Goal: Use online tool/utility: Utilize a website feature to perform a specific function

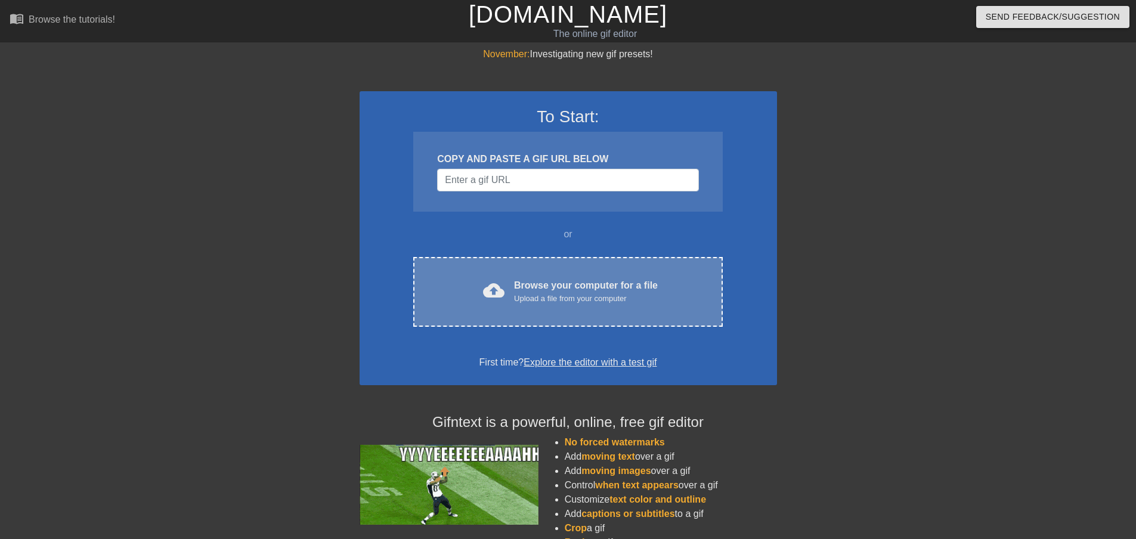
click at [505, 274] on div "cloud_upload Browse your computer for a file Upload a file from your computer C…" at bounding box center [567, 292] width 309 height 70
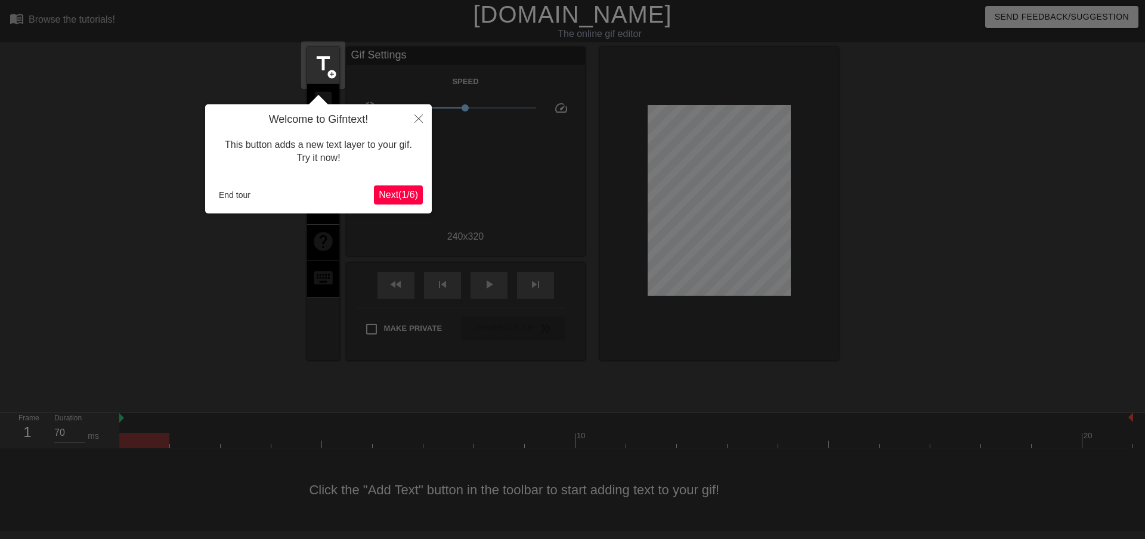
click at [405, 183] on div "Welcome to Gifntext! This button adds a new text layer to your gif. Try it now!…" at bounding box center [318, 158] width 227 height 109
click at [421, 120] on icon "Close" at bounding box center [419, 119] width 8 height 8
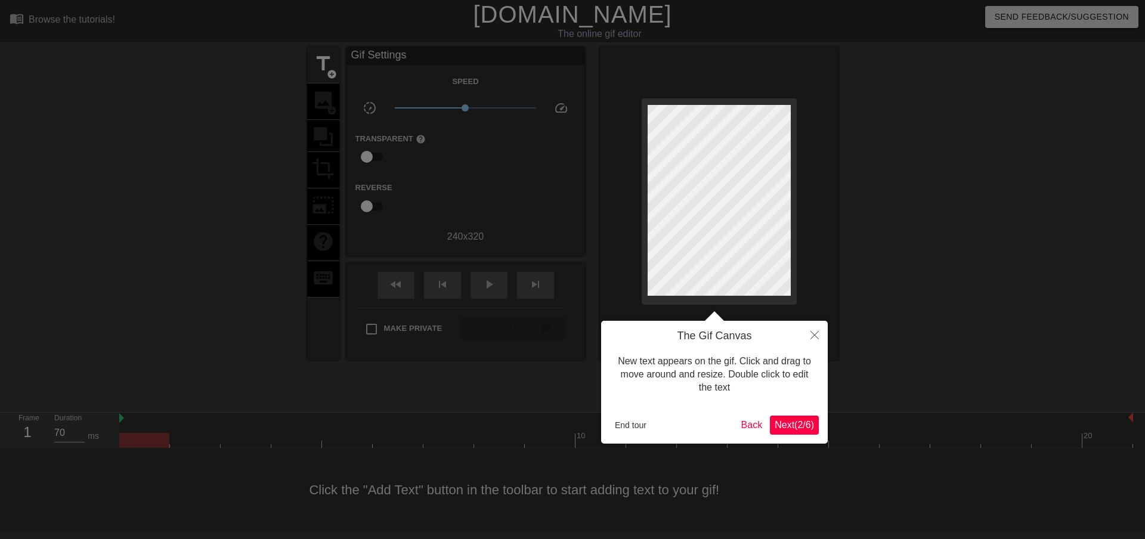
click at [801, 420] on span "Next ( 2 / 6 )" at bounding box center [794, 425] width 39 height 10
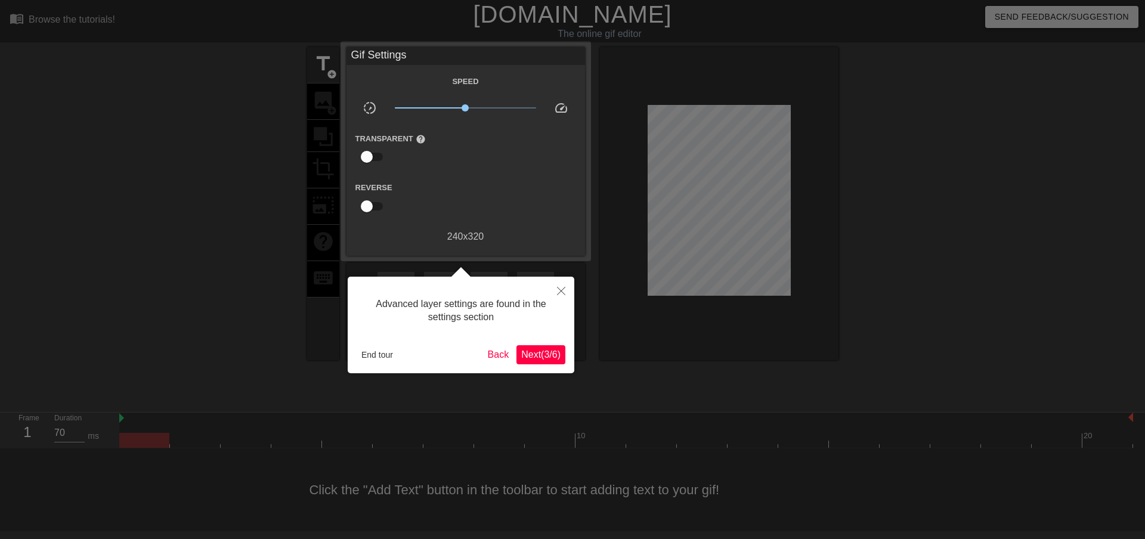
click at [525, 353] on span "Next ( 3 / 6 )" at bounding box center [540, 355] width 39 height 10
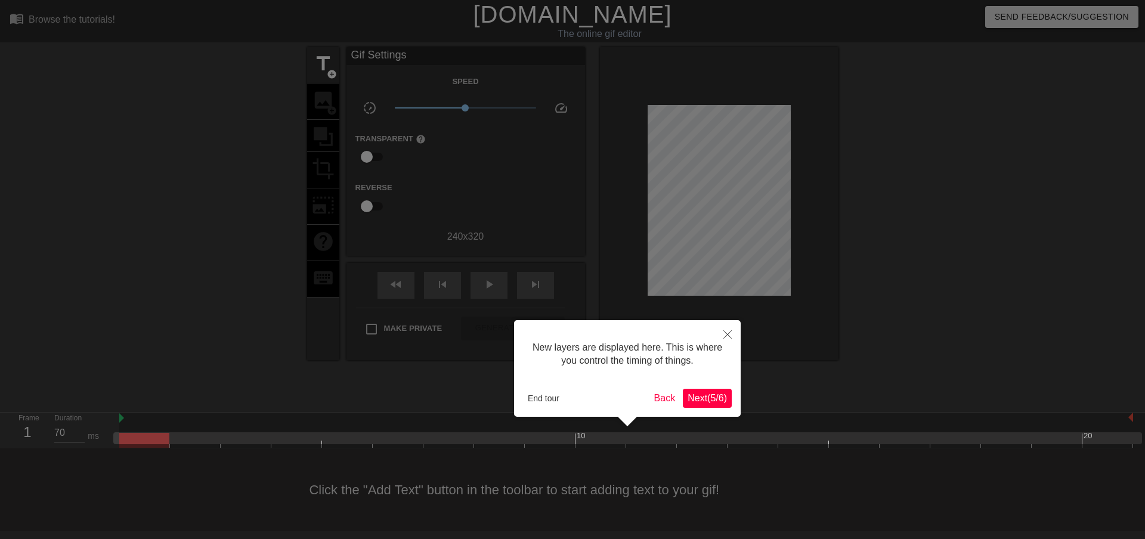
click at [727, 397] on span "Next ( 5 / 6 )" at bounding box center [707, 398] width 39 height 10
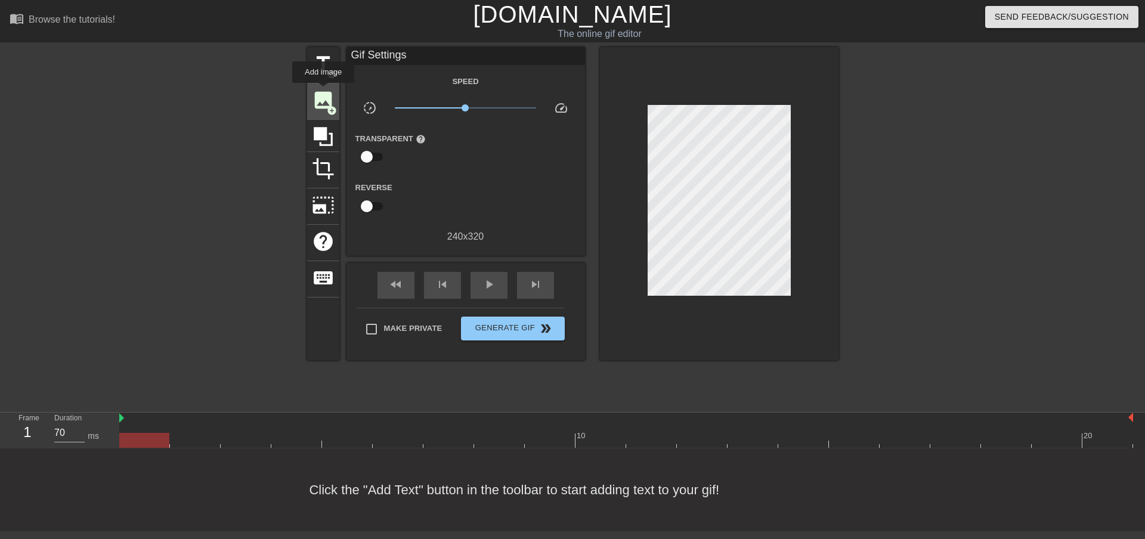
click at [323, 91] on span "image" at bounding box center [323, 100] width 23 height 23
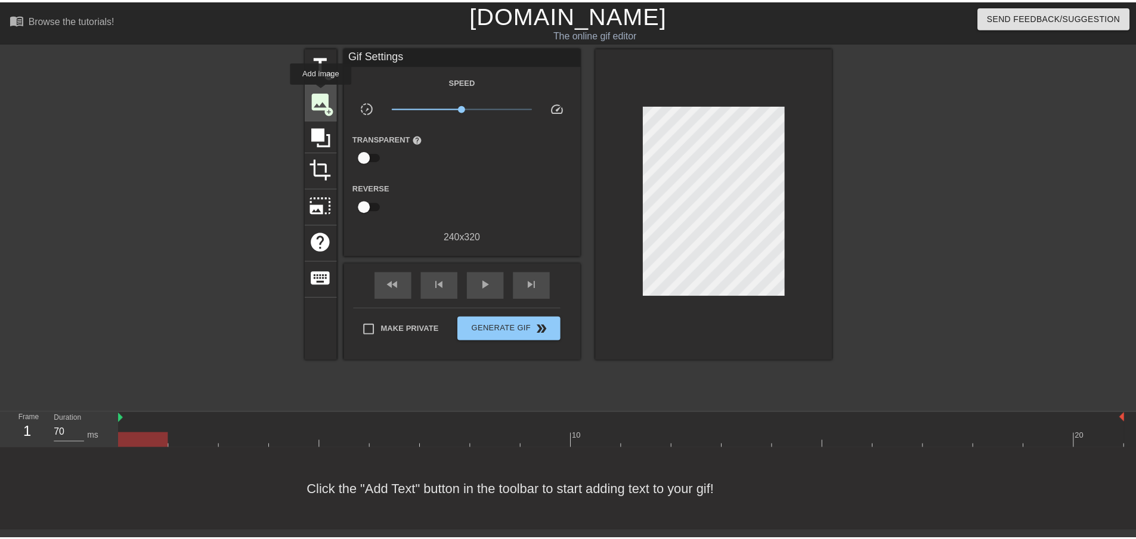
scroll to position [0, 0]
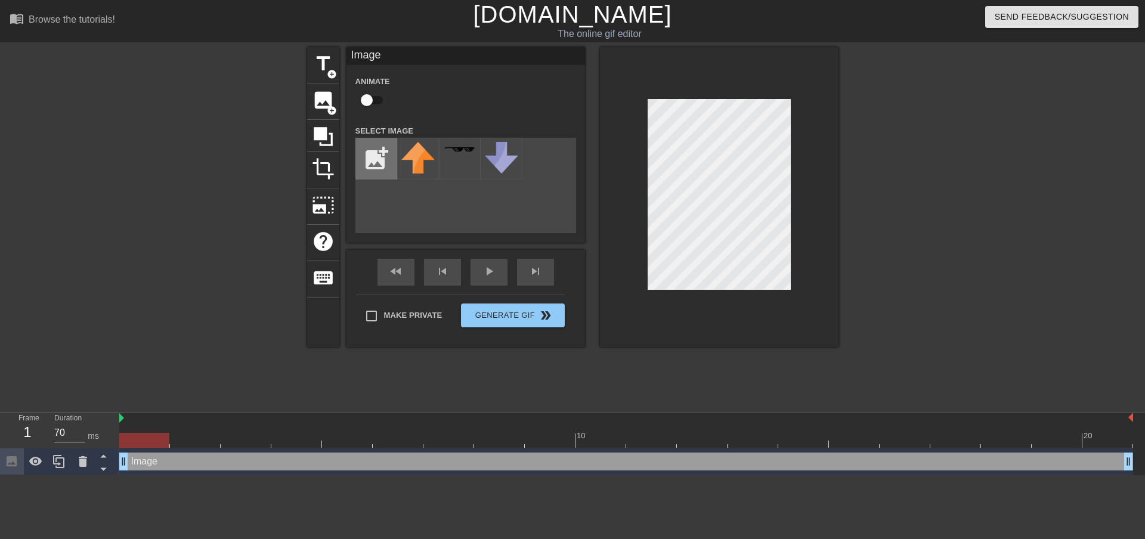
click at [376, 174] on input "file" at bounding box center [376, 158] width 41 height 41
click at [387, 160] on input "file" at bounding box center [376, 158] width 41 height 41
click at [376, 158] on input "file" at bounding box center [376, 158] width 41 height 41
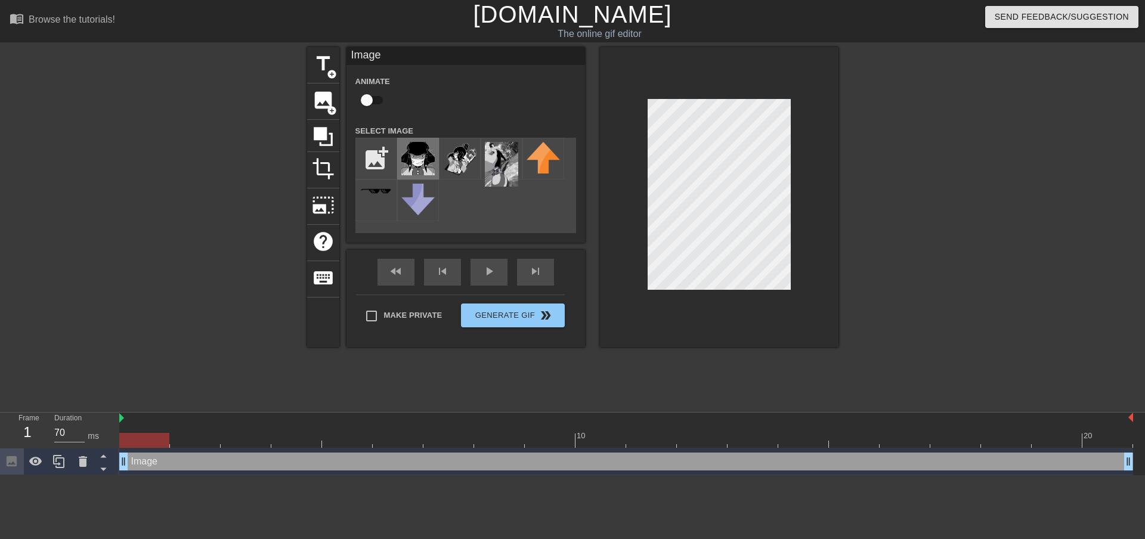
click at [418, 151] on img at bounding box center [417, 158] width 33 height 33
click at [387, 164] on input "file" at bounding box center [376, 158] width 41 height 41
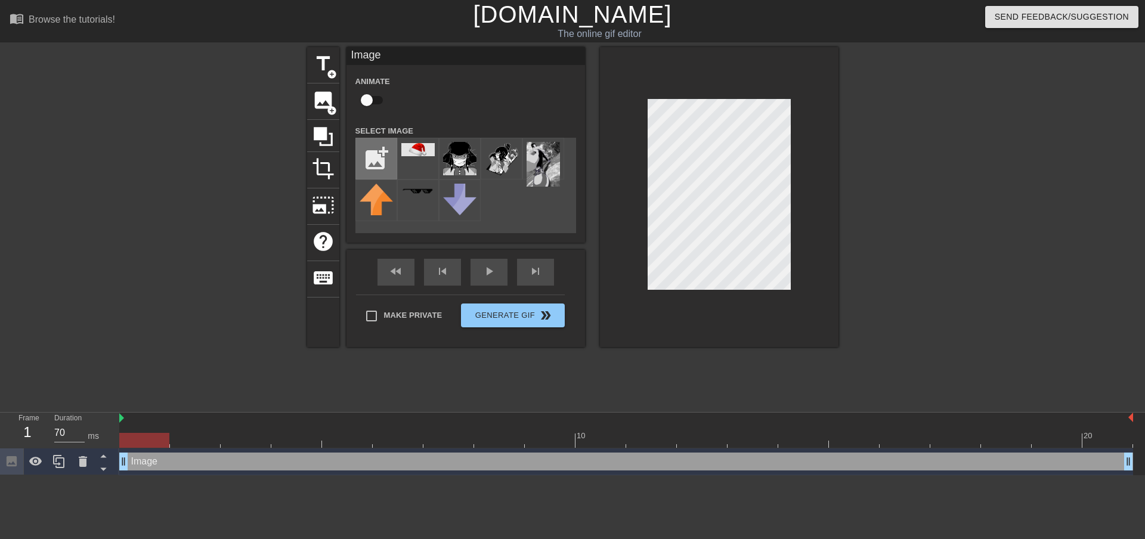
click at [382, 149] on input "file" at bounding box center [376, 158] width 41 height 41
type input "C:\fakepath\—Pngtree—santa hat_8836405.png"
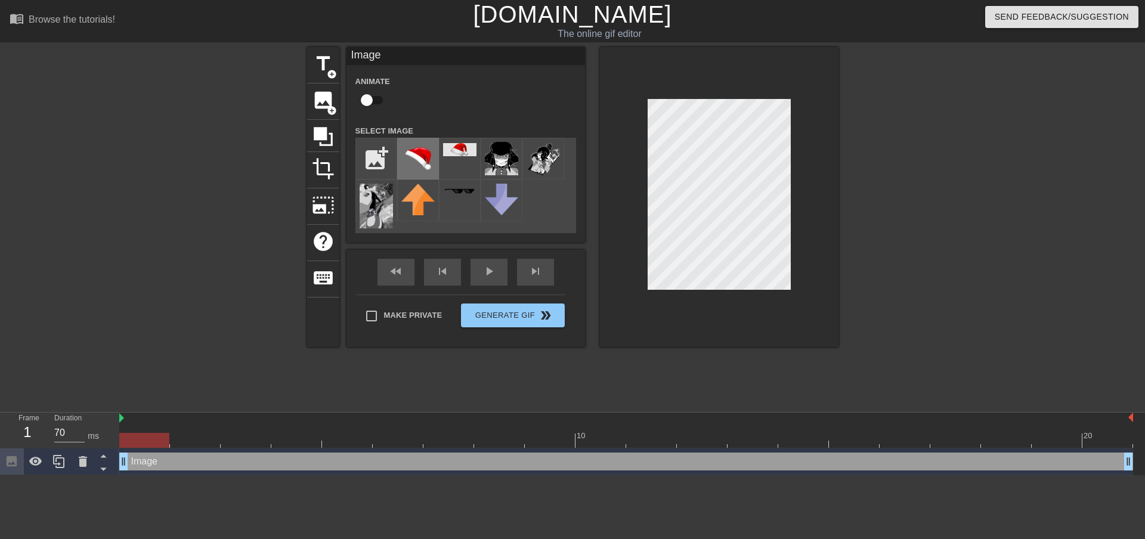
click at [423, 149] on img at bounding box center [417, 158] width 33 height 33
click at [683, 88] on div at bounding box center [719, 197] width 239 height 300
click at [625, 91] on div at bounding box center [719, 197] width 239 height 300
click at [322, 162] on span "crop" at bounding box center [323, 168] width 23 height 23
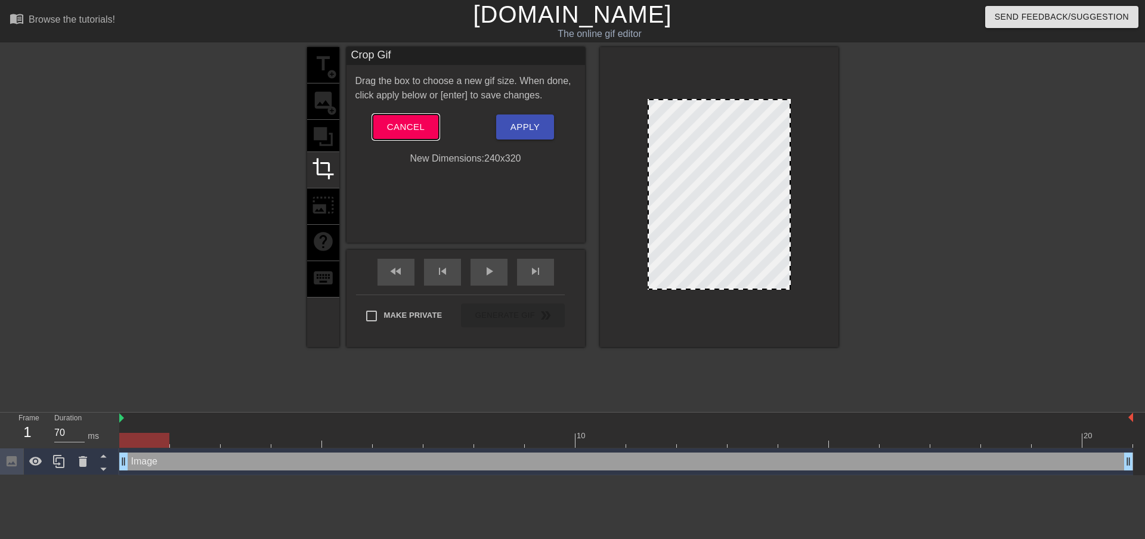
click at [406, 126] on span "Cancel" at bounding box center [406, 127] width 38 height 16
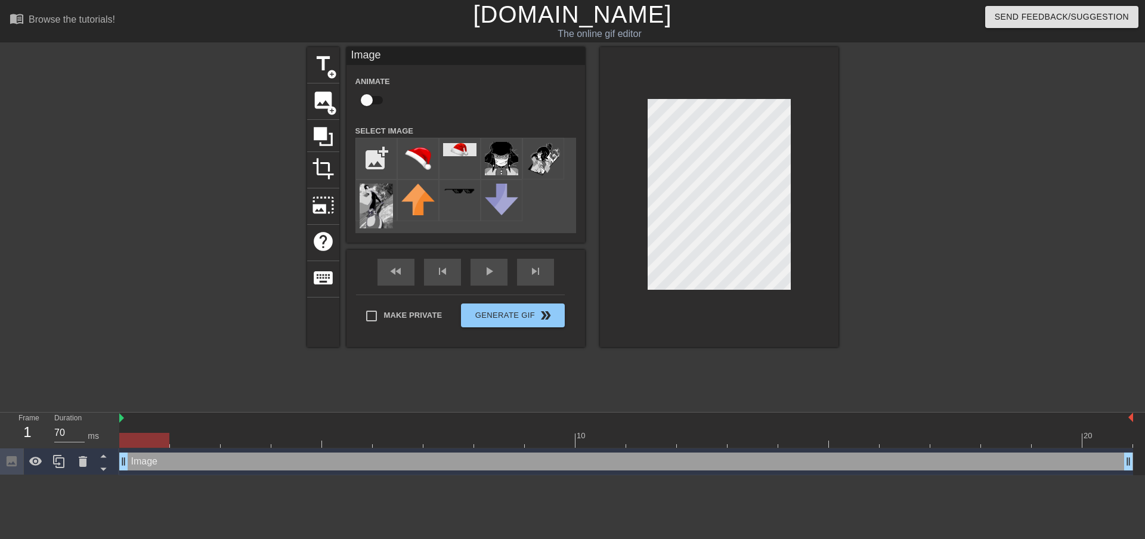
click at [573, 285] on div "title add_circle image add_circle crop photo_size_select_large help keyboard Im…" at bounding box center [572, 197] width 531 height 300
click at [691, 93] on div at bounding box center [719, 197] width 239 height 300
click at [773, 345] on div at bounding box center [719, 197] width 239 height 300
click at [809, 263] on div at bounding box center [719, 197] width 239 height 300
click at [863, 154] on div "title add_circle image add_circle crop photo_size_select_large help keyboard Im…" at bounding box center [572, 226] width 1145 height 358
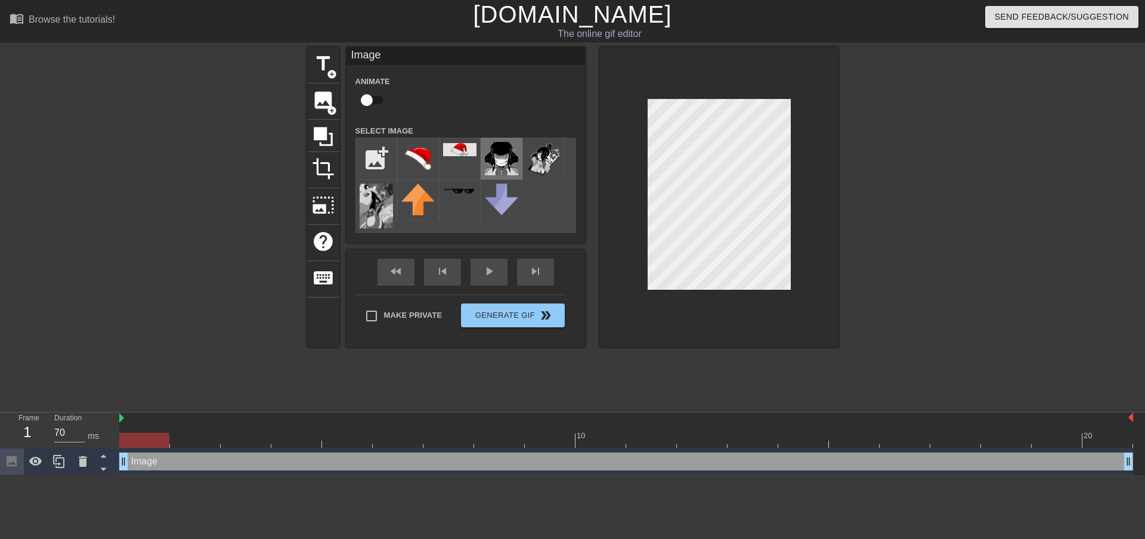
click at [508, 150] on img at bounding box center [501, 158] width 33 height 33
click at [424, 162] on img at bounding box center [417, 158] width 33 height 33
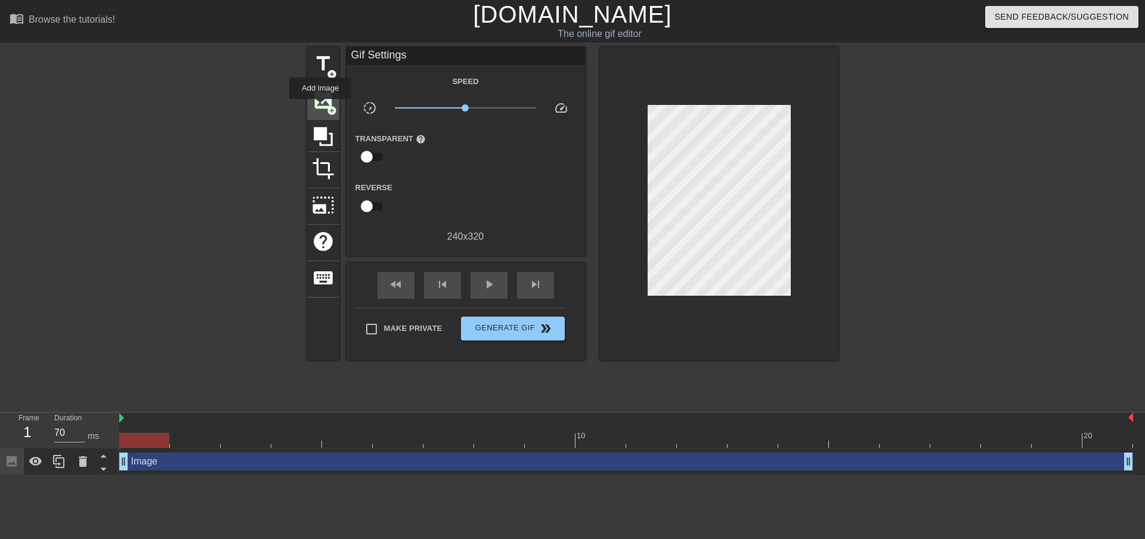
click at [320, 107] on span "image" at bounding box center [323, 100] width 23 height 23
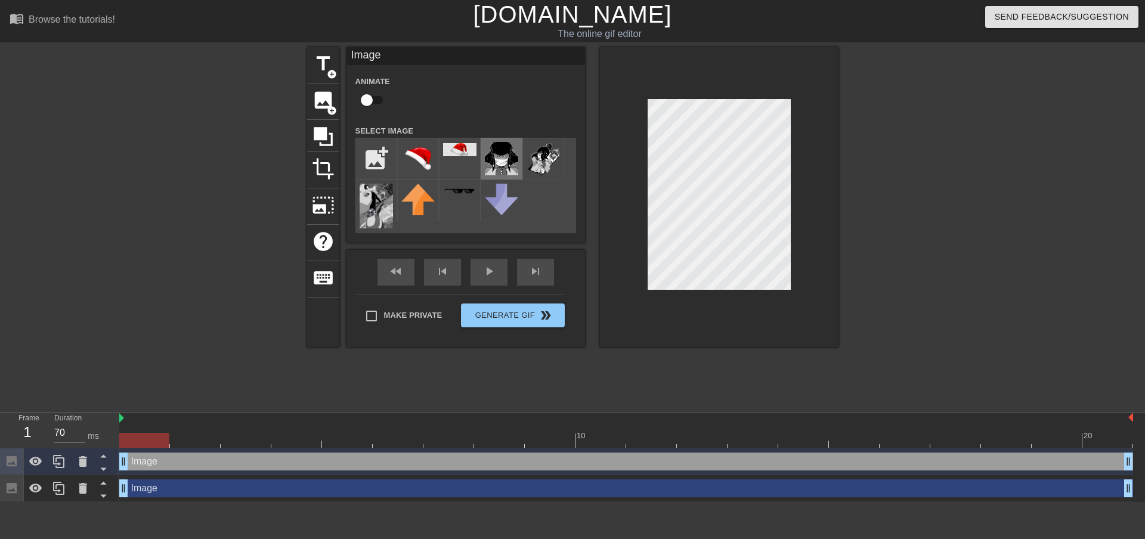
click at [501, 159] on img at bounding box center [501, 158] width 33 height 33
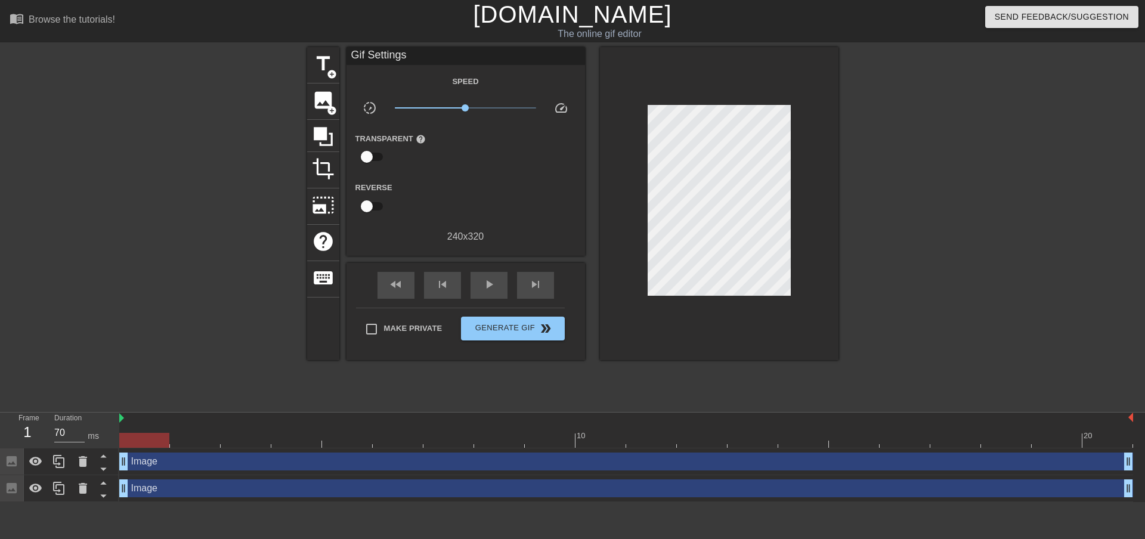
click at [961, 201] on div at bounding box center [942, 226] width 179 height 358
click at [921, 218] on div at bounding box center [942, 226] width 179 height 358
click at [158, 496] on div "Image drag_handle drag_handle" at bounding box center [626, 489] width 1014 height 18
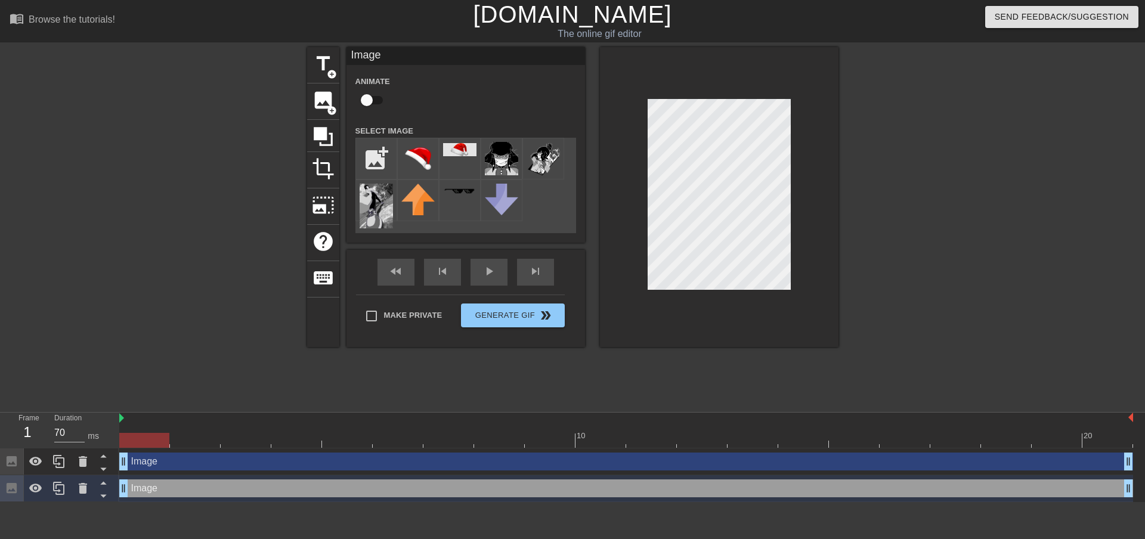
click at [290, 159] on div "title add_circle image add_circle crop photo_size_select_large help keyboard Im…" at bounding box center [572, 226] width 1145 height 358
click at [379, 150] on input "file" at bounding box center [376, 158] width 41 height 41
type input "C:\fakepath\—Pngtree—red santa hat vector party_5139344.png"
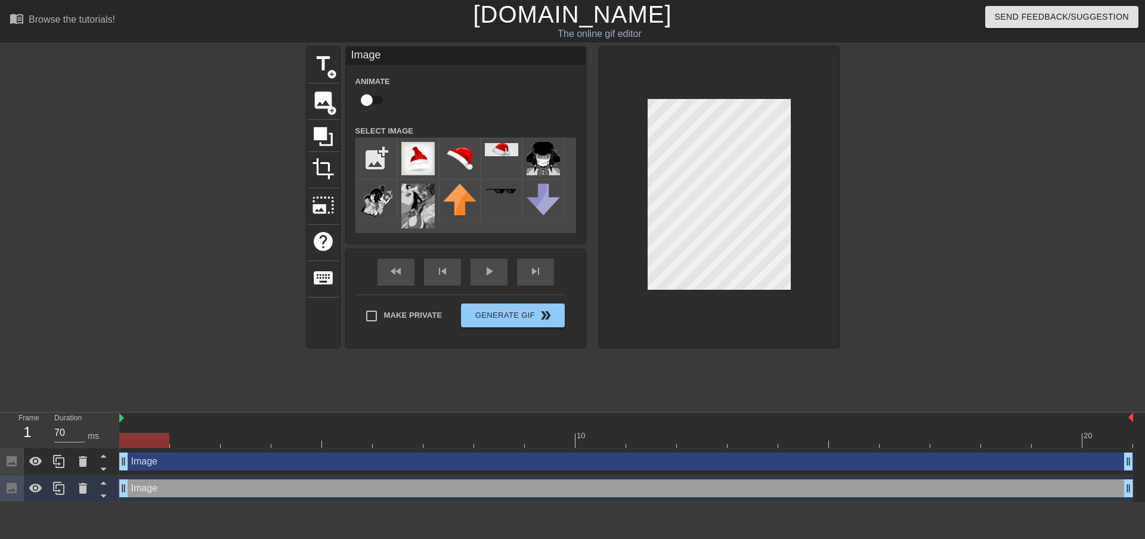
click at [416, 155] on img at bounding box center [417, 158] width 33 height 33
click at [412, 144] on img at bounding box center [417, 158] width 33 height 33
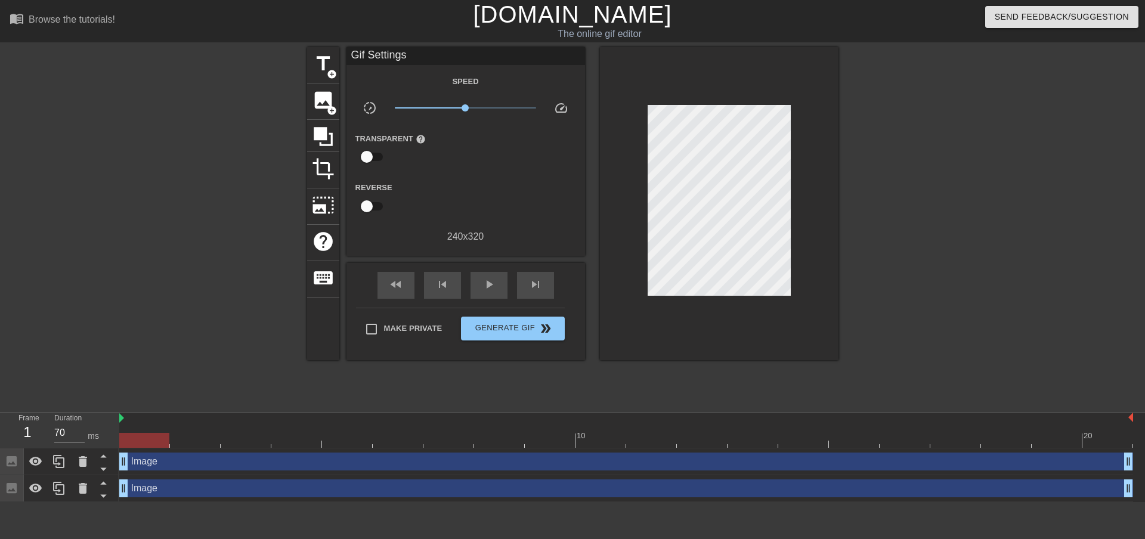
click at [969, 279] on div at bounding box center [942, 226] width 179 height 358
click at [327, 109] on span "add_circle" at bounding box center [332, 111] width 10 height 10
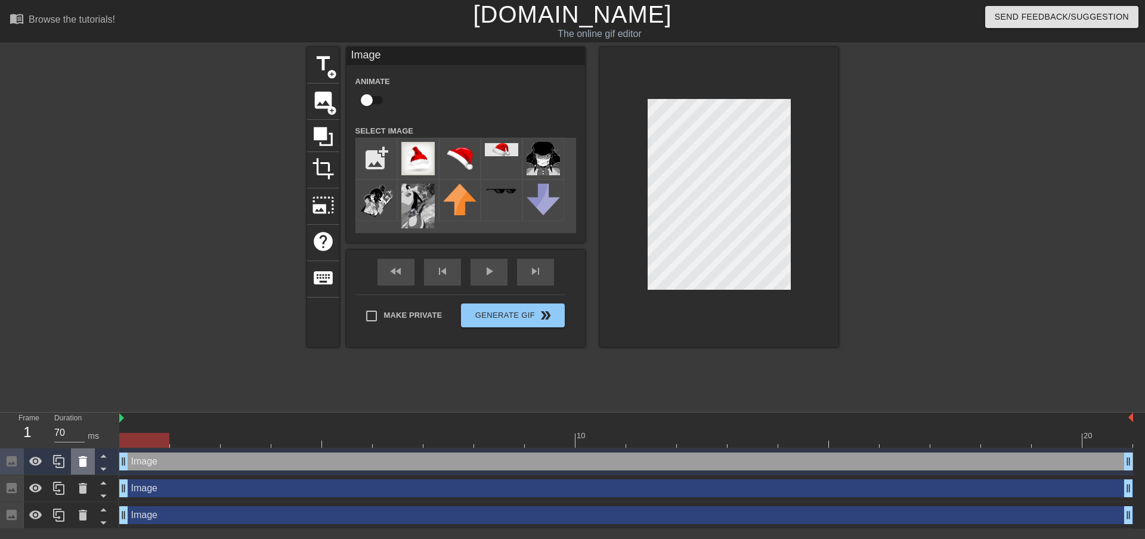
click at [79, 465] on icon at bounding box center [83, 462] width 14 height 14
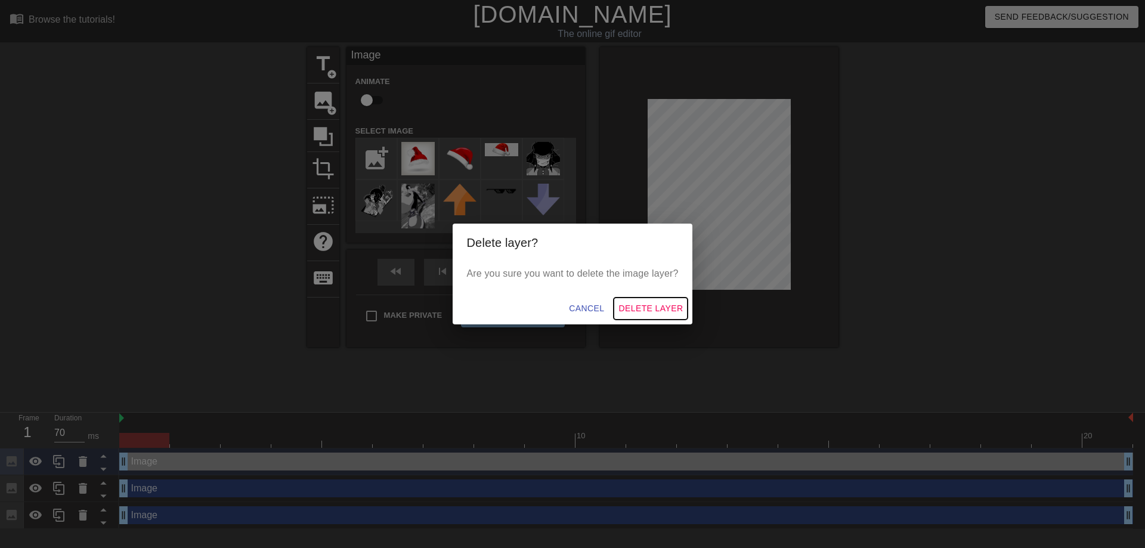
click at [657, 302] on span "Delete Layer" at bounding box center [651, 308] width 64 height 15
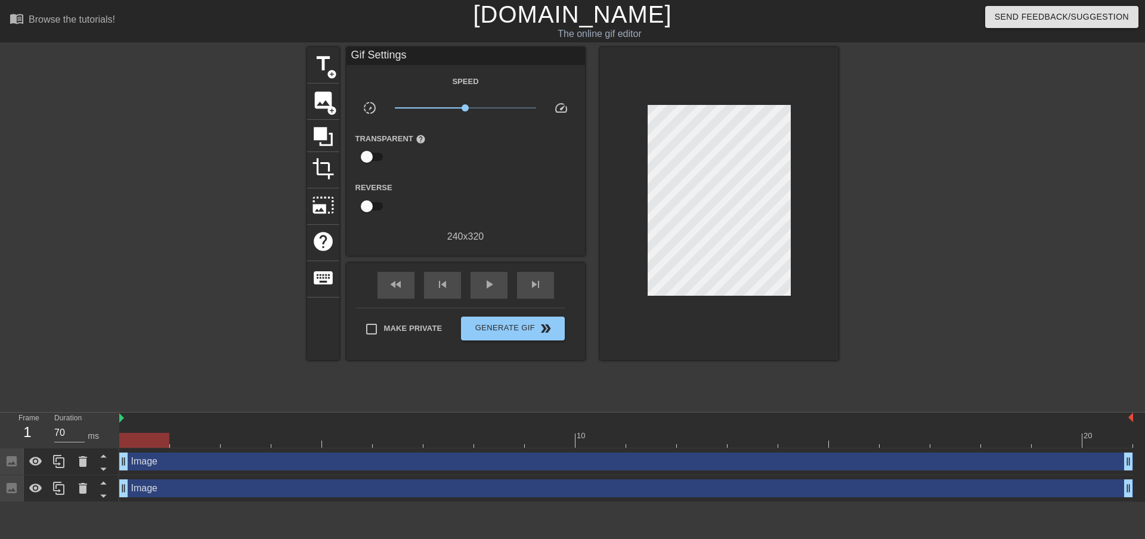
click at [175, 481] on div "Image drag_handle drag_handle" at bounding box center [626, 489] width 1014 height 18
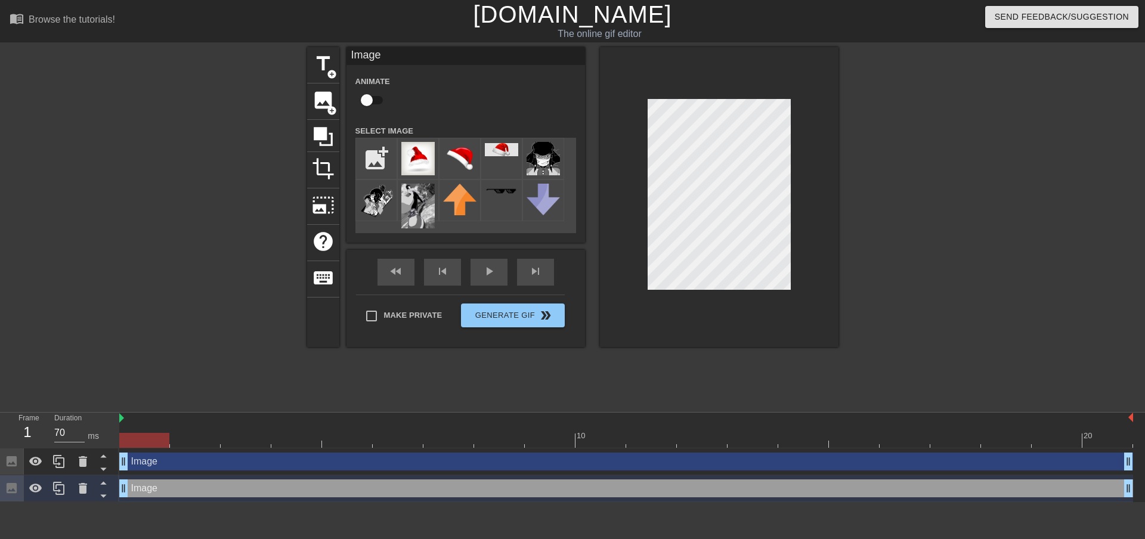
click at [197, 477] on div "Image drag_handle drag_handle" at bounding box center [626, 488] width 1014 height 27
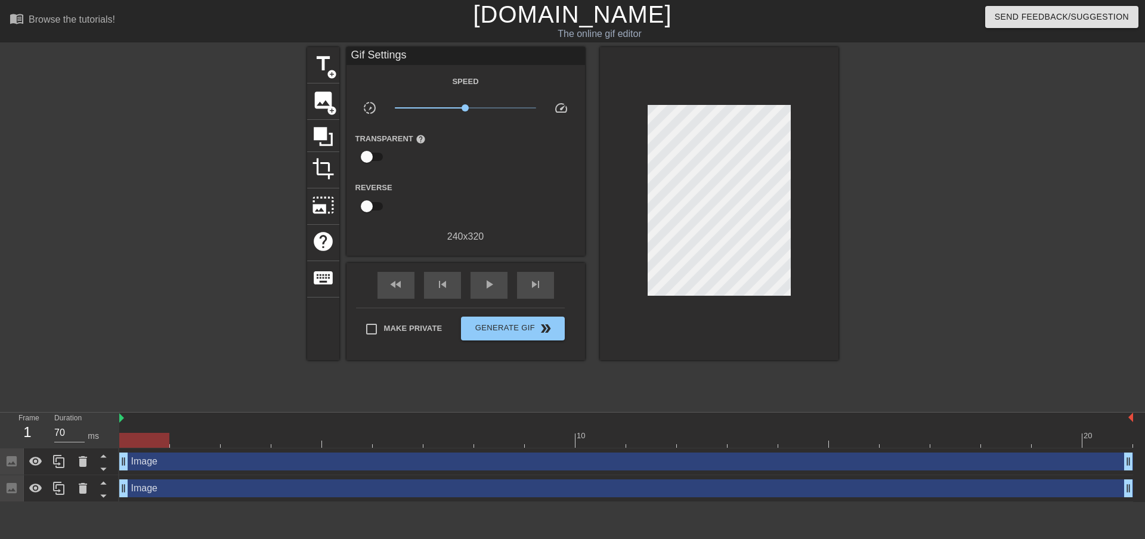
click at [202, 466] on div "Image drag_handle drag_handle" at bounding box center [626, 462] width 1014 height 18
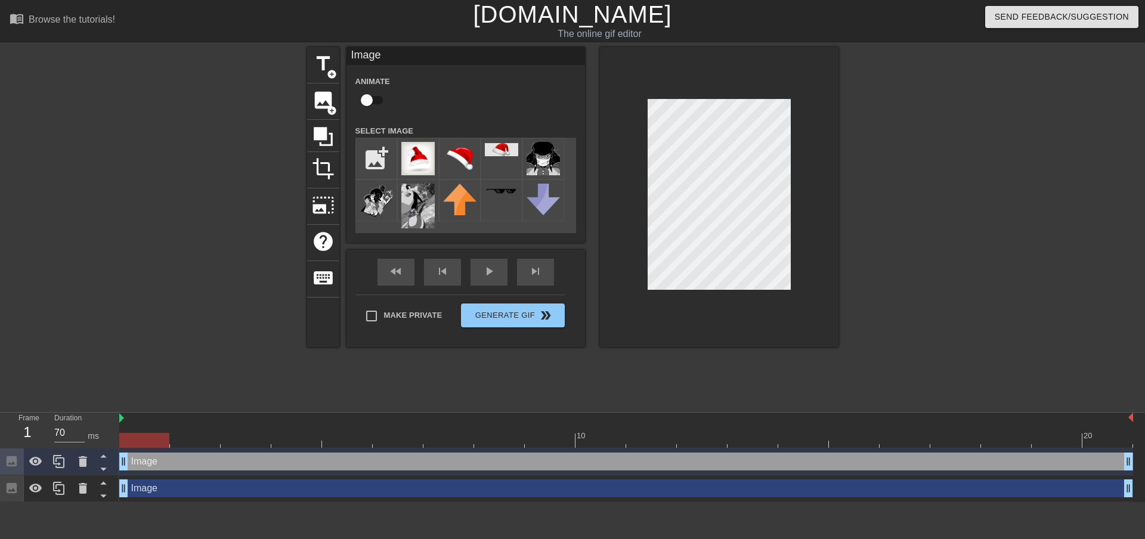
click at [205, 484] on div "Image drag_handle drag_handle" at bounding box center [626, 489] width 1014 height 18
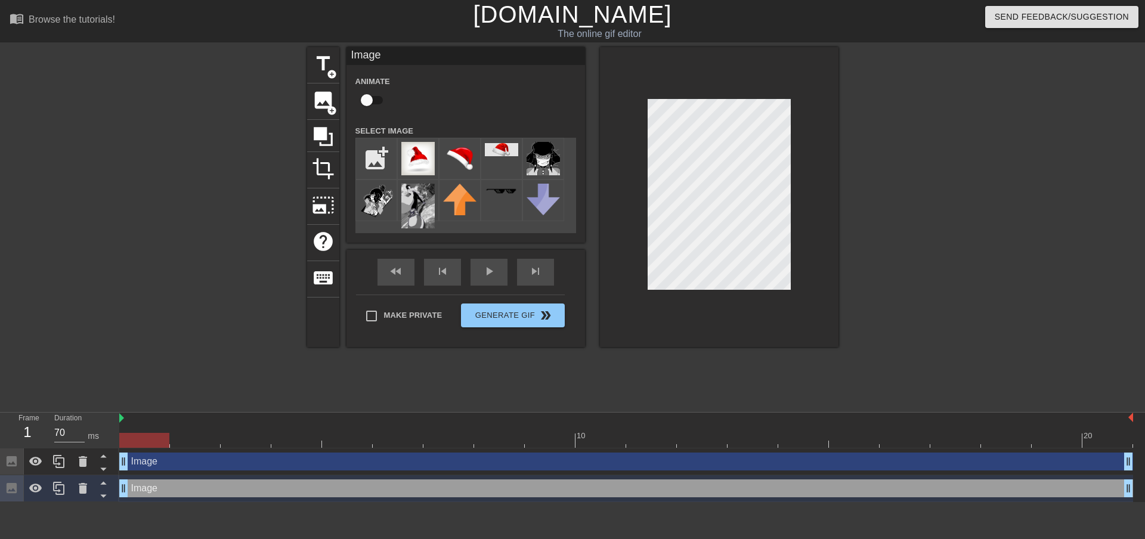
click at [222, 468] on div "Image drag_handle drag_handle" at bounding box center [626, 462] width 1014 height 18
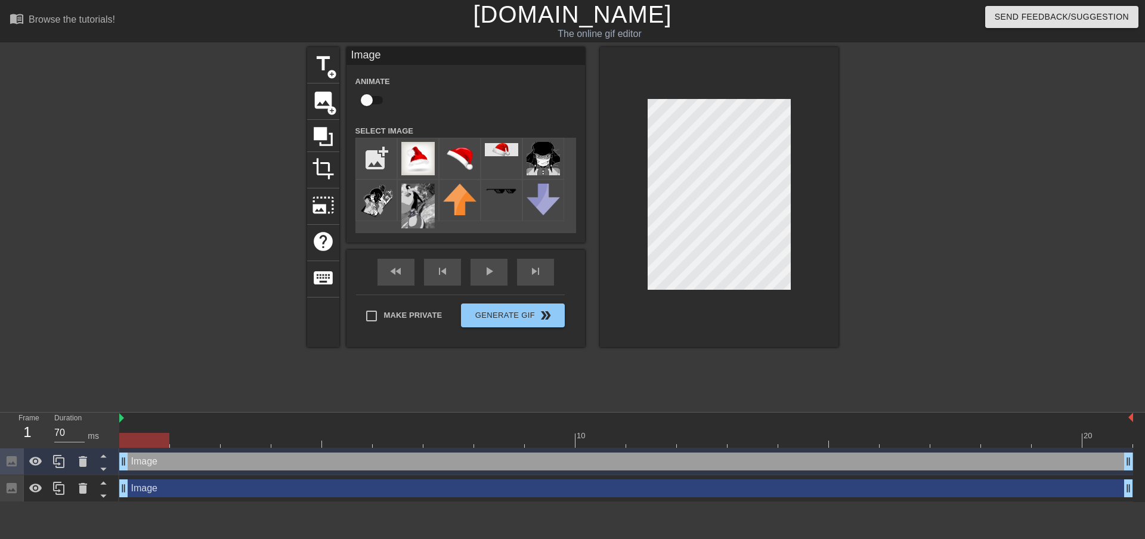
click at [220, 488] on div "Image drag_handle drag_handle" at bounding box center [626, 489] width 1014 height 18
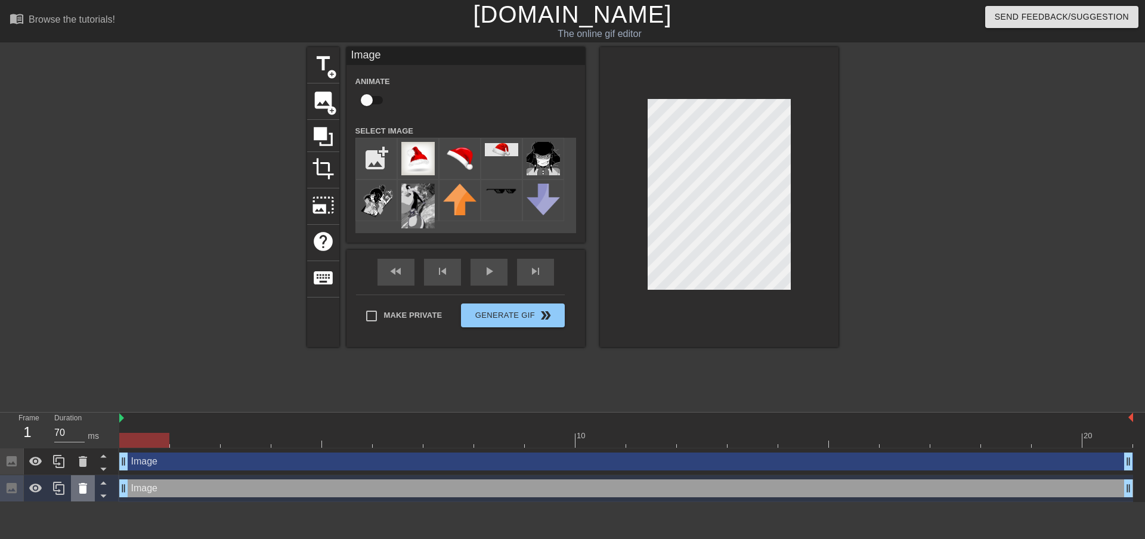
click at [86, 496] on icon at bounding box center [83, 488] width 14 height 14
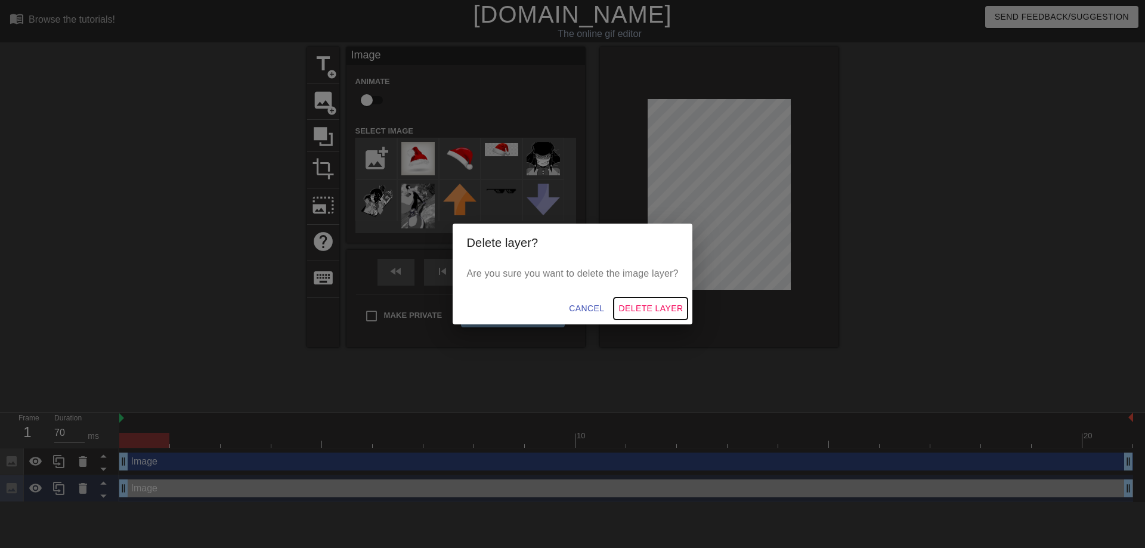
click at [645, 307] on span "Delete Layer" at bounding box center [651, 308] width 64 height 15
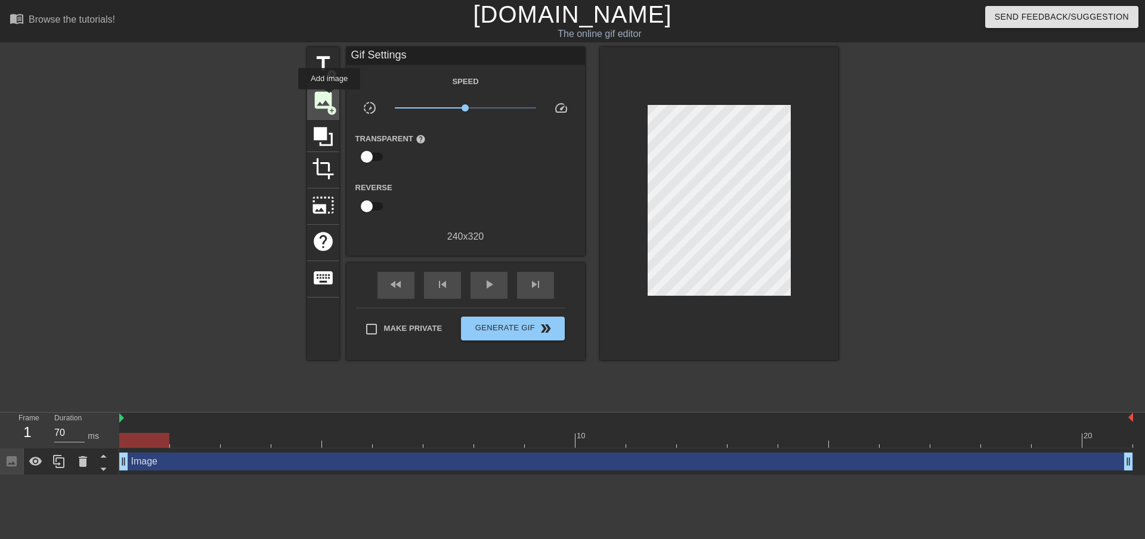
click at [329, 98] on span "image" at bounding box center [323, 100] width 23 height 23
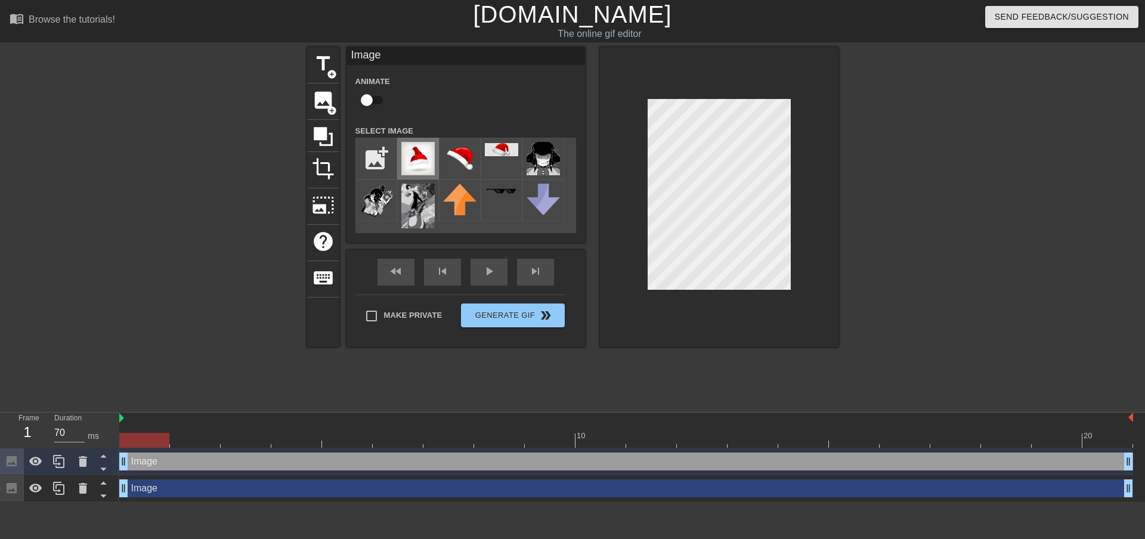
click at [425, 157] on img at bounding box center [417, 158] width 33 height 33
click at [447, 62] on div "title add_circle image add_circle crop photo_size_select_large help keyboard Im…" at bounding box center [572, 197] width 531 height 300
click at [510, 131] on div "title add_circle image add_circle crop photo_size_select_large help keyboard Im…" at bounding box center [572, 197] width 531 height 300
click at [632, 149] on div at bounding box center [719, 197] width 239 height 300
click at [686, 38] on div "menu_book Browse the tutorials! [DOMAIN_NAME] The online gif editor Send Feedba…" at bounding box center [572, 251] width 1145 height 502
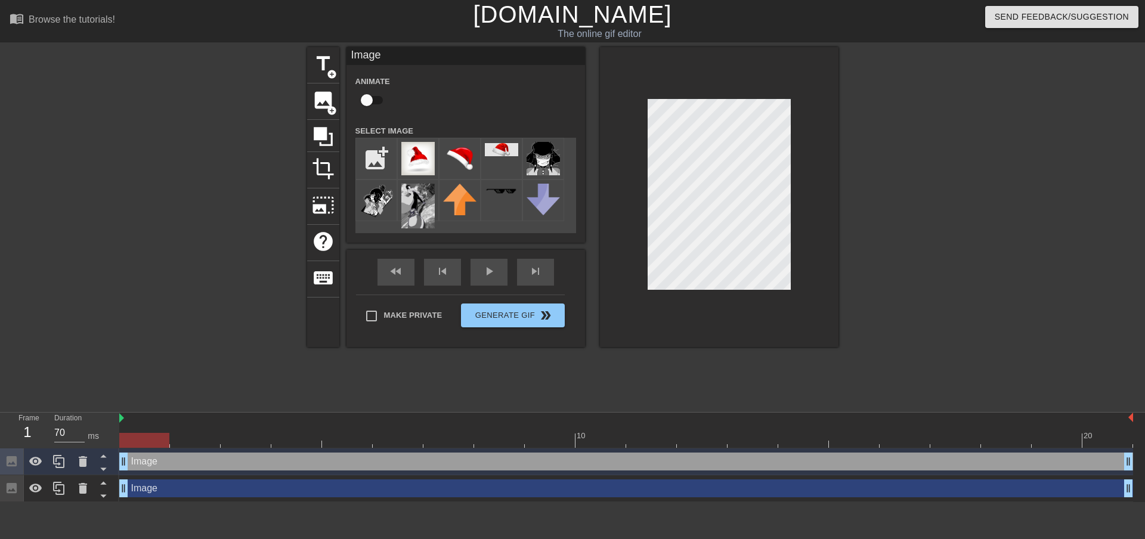
click at [665, 63] on div at bounding box center [719, 197] width 239 height 300
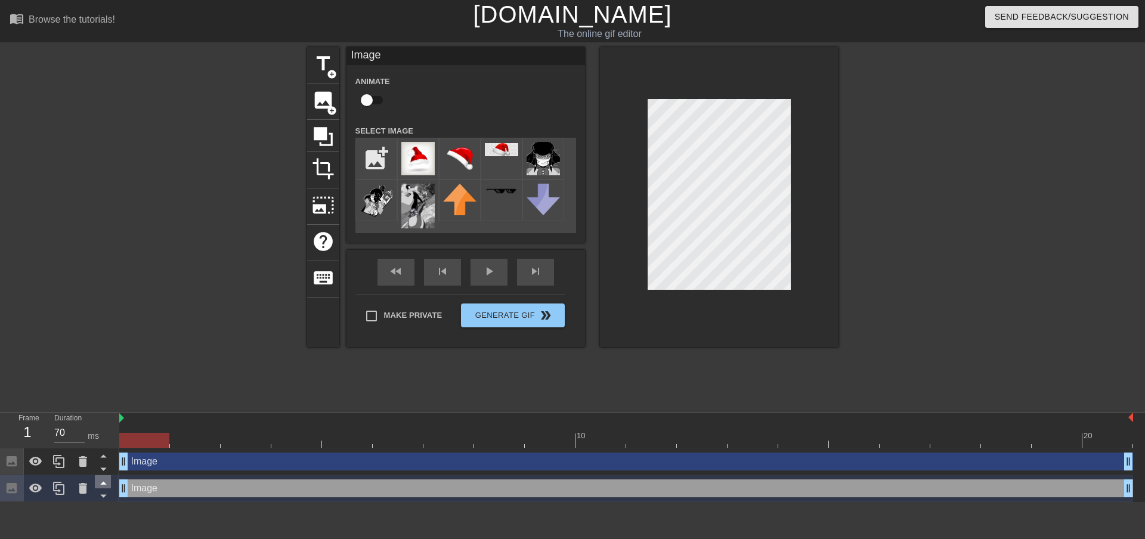
click at [110, 486] on icon at bounding box center [103, 482] width 15 height 15
click at [642, 151] on div at bounding box center [719, 197] width 239 height 300
click at [880, 174] on div at bounding box center [942, 226] width 179 height 358
drag, startPoint x: 795, startPoint y: 154, endPoint x: 244, endPoint y: 486, distance: 643.6
click at [244, 486] on div "Image drag_handle drag_handle" at bounding box center [626, 489] width 1014 height 18
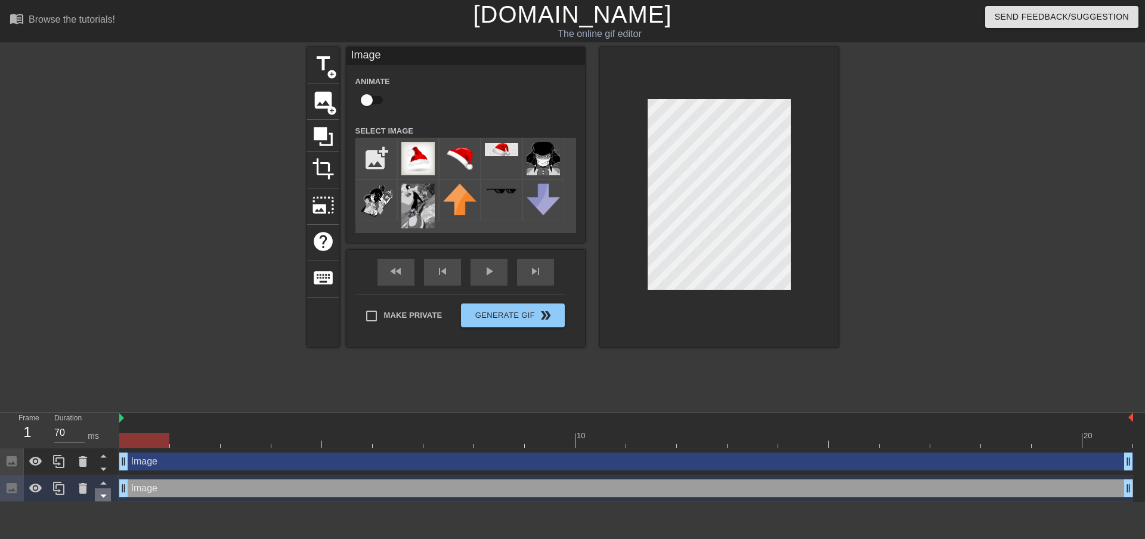
click at [97, 489] on icon at bounding box center [103, 496] width 15 height 15
click at [88, 489] on icon at bounding box center [83, 488] width 14 height 14
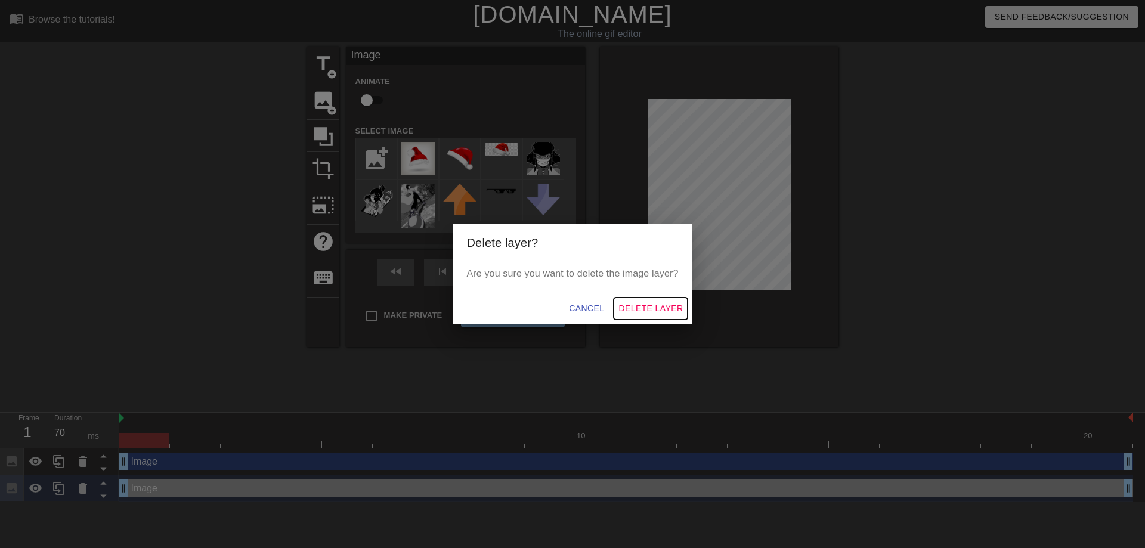
click at [675, 313] on span "Delete Layer" at bounding box center [651, 308] width 64 height 15
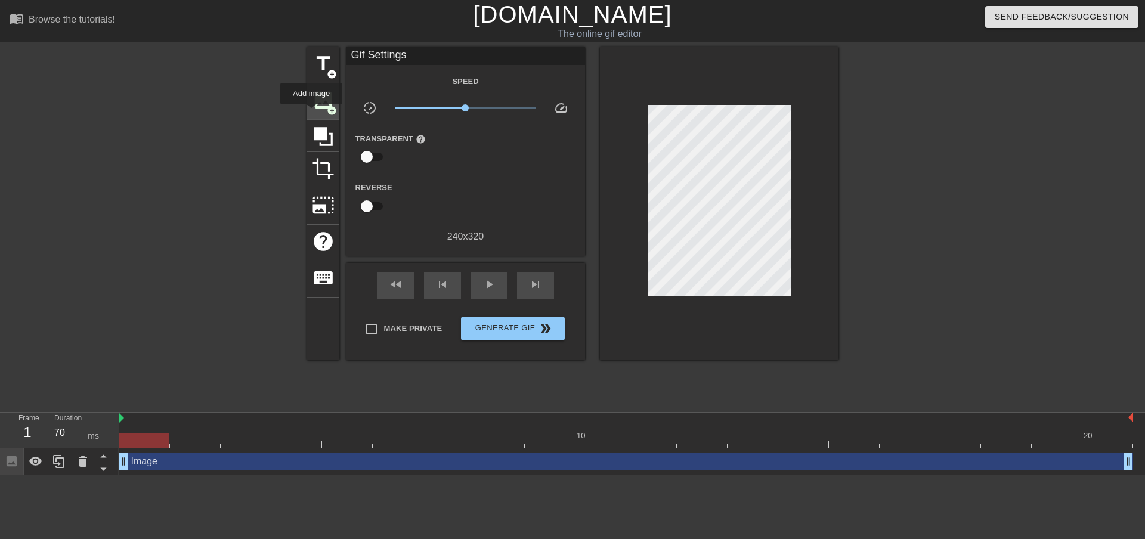
click at [311, 113] on div "image add_circle" at bounding box center [323, 102] width 32 height 36
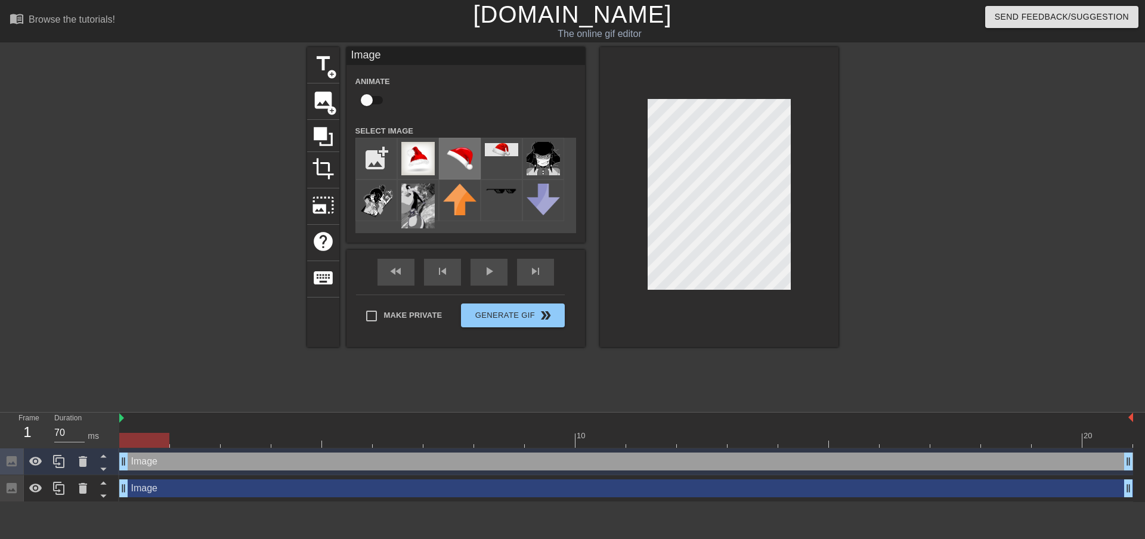
click at [469, 160] on img at bounding box center [459, 158] width 33 height 33
click at [923, 168] on div at bounding box center [942, 226] width 179 height 358
click at [837, 169] on div at bounding box center [719, 197] width 239 height 300
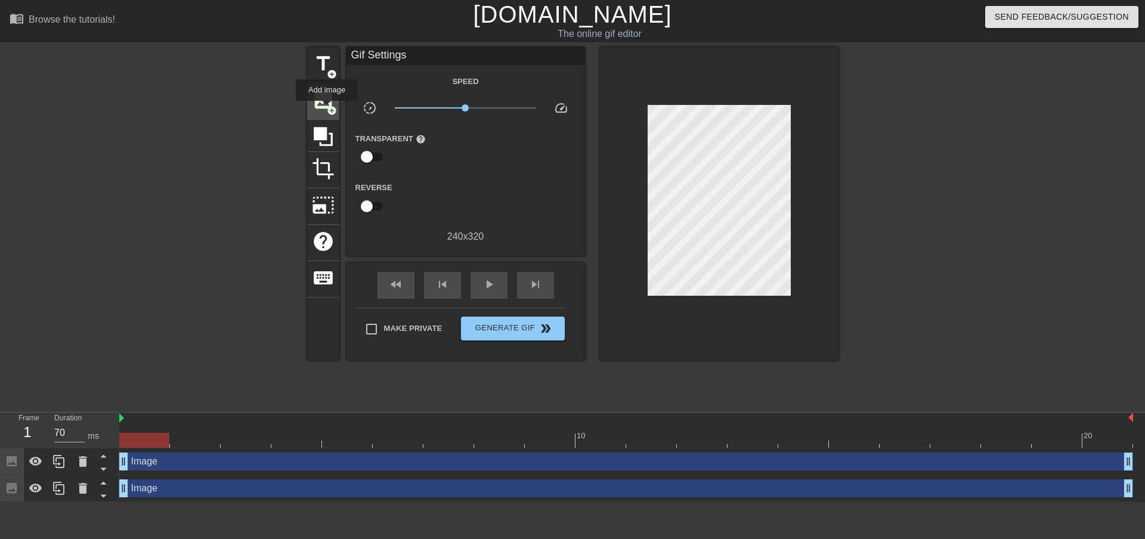
click at [327, 109] on span "add_circle" at bounding box center [332, 111] width 10 height 10
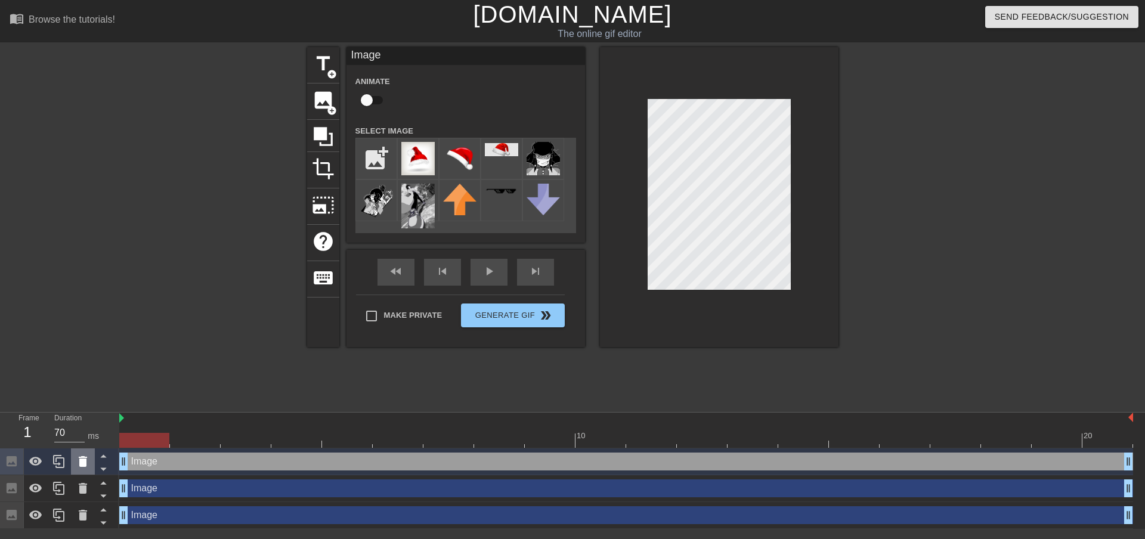
click at [86, 463] on icon at bounding box center [83, 461] width 8 height 11
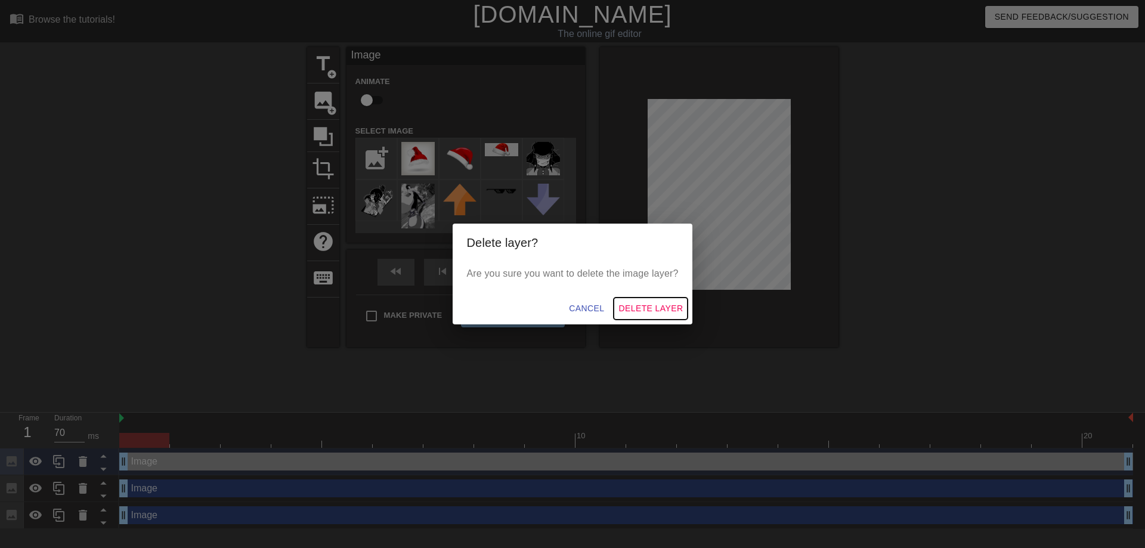
click at [662, 301] on button "Delete Layer" at bounding box center [651, 309] width 74 height 22
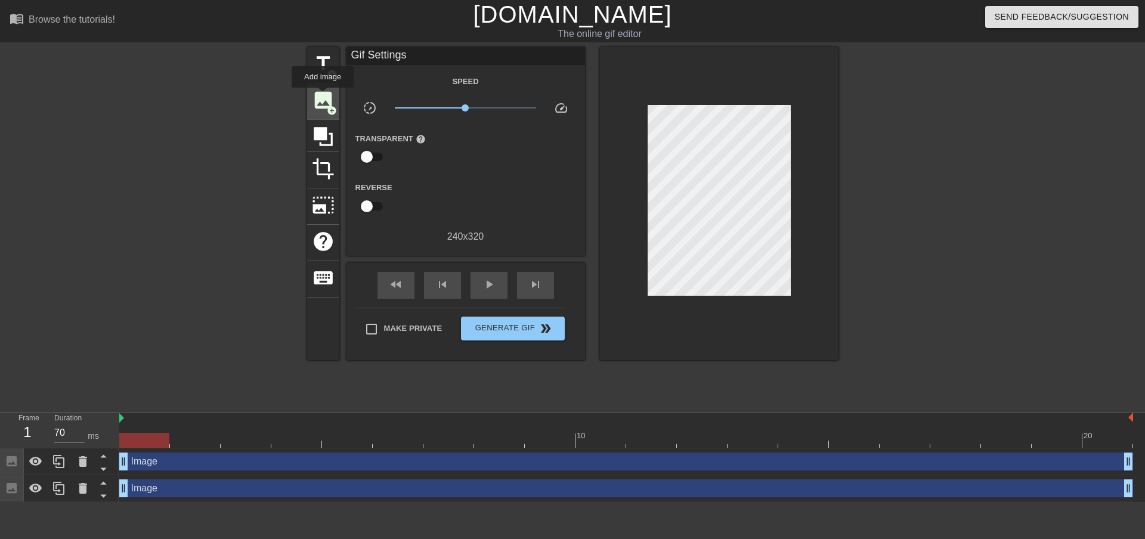
click at [323, 96] on span "image" at bounding box center [323, 100] width 23 height 23
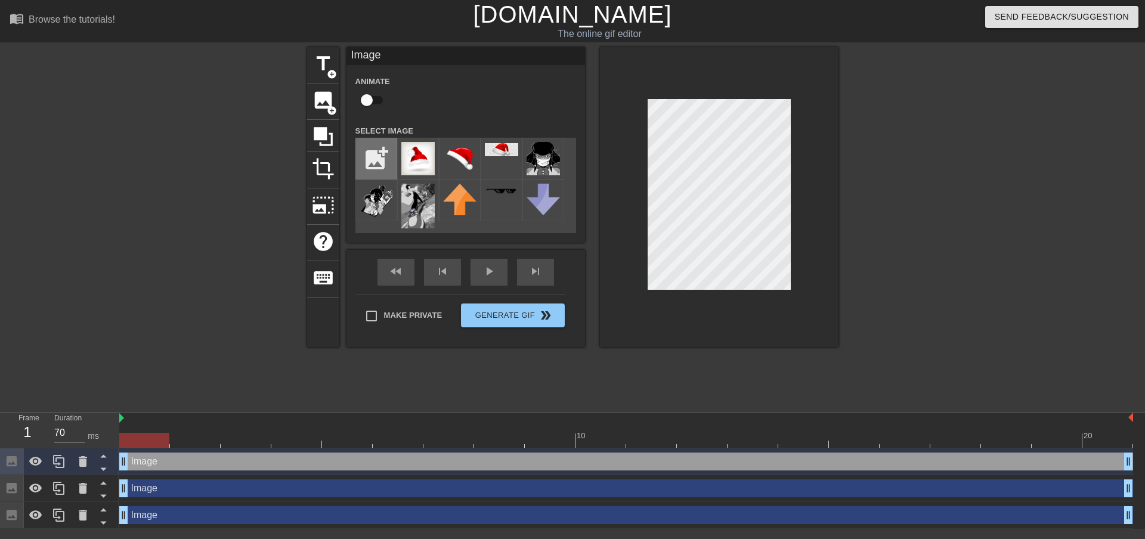
click at [374, 153] on input "file" at bounding box center [376, 158] width 41 height 41
type input "C:\fakepath\download (1).gif"
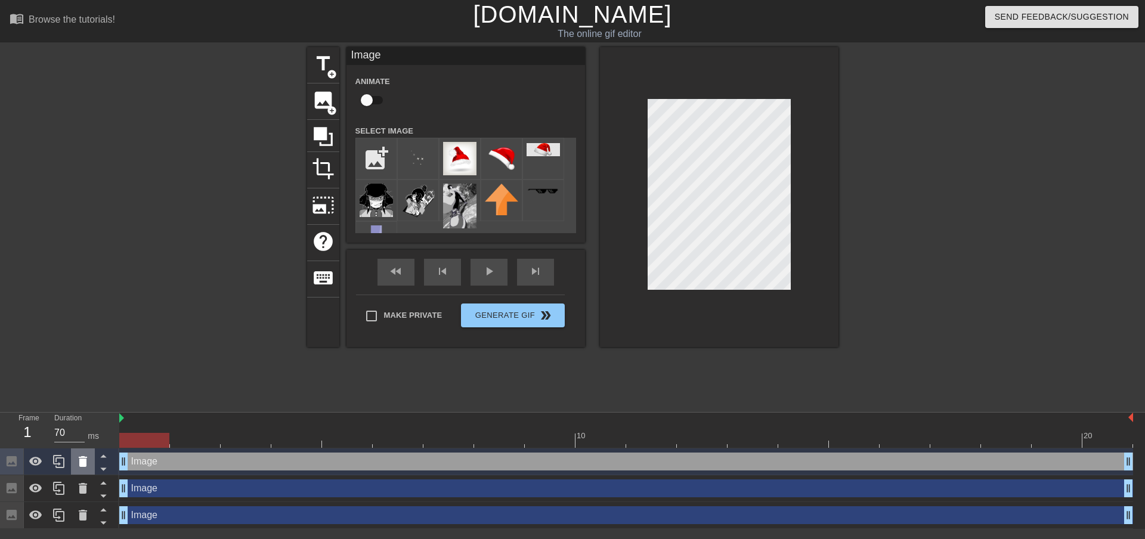
click at [77, 465] on icon at bounding box center [83, 462] width 14 height 14
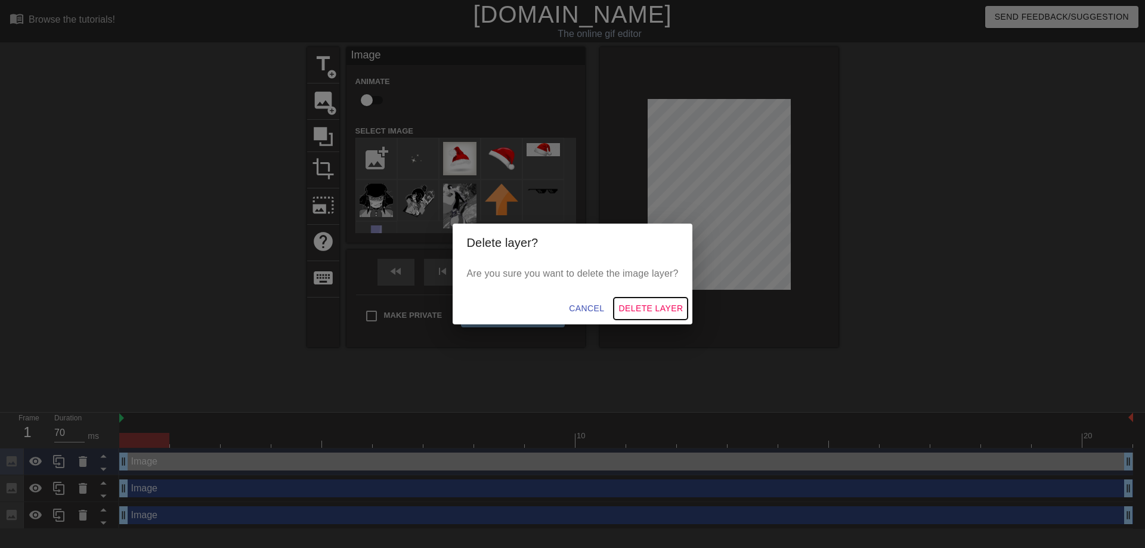
click at [671, 314] on span "Delete Layer" at bounding box center [651, 308] width 64 height 15
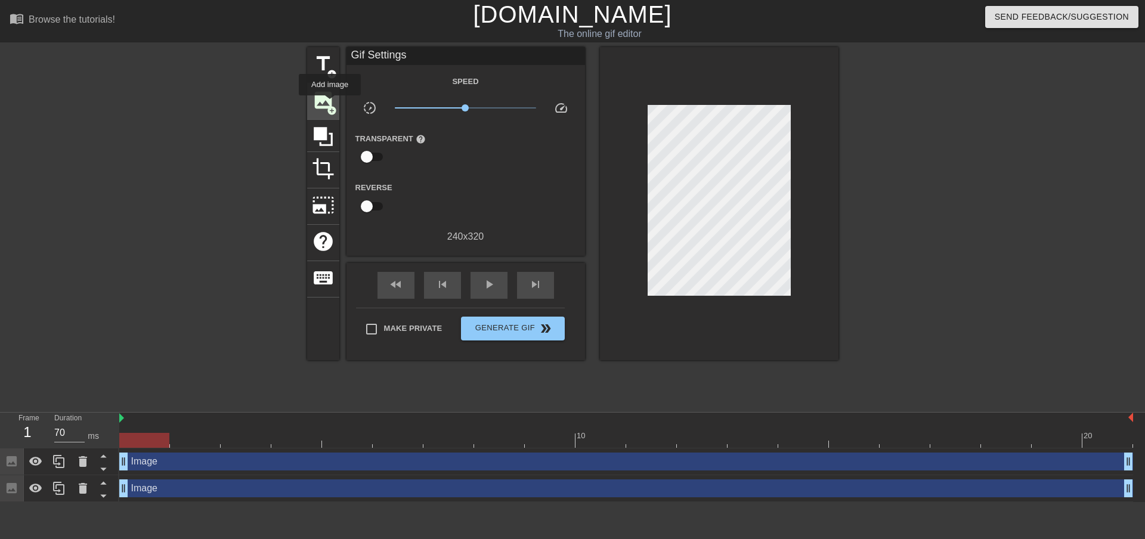
click at [330, 104] on span "image" at bounding box center [323, 100] width 23 height 23
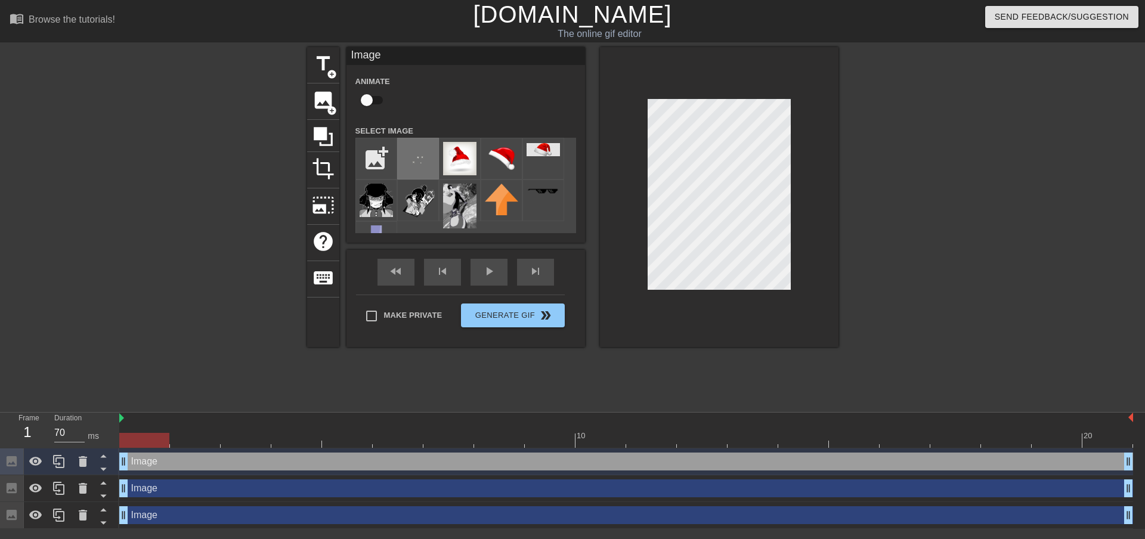
click at [419, 160] on img at bounding box center [417, 158] width 33 height 33
click at [811, 303] on div at bounding box center [719, 197] width 239 height 300
click at [413, 160] on img at bounding box center [417, 158] width 33 height 33
click at [430, 152] on img at bounding box center [417, 158] width 33 height 33
click at [533, 387] on div "title add_circle image add_circle crop photo_size_select_large help keyboard Im…" at bounding box center [572, 226] width 531 height 358
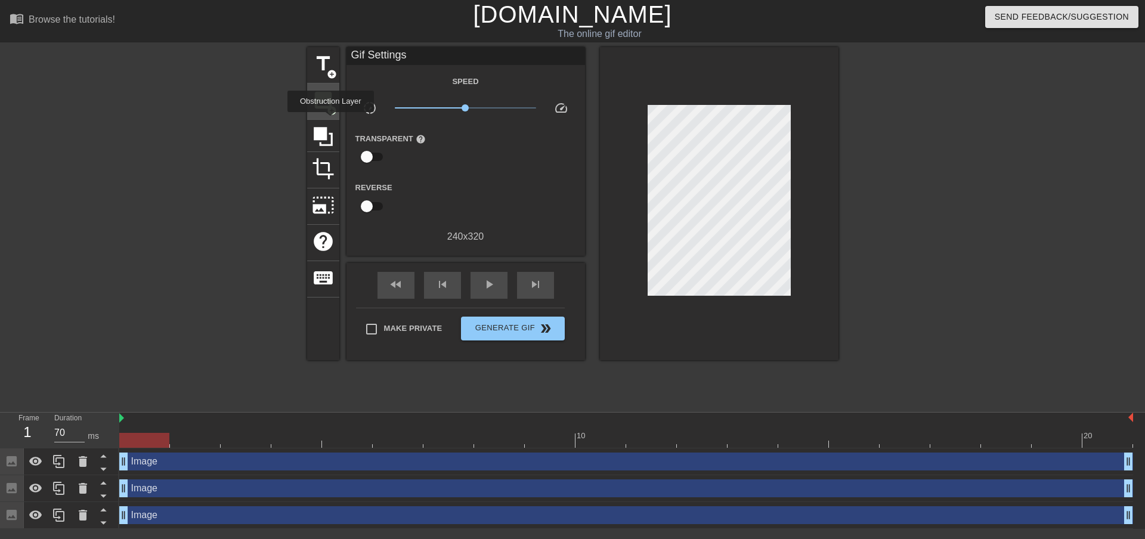
click at [331, 106] on span "add_circle" at bounding box center [332, 111] width 10 height 10
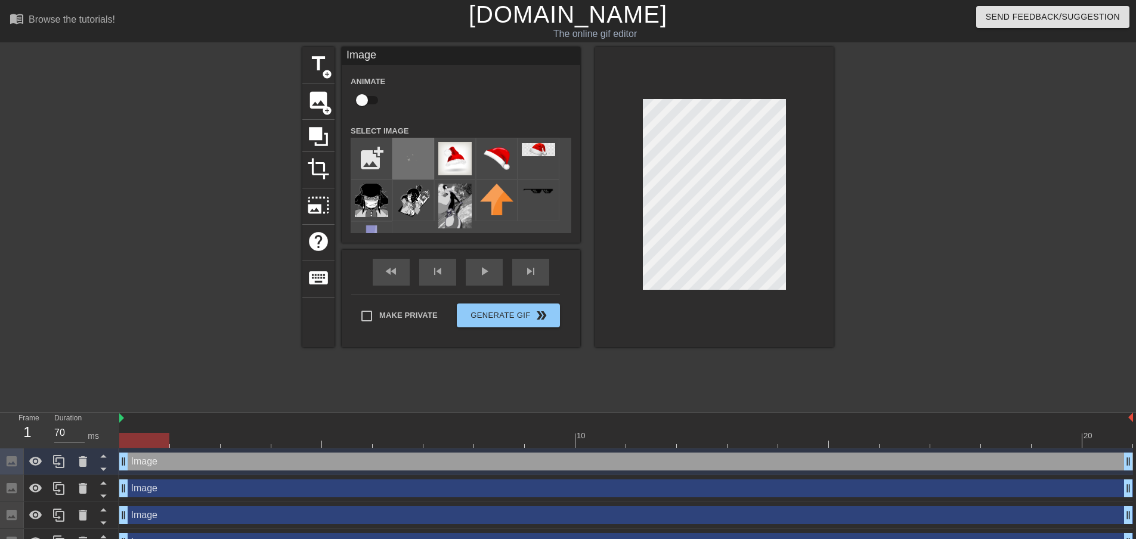
click at [417, 142] on img at bounding box center [413, 158] width 33 height 33
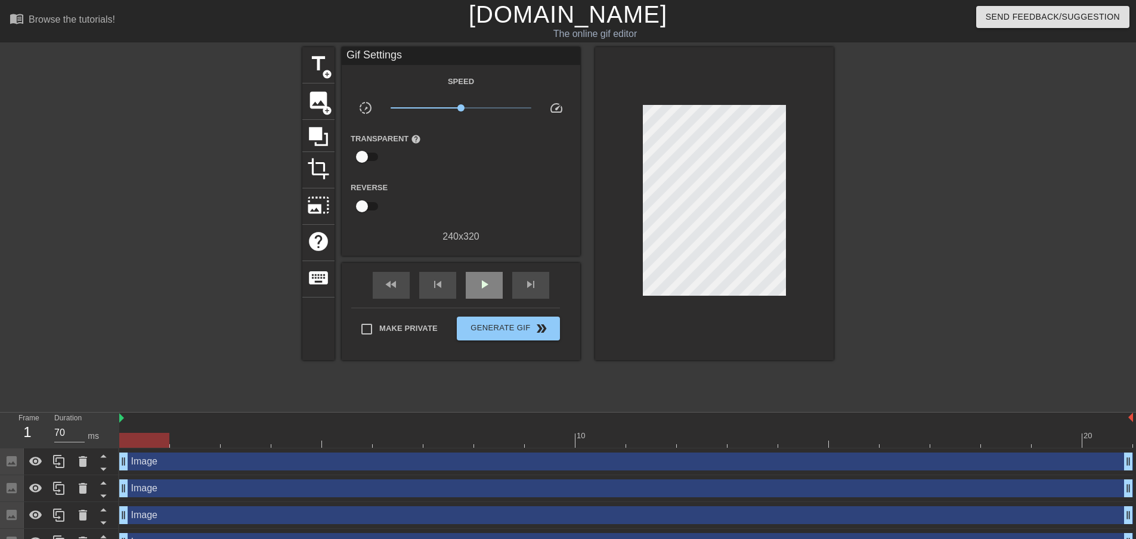
click at [471, 269] on div "fast_rewind skip_previous play_arrow skip_next" at bounding box center [461, 285] width 194 height 45
click at [476, 284] on div "play_arrow" at bounding box center [484, 285] width 37 height 27
click at [476, 284] on div "pause" at bounding box center [484, 285] width 37 height 27
click at [324, 67] on span "title" at bounding box center [318, 63] width 23 height 23
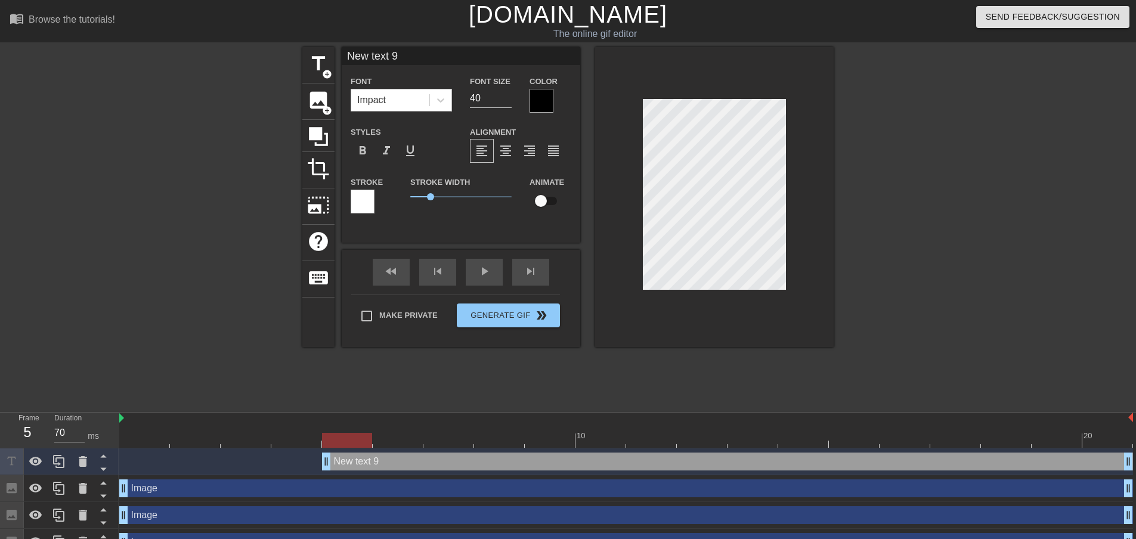
click at [406, 97] on div "Impact" at bounding box center [390, 99] width 78 height 21
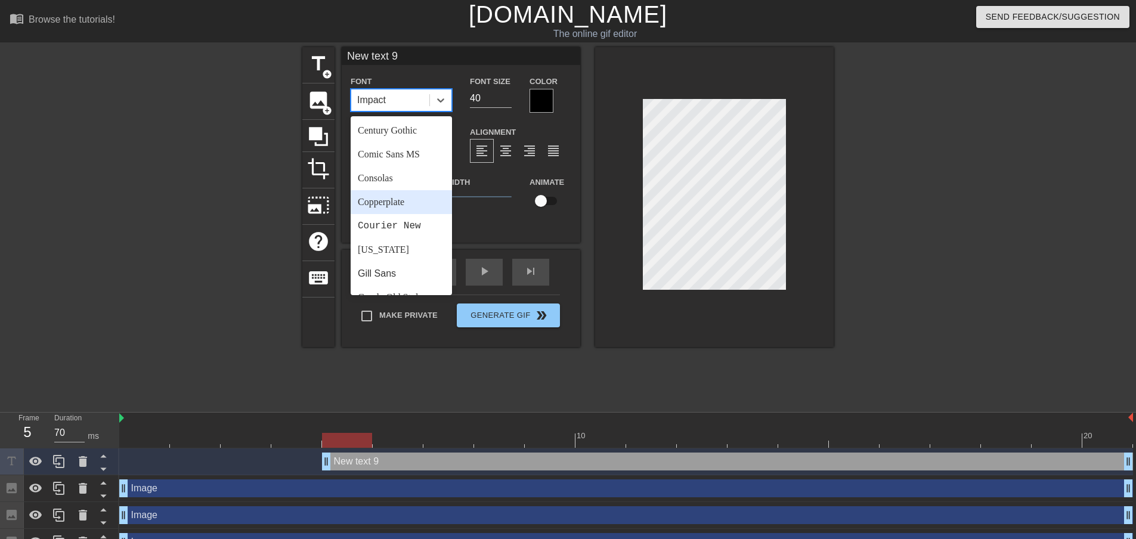
scroll to position [60, 0]
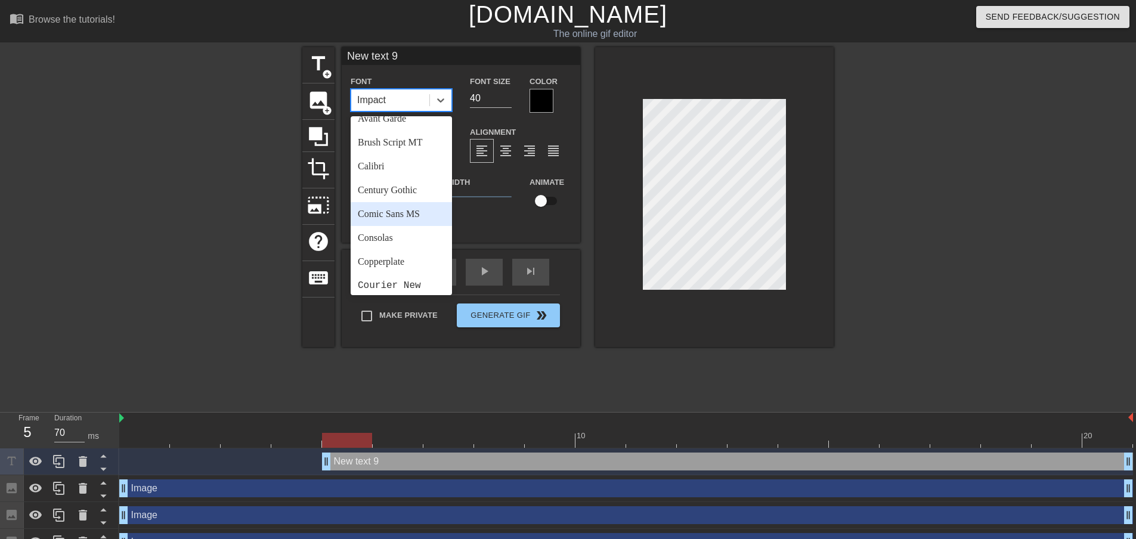
click at [402, 212] on div "Comic Sans MS" at bounding box center [401, 214] width 101 height 24
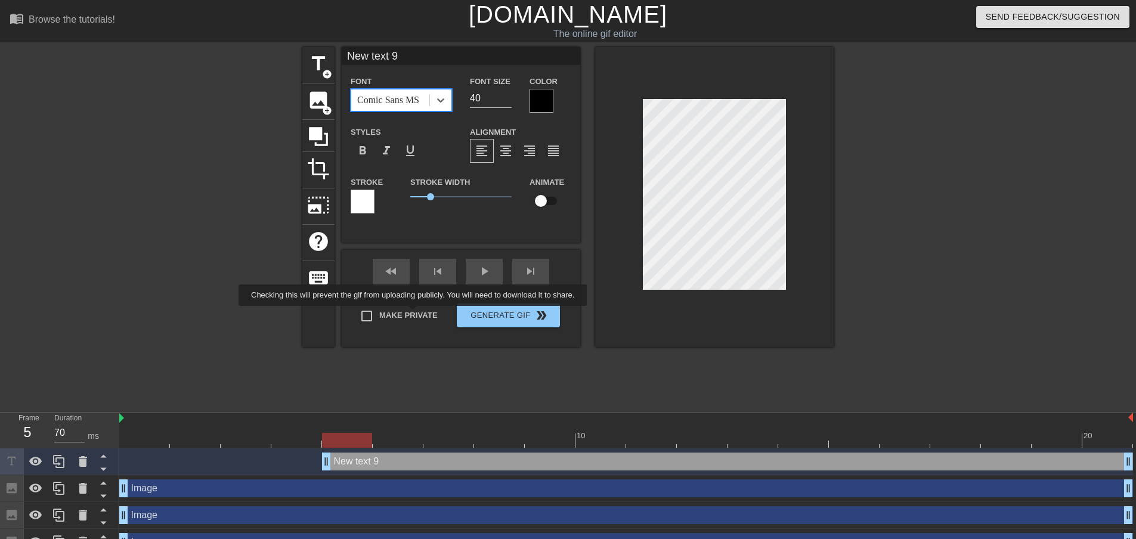
type input "m"
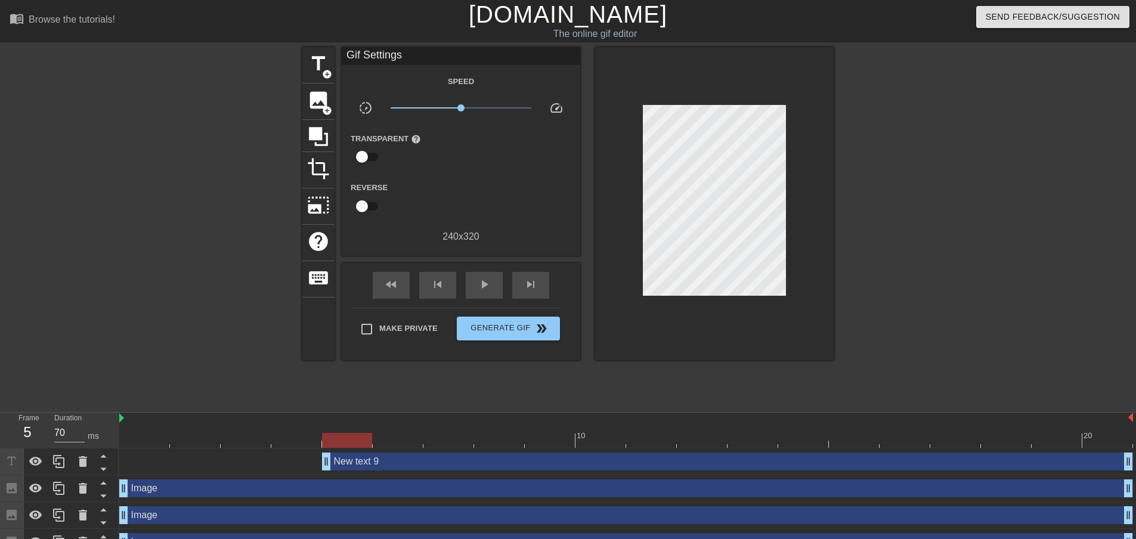
click at [1002, 289] on div at bounding box center [937, 226] width 179 height 358
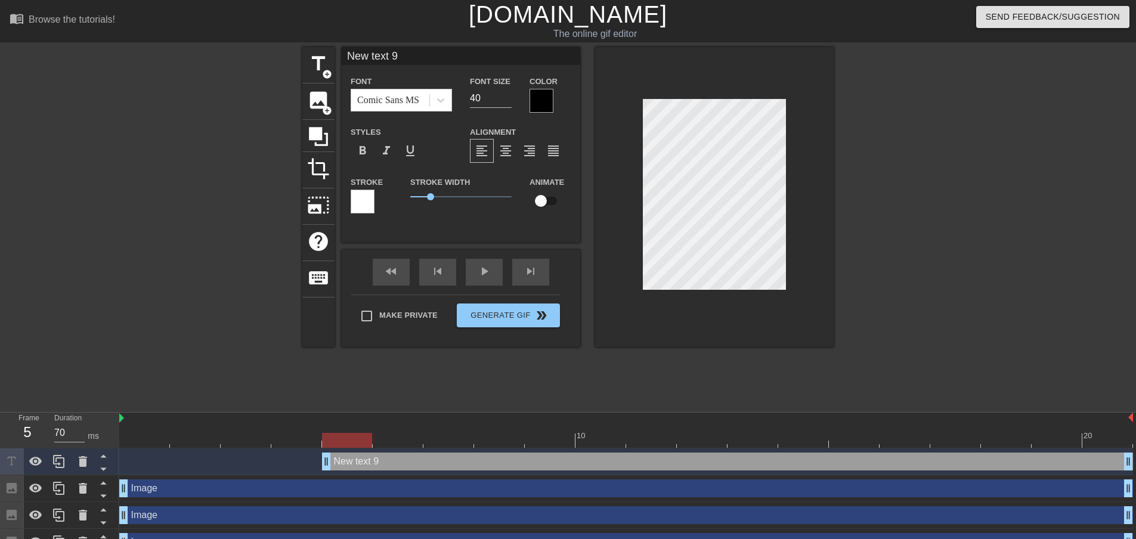
click at [393, 460] on div "New text 9 drag_handle drag_handle" at bounding box center [727, 462] width 811 height 18
click at [381, 464] on div "New text 9 drag_handle drag_handle" at bounding box center [727, 462] width 811 height 18
click at [368, 463] on div "New text 9 drag_handle drag_handle" at bounding box center [727, 462] width 811 height 18
drag, startPoint x: 630, startPoint y: 225, endPoint x: 585, endPoint y: 450, distance: 229.3
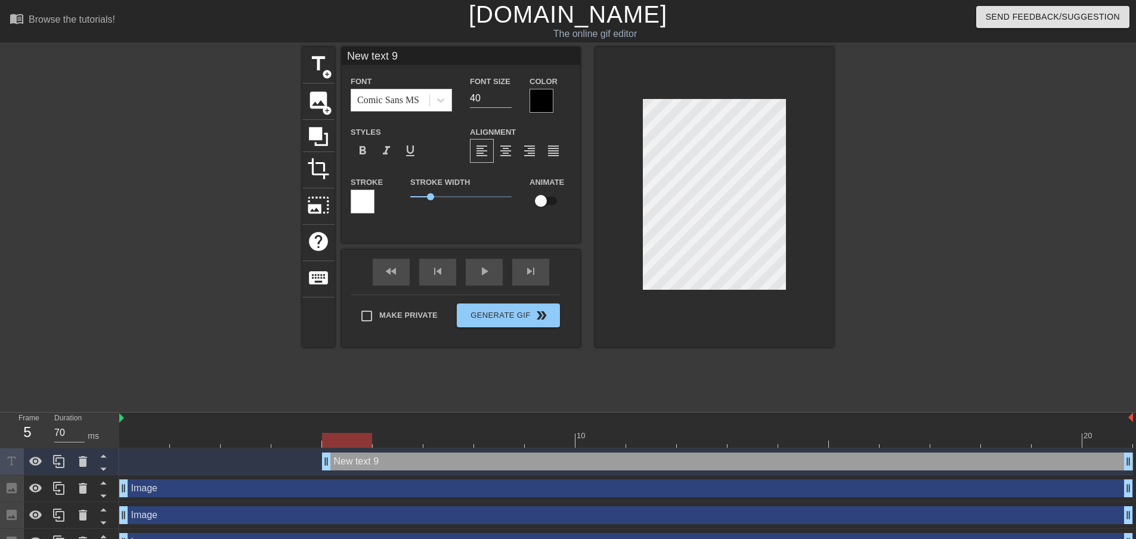
click at [585, 450] on div "New text 9 drag_handle drag_handle" at bounding box center [626, 462] width 1014 height 27
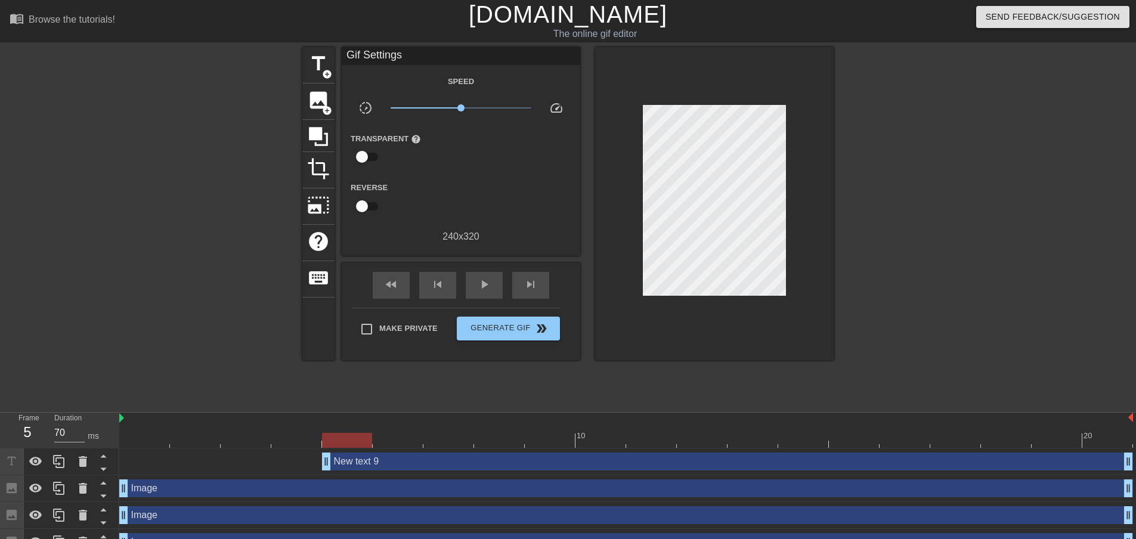
click at [376, 464] on div "New text 9 drag_handle drag_handle" at bounding box center [727, 462] width 811 height 18
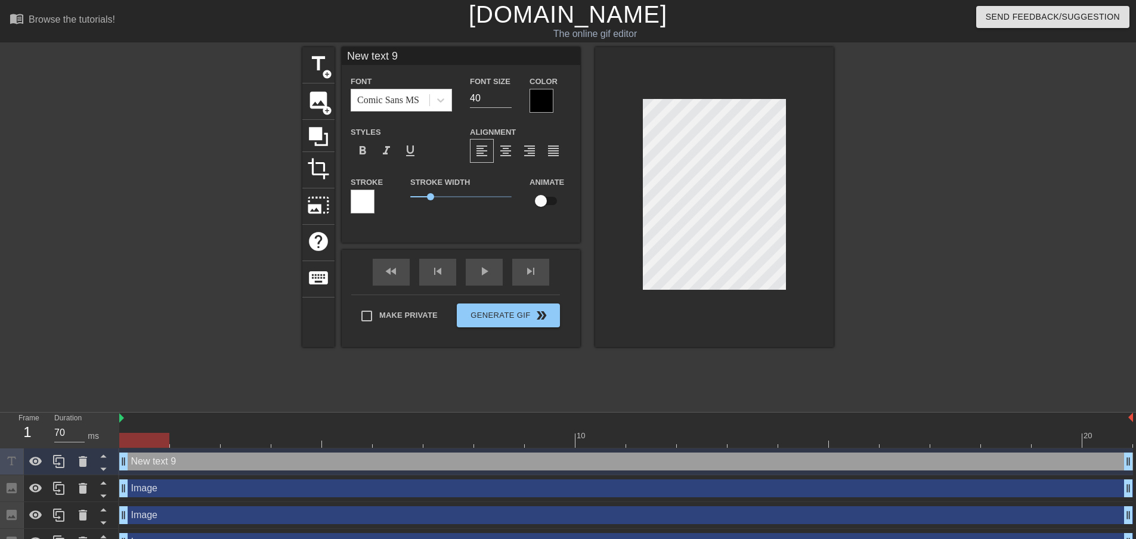
drag, startPoint x: 328, startPoint y: 465, endPoint x: 118, endPoint y: 465, distance: 210.0
click at [118, 465] on div "Frame 1 Duration 70 ms 10 20 New text 9 drag_handle drag_handle Image drag_hand…" at bounding box center [568, 498] width 1136 height 170
click at [141, 459] on div "New text 9 drag_handle drag_handle" at bounding box center [626, 462] width 1014 height 18
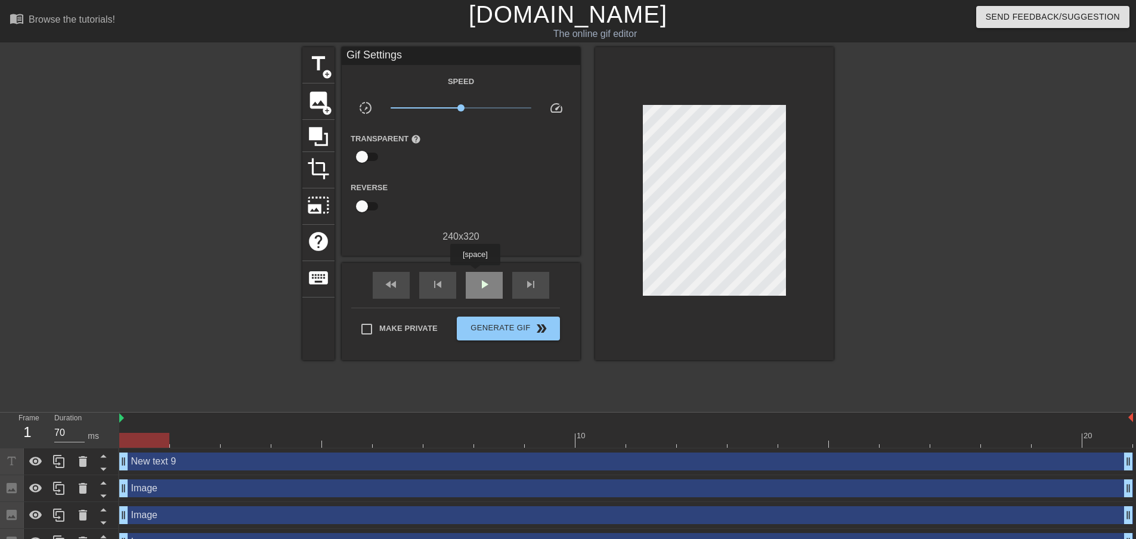
click at [475, 274] on div "play_arrow" at bounding box center [484, 285] width 37 height 27
click at [475, 274] on div "pause" at bounding box center [484, 285] width 37 height 27
click at [308, 67] on span "title" at bounding box center [318, 63] width 23 height 23
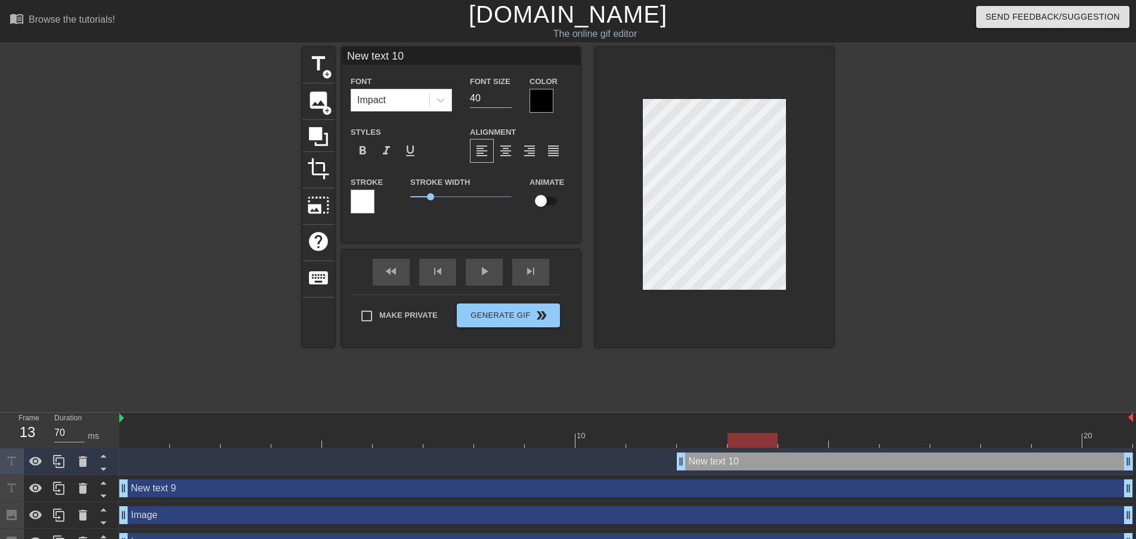
drag, startPoint x: 757, startPoint y: 444, endPoint x: 739, endPoint y: 466, distance: 28.9
click at [739, 466] on div "New text 10 drag_handle drag_handle" at bounding box center [905, 462] width 456 height 18
drag, startPoint x: 739, startPoint y: 466, endPoint x: 709, endPoint y: 461, distance: 30.3
click at [709, 461] on div "New text 10 drag_handle drag_handle" at bounding box center [905, 462] width 456 height 18
click at [77, 459] on icon at bounding box center [83, 462] width 14 height 14
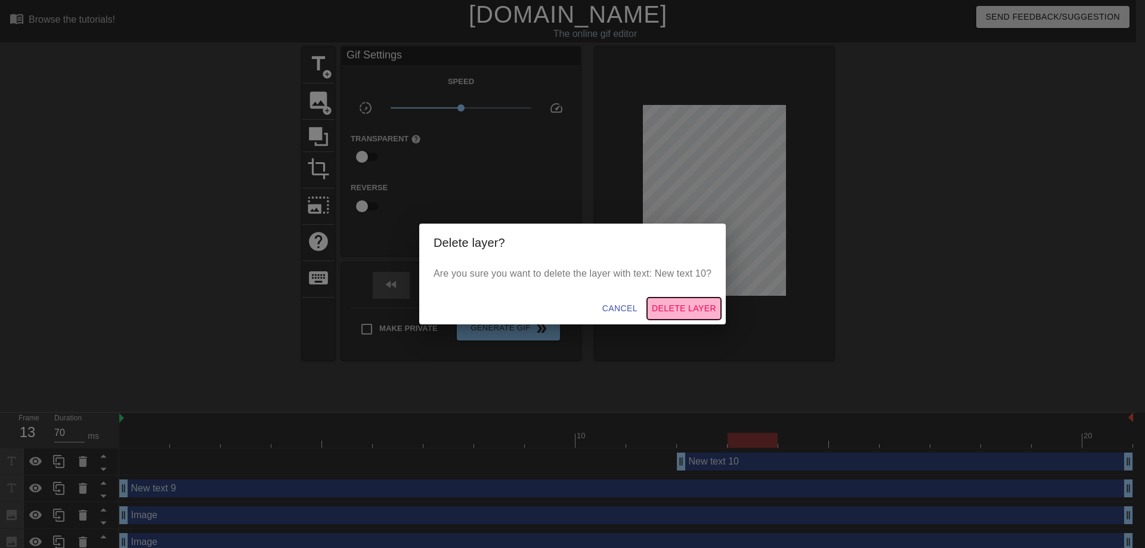
click at [685, 314] on span "Delete Layer" at bounding box center [684, 308] width 64 height 15
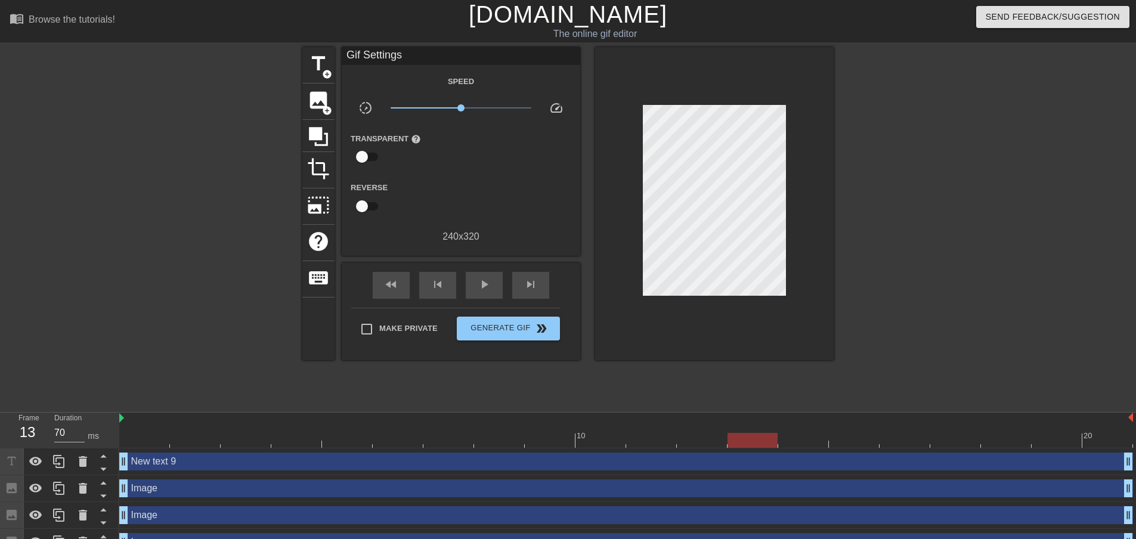
click at [381, 474] on div "New text 9 drag_handle drag_handle" at bounding box center [626, 462] width 1014 height 27
click at [381, 468] on div "New text 9 drag_handle drag_handle" at bounding box center [626, 462] width 1014 height 18
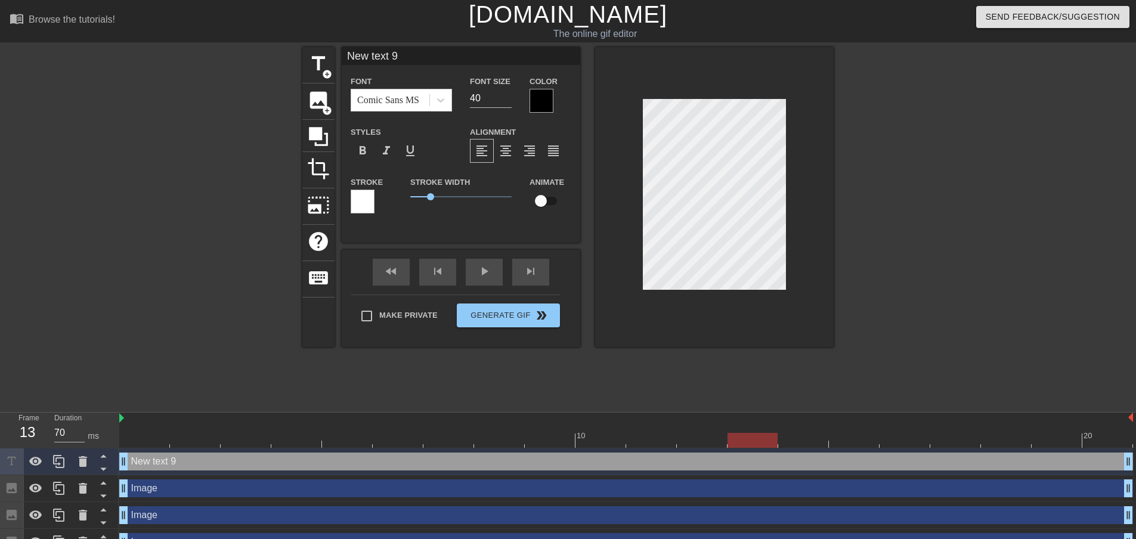
click at [382, 466] on div "New text 9 drag_handle drag_handle" at bounding box center [626, 462] width 1014 height 18
click at [543, 203] on input "checkbox" at bounding box center [541, 201] width 68 height 23
click at [543, 203] on input "checkbox" at bounding box center [552, 201] width 68 height 23
checkbox input "false"
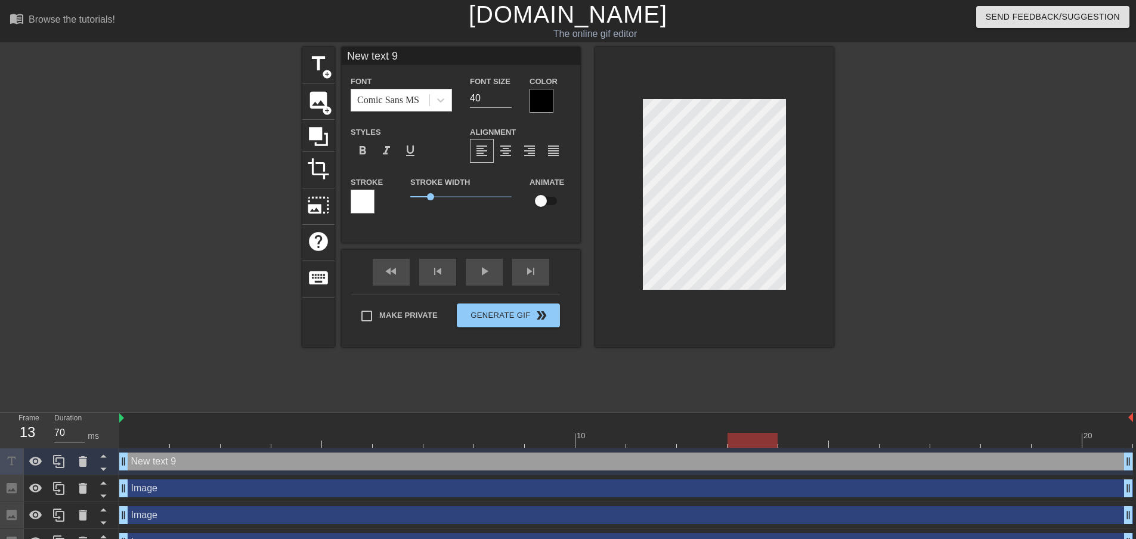
click at [149, 458] on div "New text 9 drag_handle drag_handle" at bounding box center [626, 462] width 1014 height 18
click at [137, 463] on div "New text 9 drag_handle drag_handle" at bounding box center [626, 462] width 1014 height 18
type input "m"
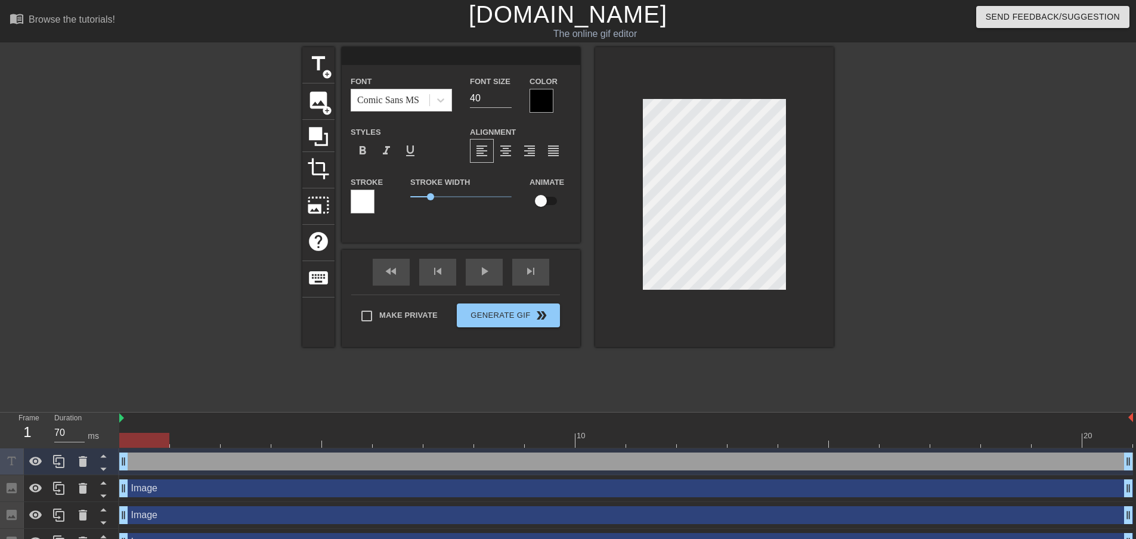
type textarea "m"
type input "ma"
type textarea "ma"
type input "mar"
type textarea "mar"
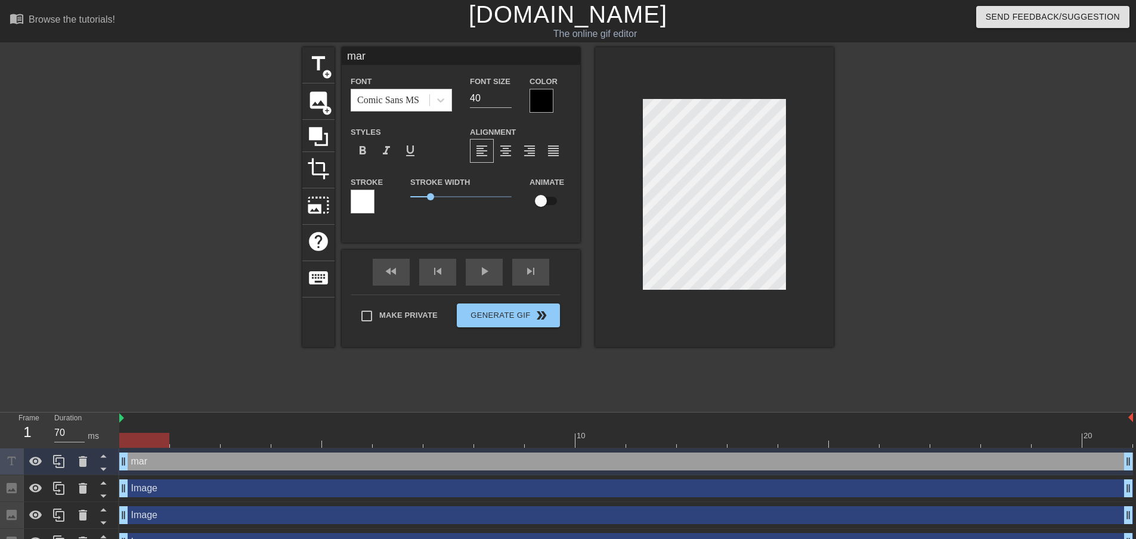
type input "[PERSON_NAME]"
type textarea "[PERSON_NAME]"
type input "marry"
type textarea "marry"
type input "marry"
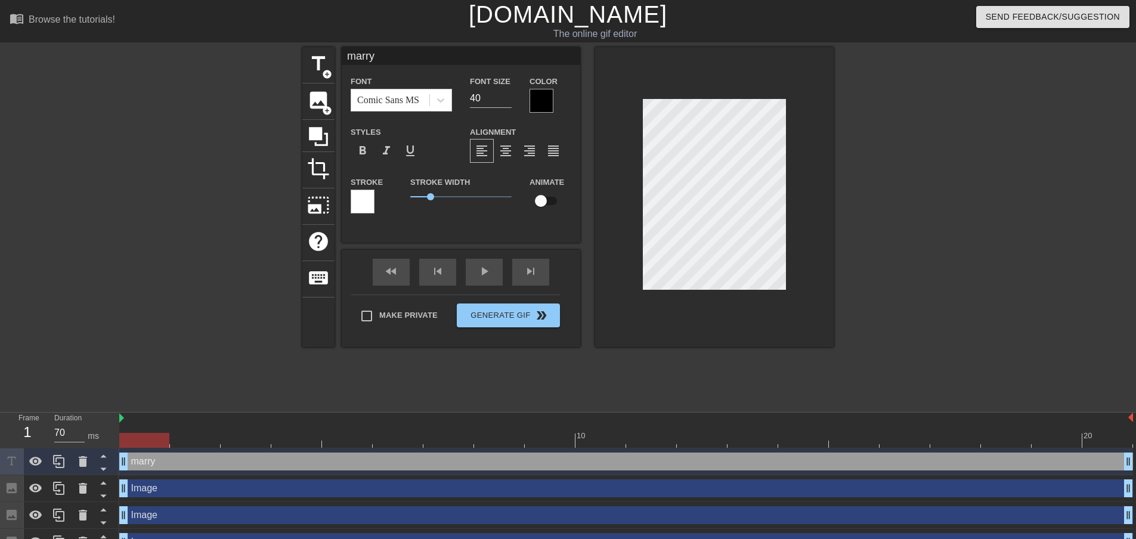
type textarea "marry"
type input "marry o"
type textarea "marry o"
type input "marry od"
type textarea "marry od"
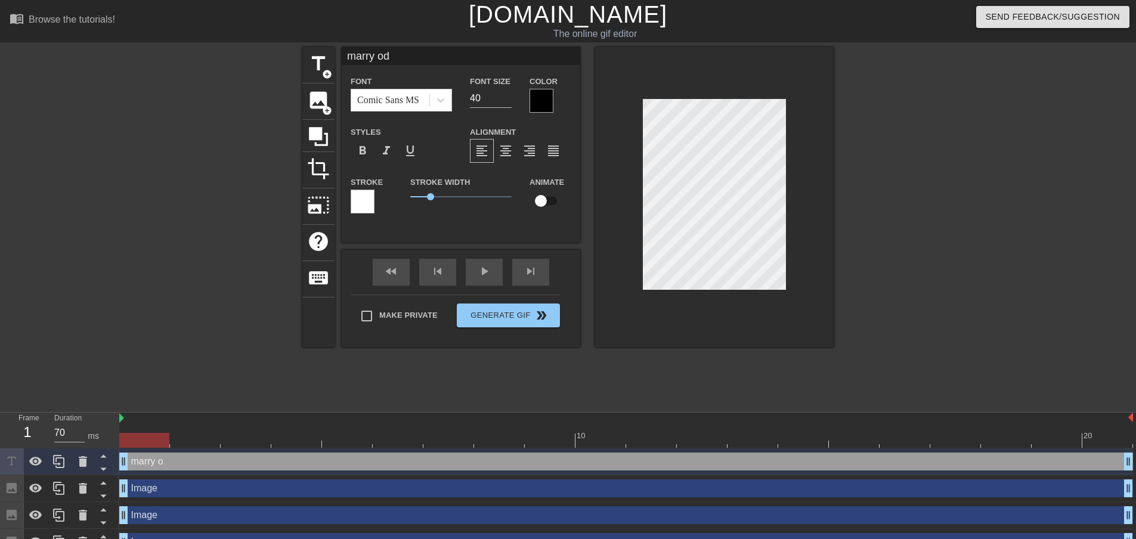
type input "marry odi"
type textarea "marry odi"
type input "marry [PERSON_NAME]"
type textarea "marry [PERSON_NAME]"
type input "marry [PERSON_NAME]"
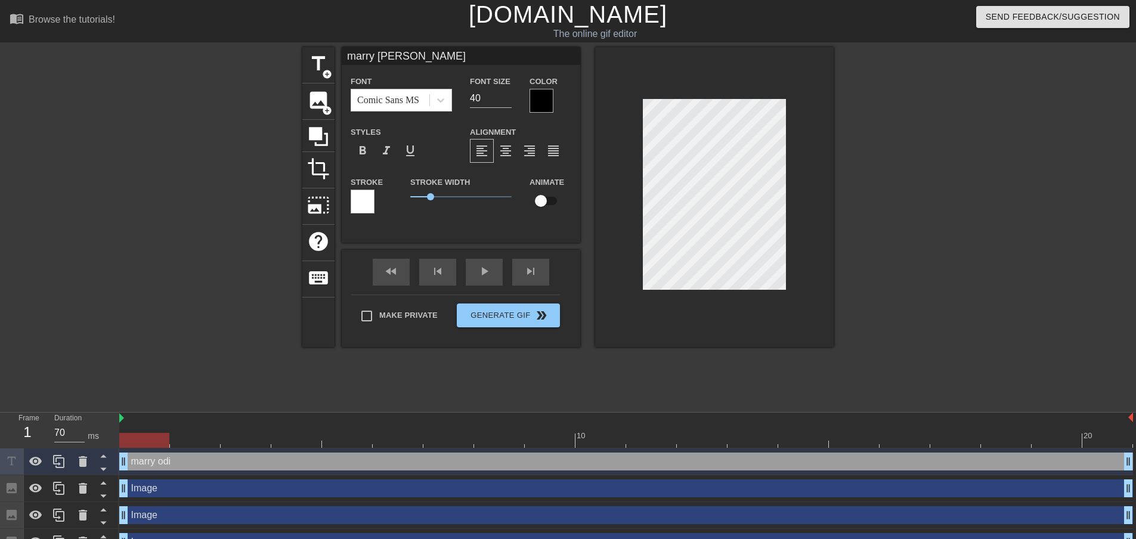
type textarea "marry [PERSON_NAME]"
type input "marry [PERSON_NAME]"
type textarea "marry [PERSON_NAME]"
type input "marry [PERSON_NAME]"
type textarea "marry [PERSON_NAME]"
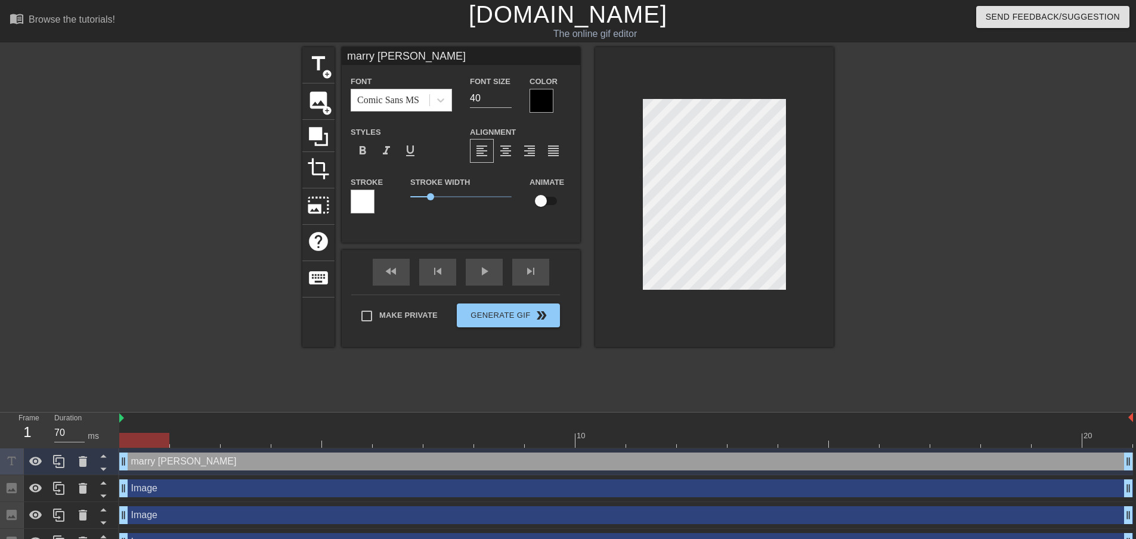
type input "marry [PERSON_NAME]"
type textarea "marry [PERSON_NAME]"
click at [632, 146] on div at bounding box center [714, 197] width 239 height 300
click at [904, 172] on div at bounding box center [937, 226] width 179 height 358
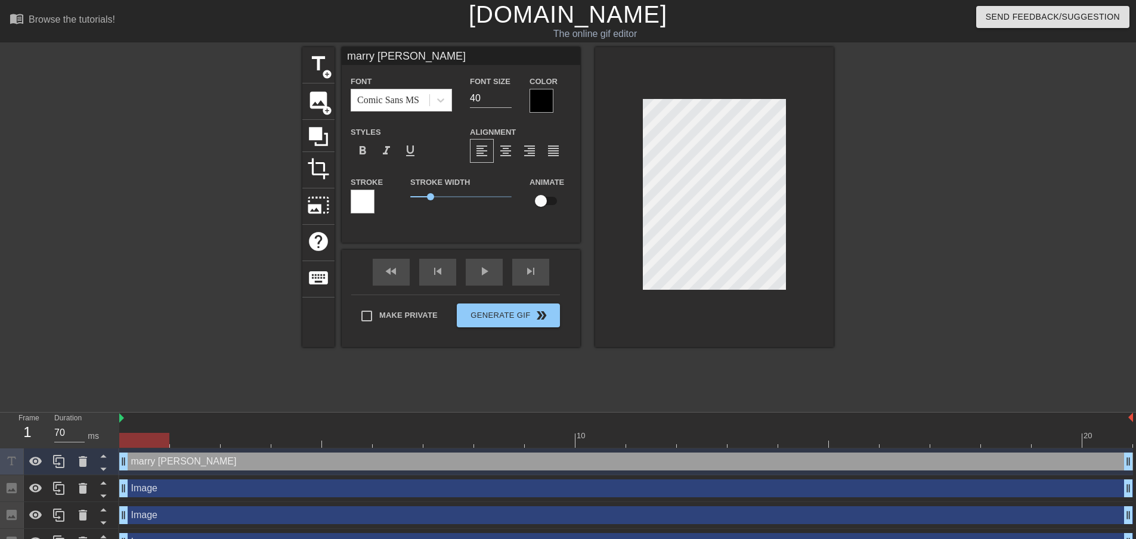
scroll to position [2, 2]
type input "mrry [PERSON_NAME]"
type textarea "mrry [PERSON_NAME]"
type input "merry odilemas"
type textarea "merry odilemas"
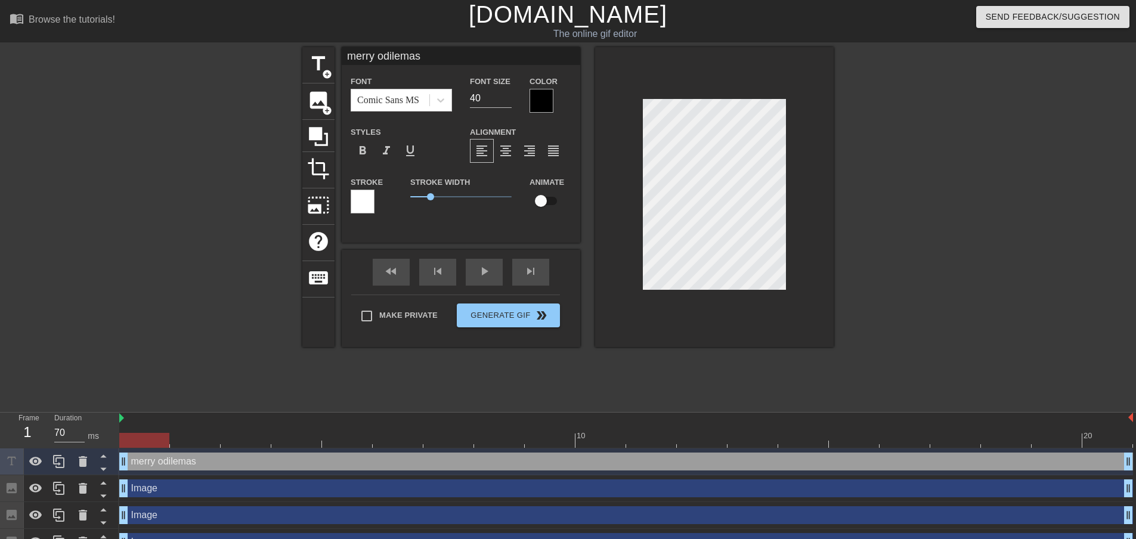
click at [858, 154] on div at bounding box center [937, 226] width 179 height 358
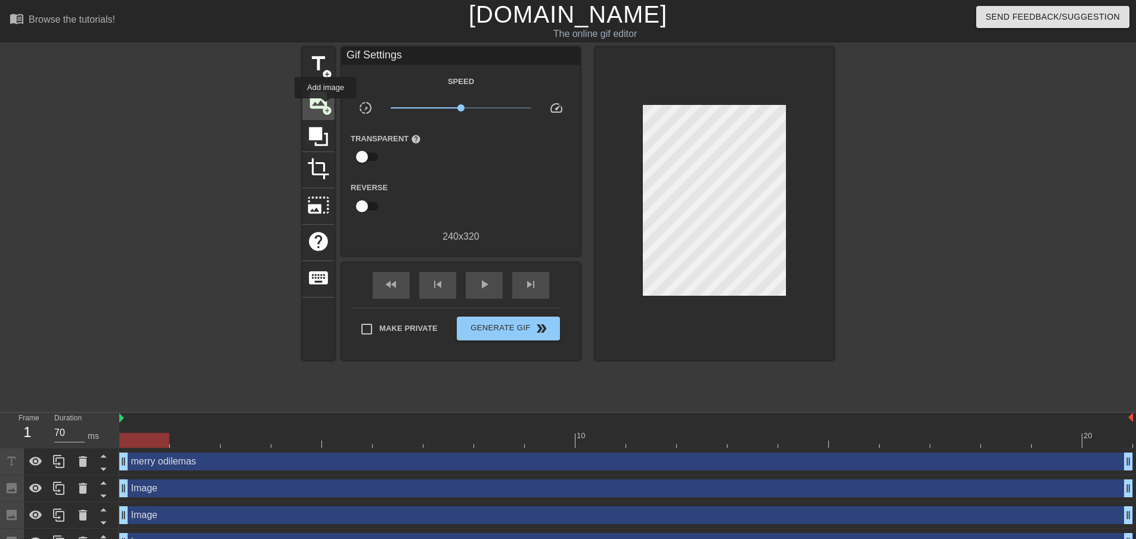
click at [326, 107] on span "add_circle" at bounding box center [327, 111] width 10 height 10
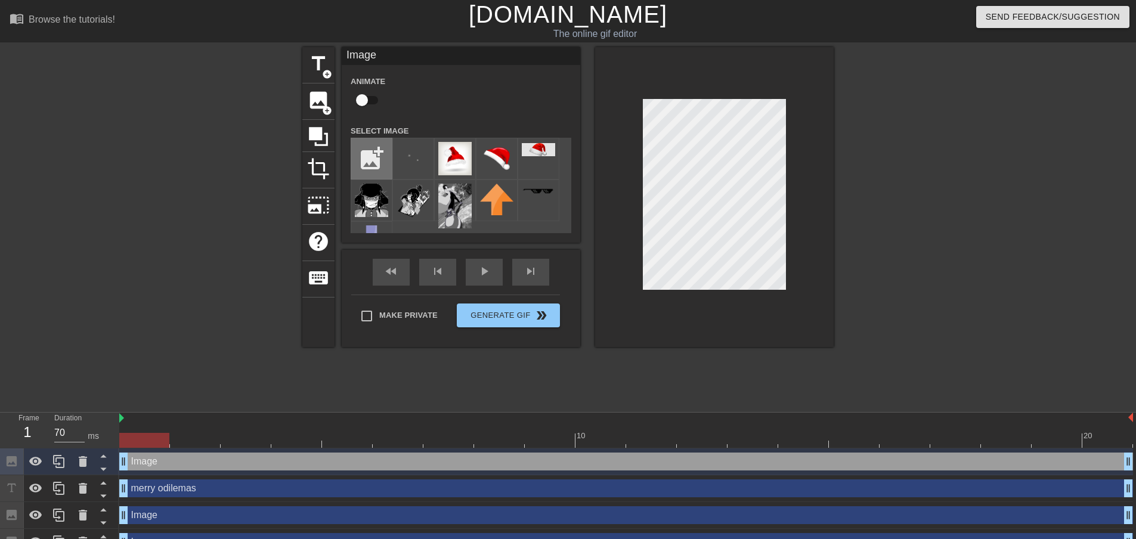
click at [365, 153] on input "file" at bounding box center [371, 158] width 41 height 41
type input "C:\fakepath\images (4).jpeg"
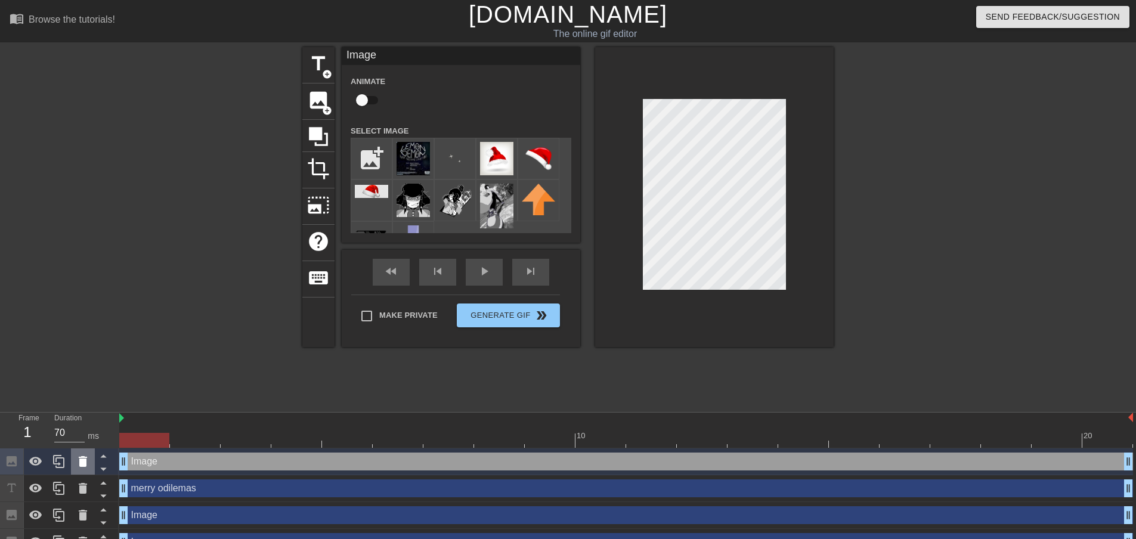
click at [80, 461] on icon at bounding box center [83, 461] width 8 height 11
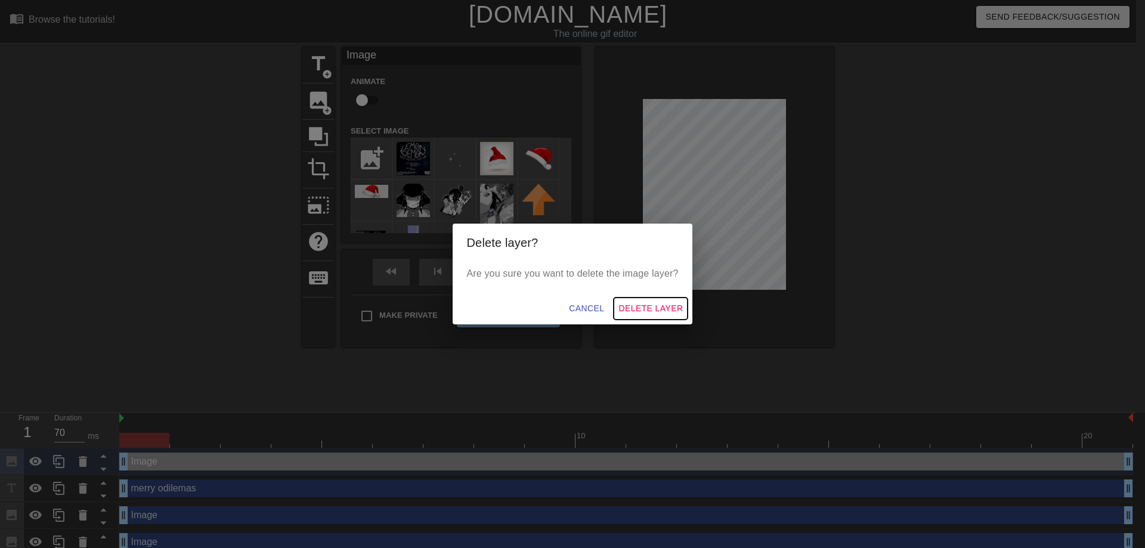
click at [662, 307] on span "Delete Layer" at bounding box center [651, 308] width 64 height 15
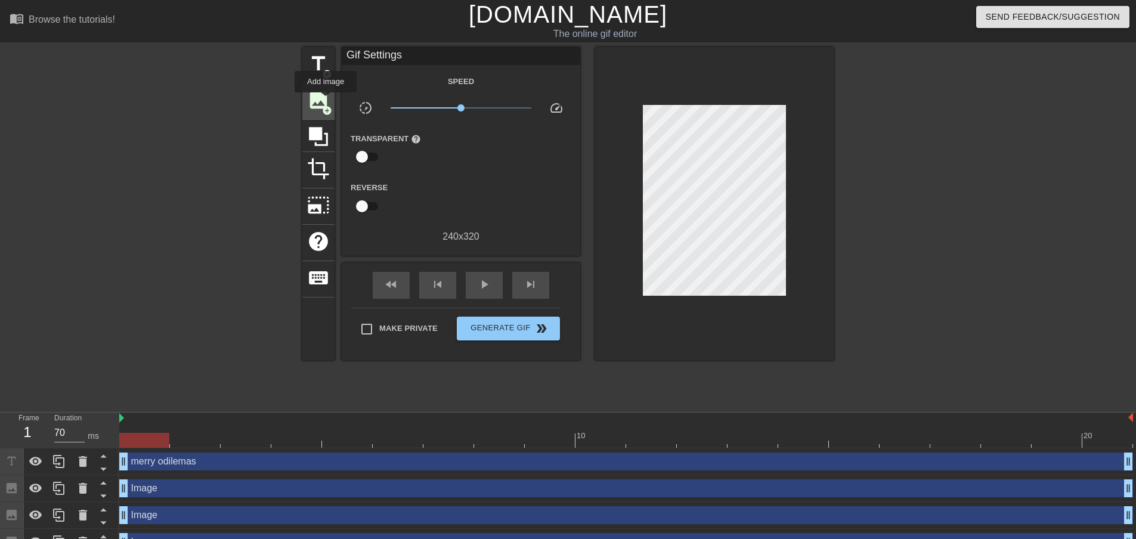
click at [326, 101] on span "image" at bounding box center [318, 100] width 23 height 23
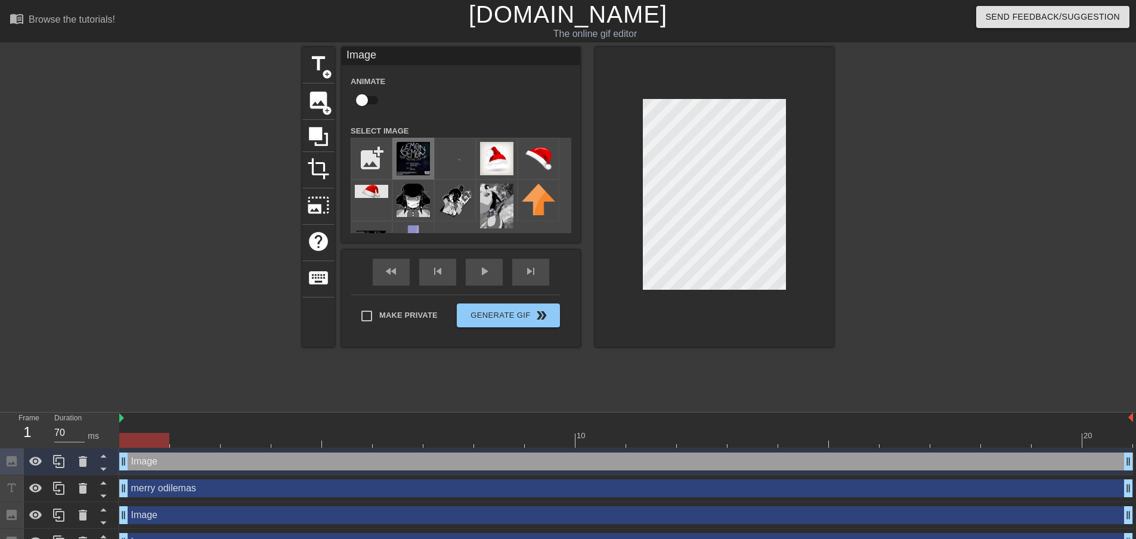
click at [420, 157] on img at bounding box center [413, 158] width 33 height 33
click at [932, 208] on div at bounding box center [937, 226] width 179 height 358
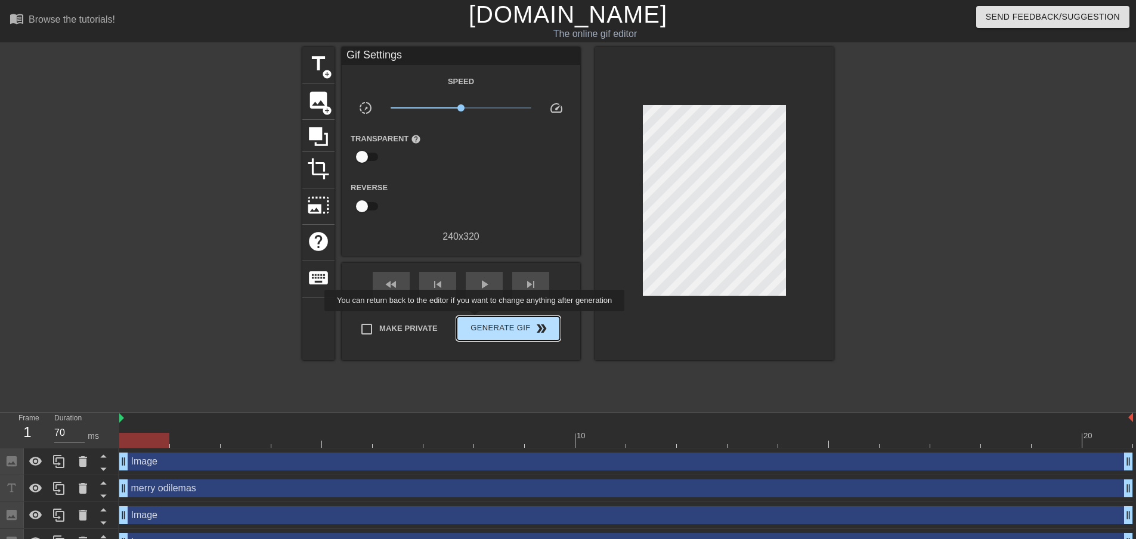
click at [476, 322] on span "Generate Gif double_arrow" at bounding box center [509, 329] width 94 height 14
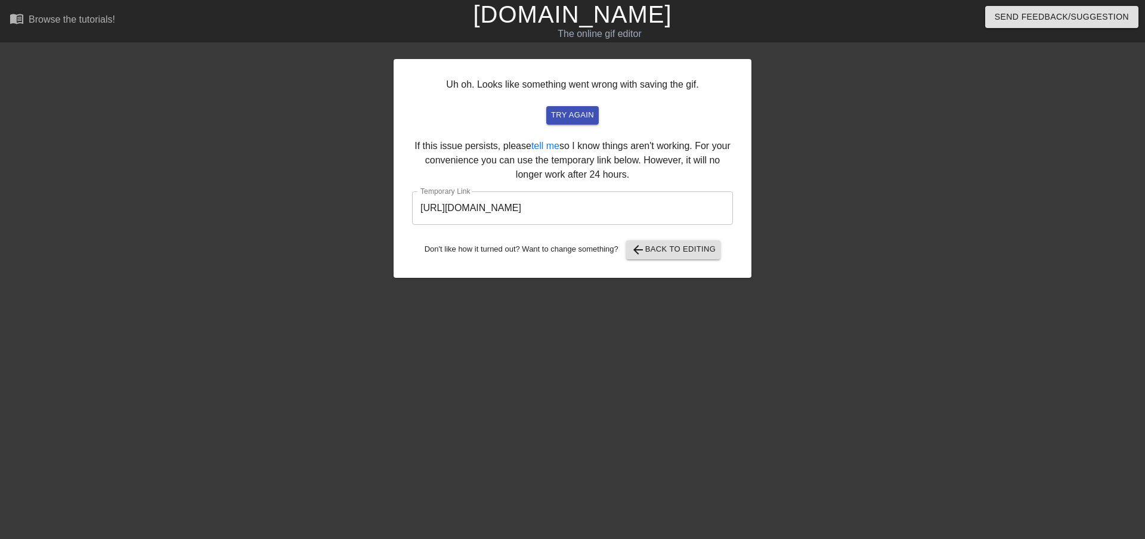
click at [594, 125] on div "Uh oh. Looks like something went wrong with saving the gif. try again If this i…" at bounding box center [573, 168] width 358 height 219
click at [588, 116] on span "try again" at bounding box center [572, 116] width 43 height 14
drag, startPoint x: 685, startPoint y: 215, endPoint x: 366, endPoint y: 205, distance: 319.3
click at [366, 205] on div "Uh oh. Looks like something went wrong with saving the gif. try again If this i…" at bounding box center [572, 226] width 1145 height 358
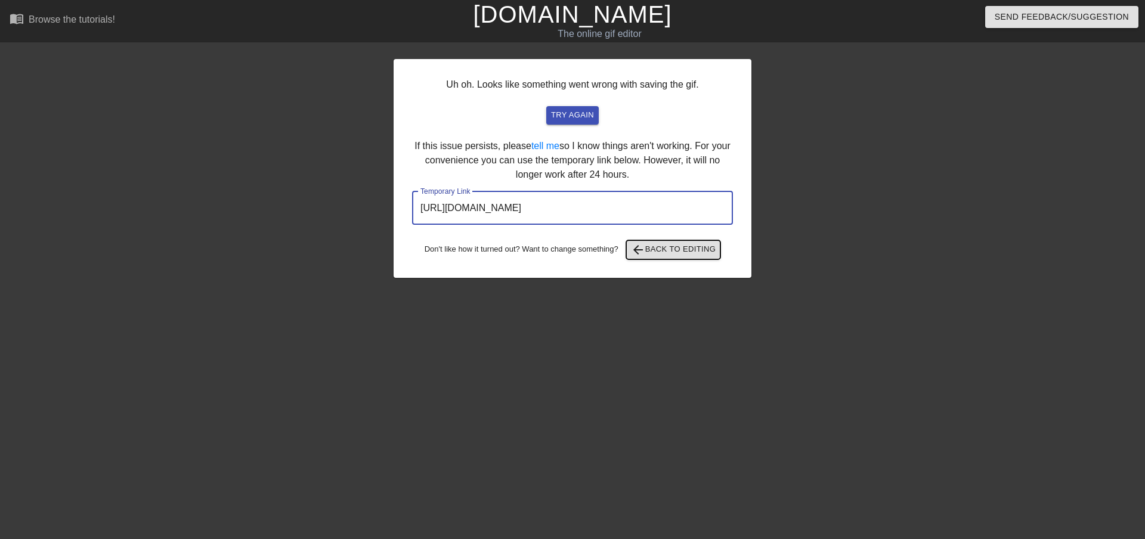
click at [683, 259] on button "arrow_back Back to Editing" at bounding box center [673, 249] width 95 height 19
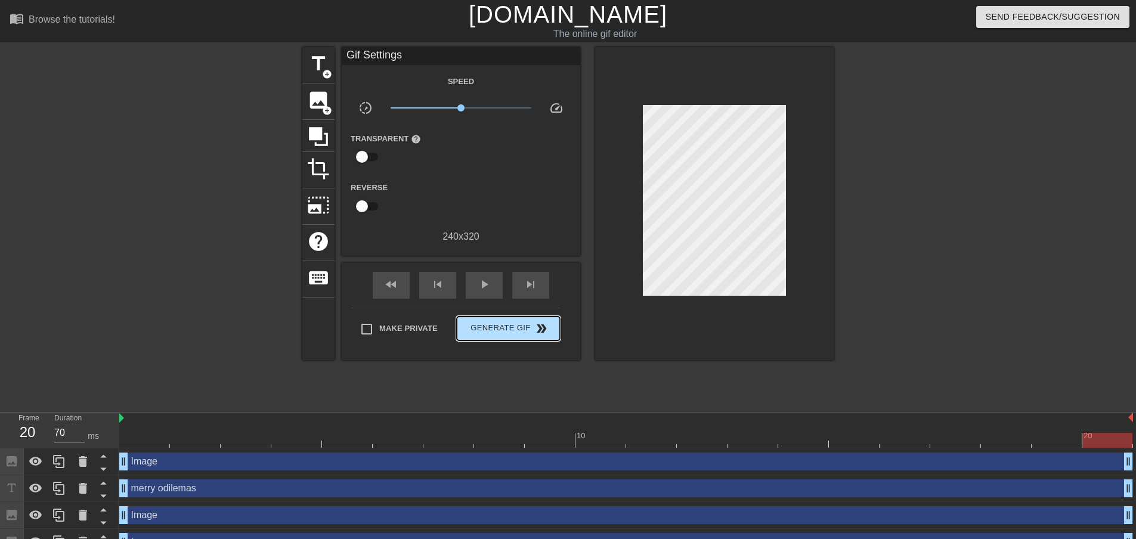
click at [514, 314] on div "Make Private Generate Gif double_arrow" at bounding box center [455, 331] width 209 height 47
click at [508, 327] on span "Generate Gif double_arrow" at bounding box center [509, 329] width 94 height 14
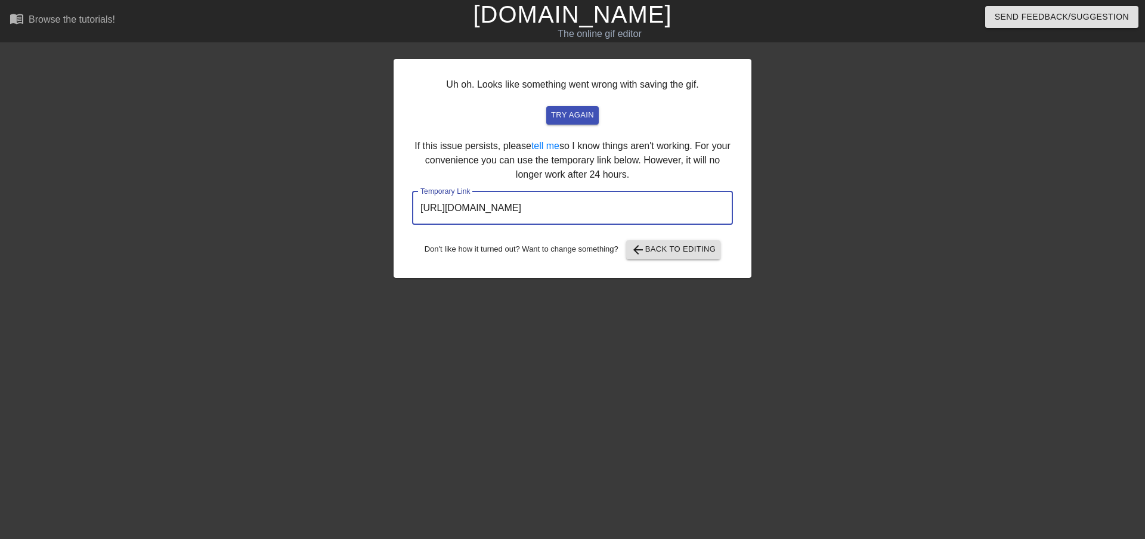
drag, startPoint x: 676, startPoint y: 219, endPoint x: 352, endPoint y: 162, distance: 329.4
click at [352, 162] on div "Uh oh. Looks like something went wrong with saving the gif. try again If this i…" at bounding box center [572, 226] width 1145 height 358
click at [688, 237] on div "Uh oh. Looks like something went wrong with saving the gif. try again If this i…" at bounding box center [573, 168] width 358 height 219
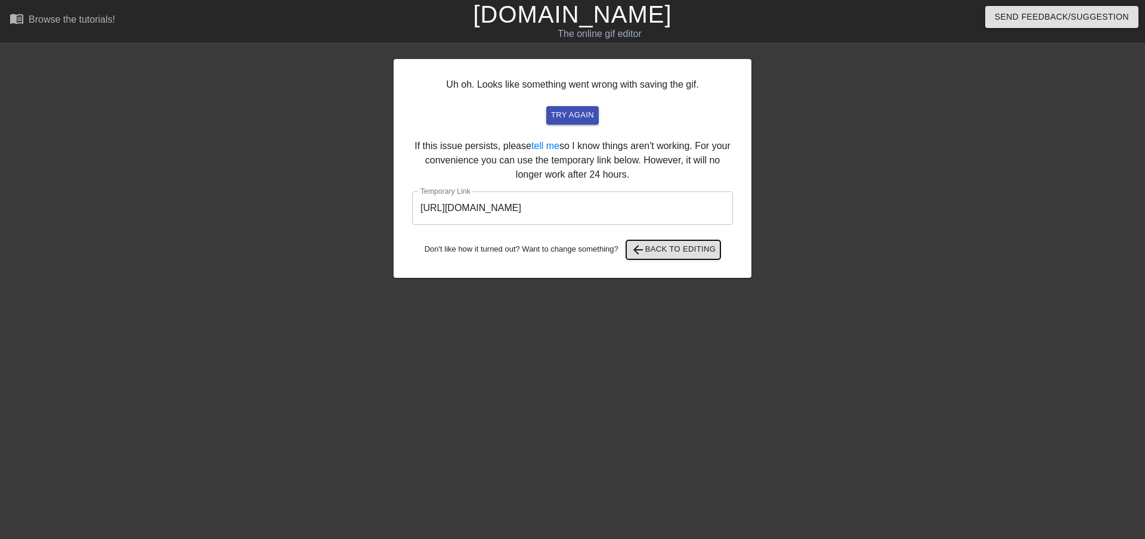
click at [682, 247] on span "arrow_back Back to Editing" at bounding box center [673, 250] width 85 height 14
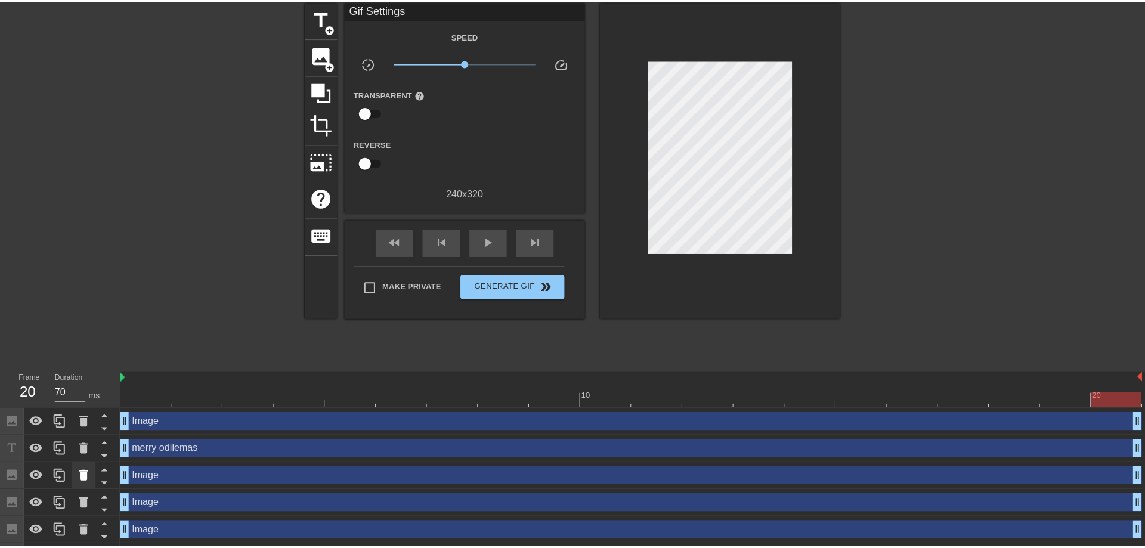
scroll to position [60, 0]
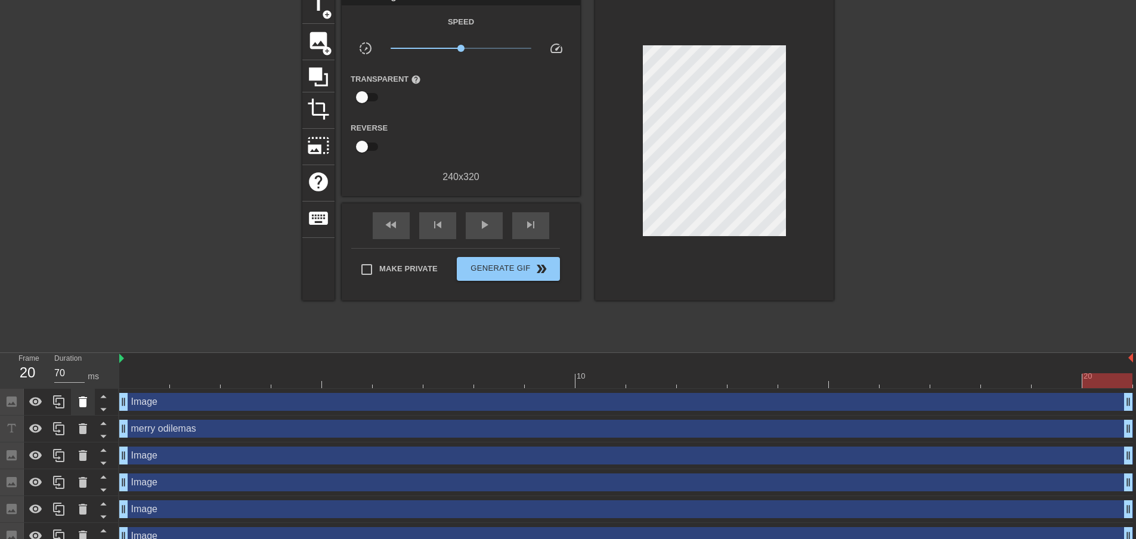
click at [81, 399] on icon at bounding box center [83, 402] width 8 height 11
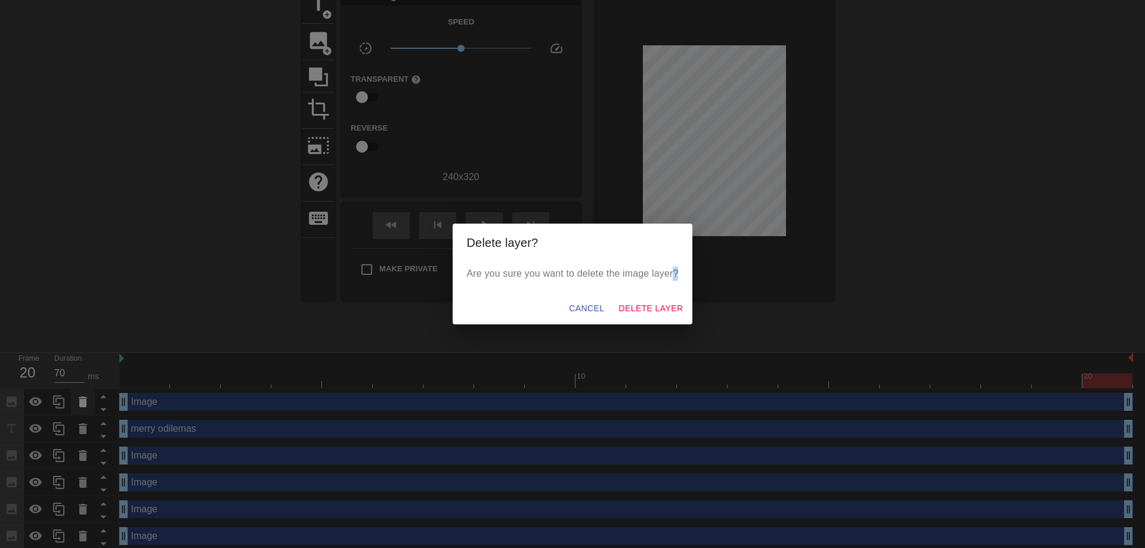
click at [81, 399] on div "Delete layer? Are you sure you want to delete the image layer? Cancel Delete La…" at bounding box center [572, 274] width 1145 height 548
click at [641, 304] on span "Delete Layer" at bounding box center [651, 308] width 64 height 15
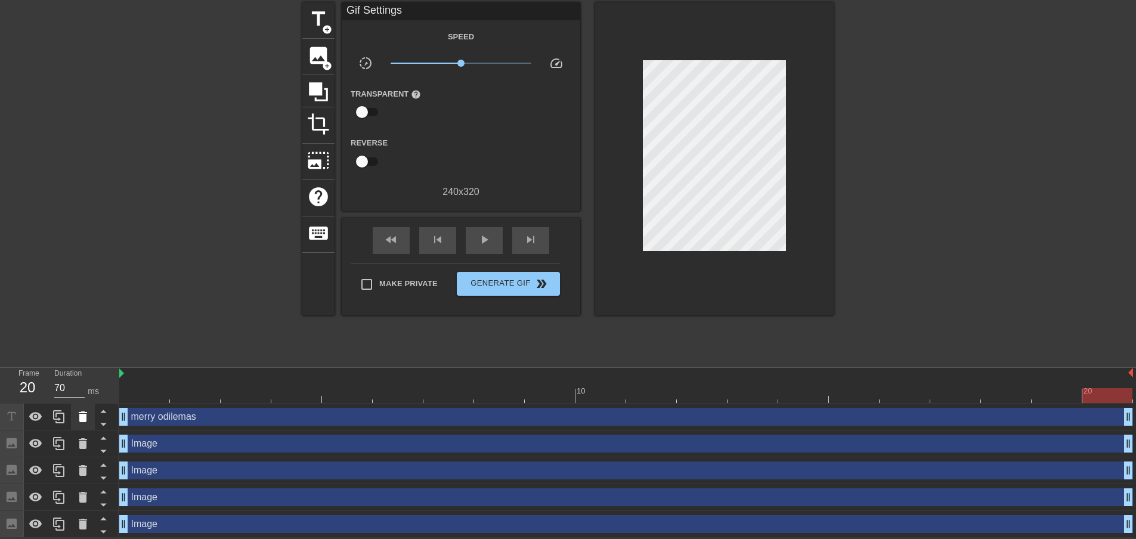
click at [83, 418] on icon at bounding box center [83, 417] width 8 height 11
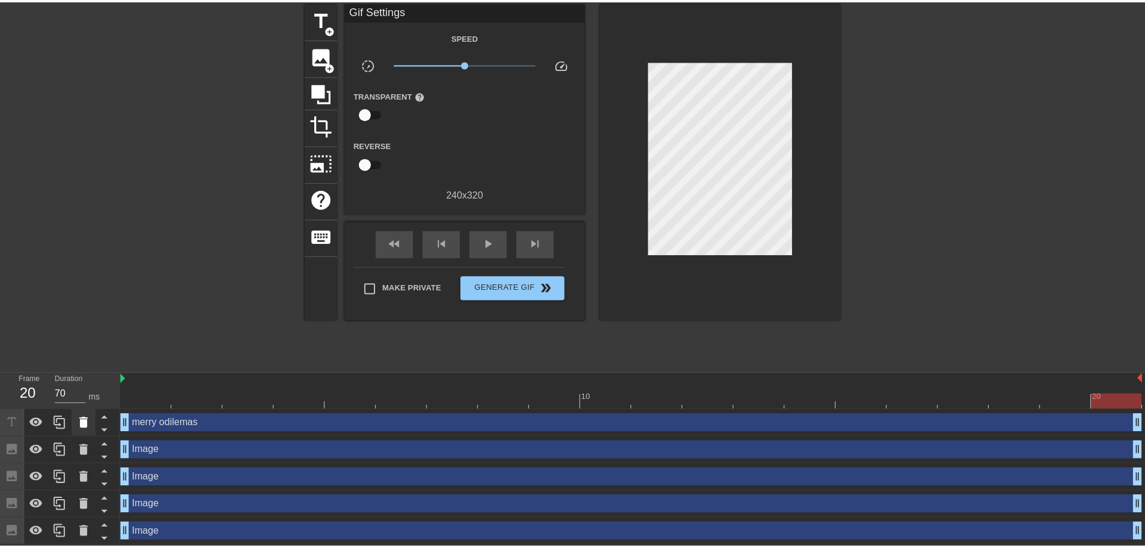
scroll to position [37, 0]
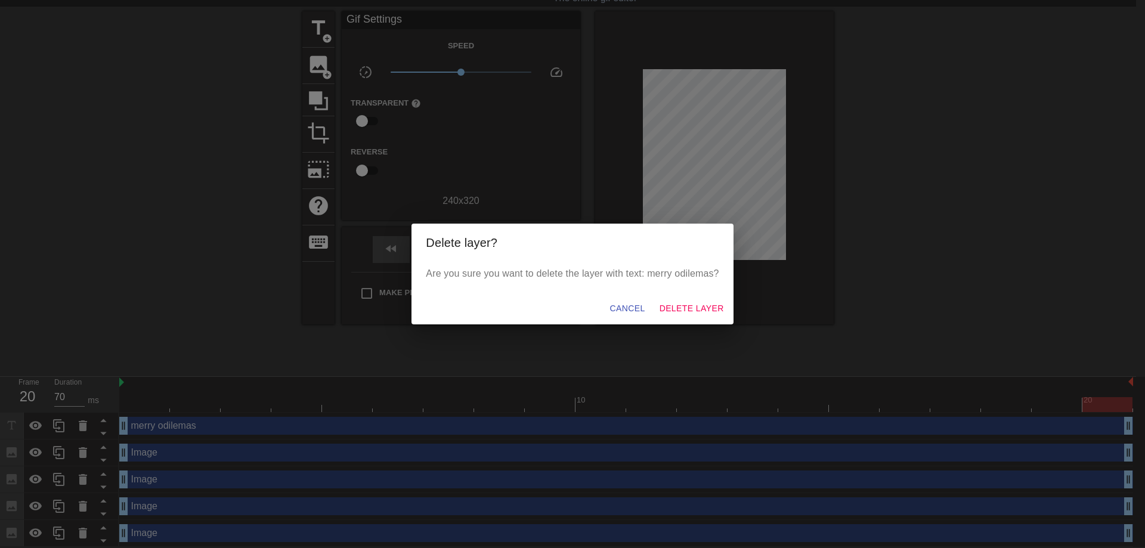
click at [686, 291] on div "Are you sure you want to delete the layer with text: merry odilemas?" at bounding box center [573, 277] width 322 height 31
click at [682, 316] on button "Delete Layer" at bounding box center [692, 309] width 74 height 22
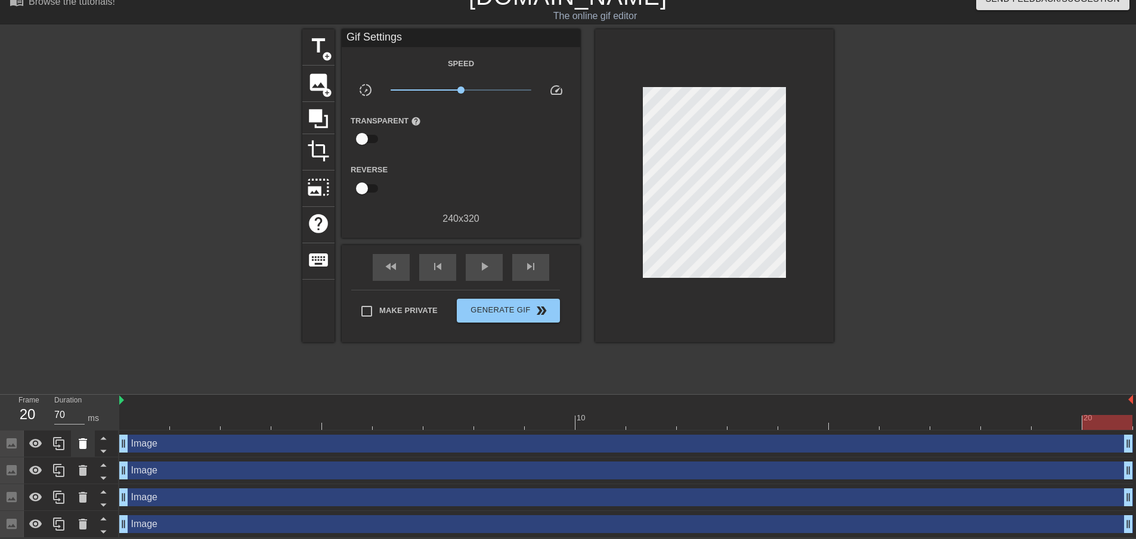
click at [84, 447] on icon at bounding box center [83, 443] width 8 height 11
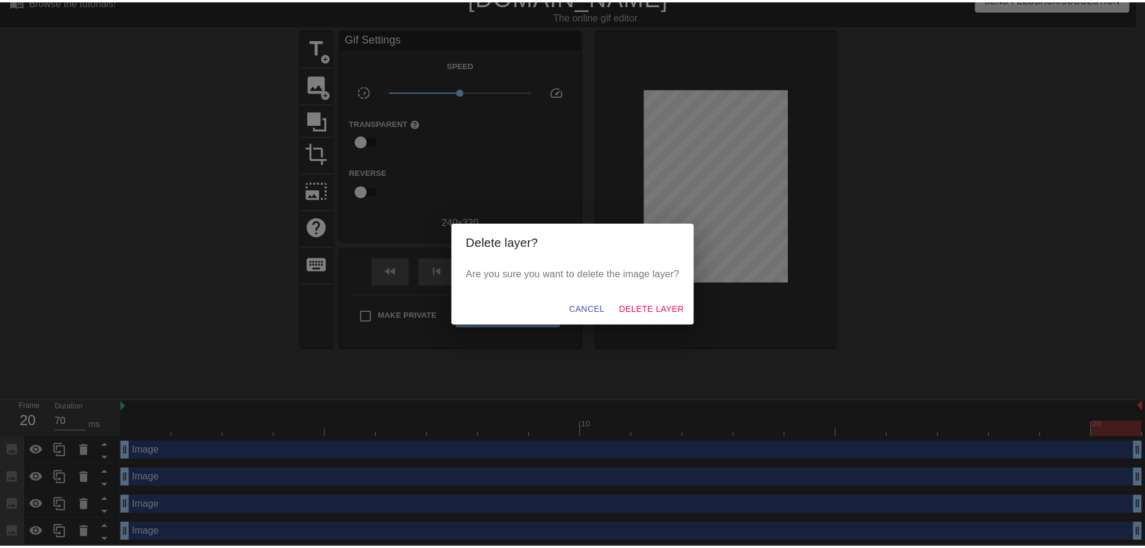
scroll to position [10, 0]
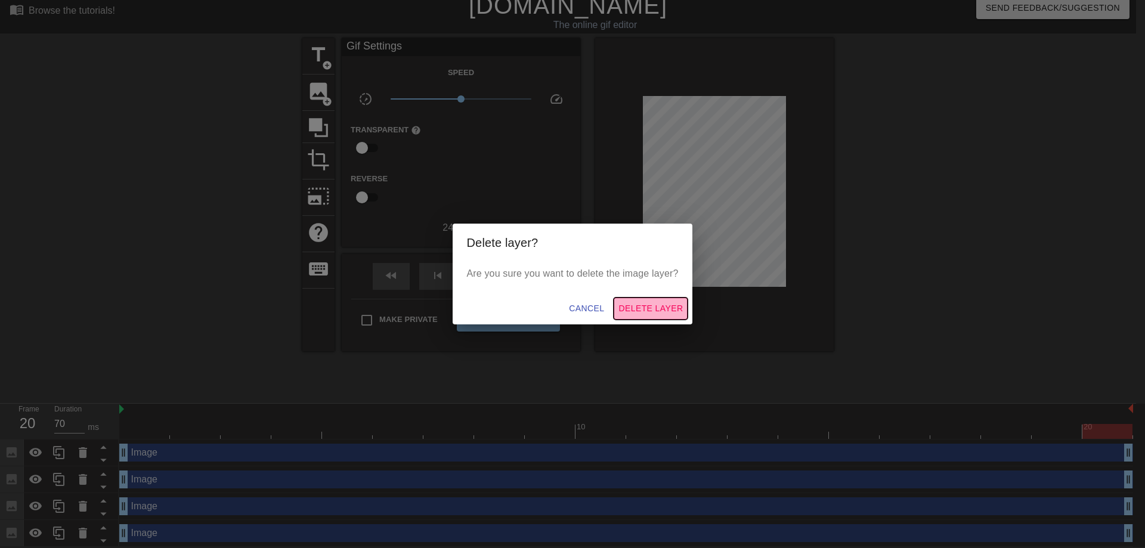
click at [635, 316] on span "Delete Layer" at bounding box center [651, 308] width 64 height 15
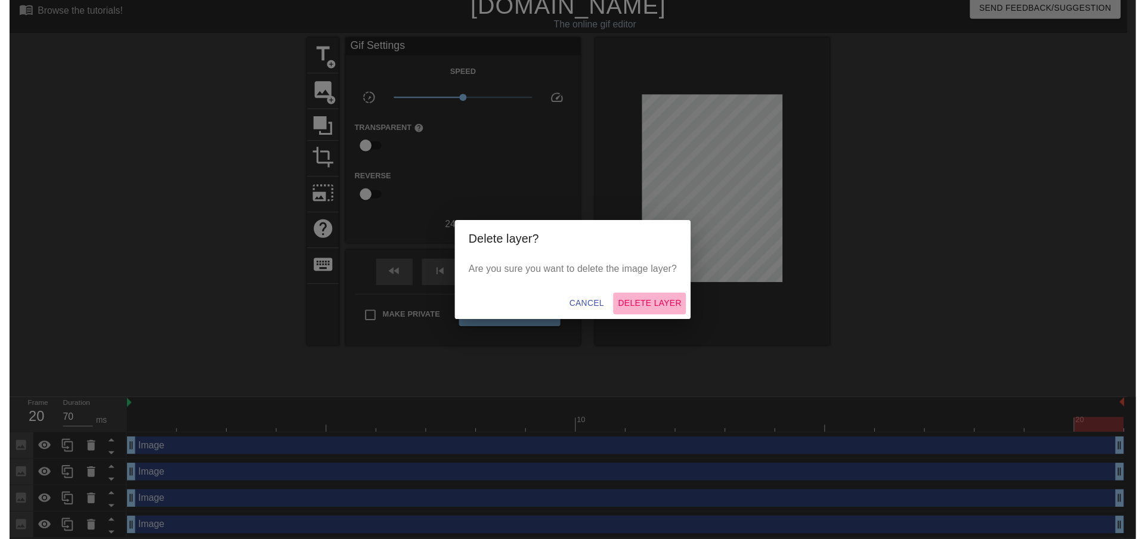
scroll to position [0, 0]
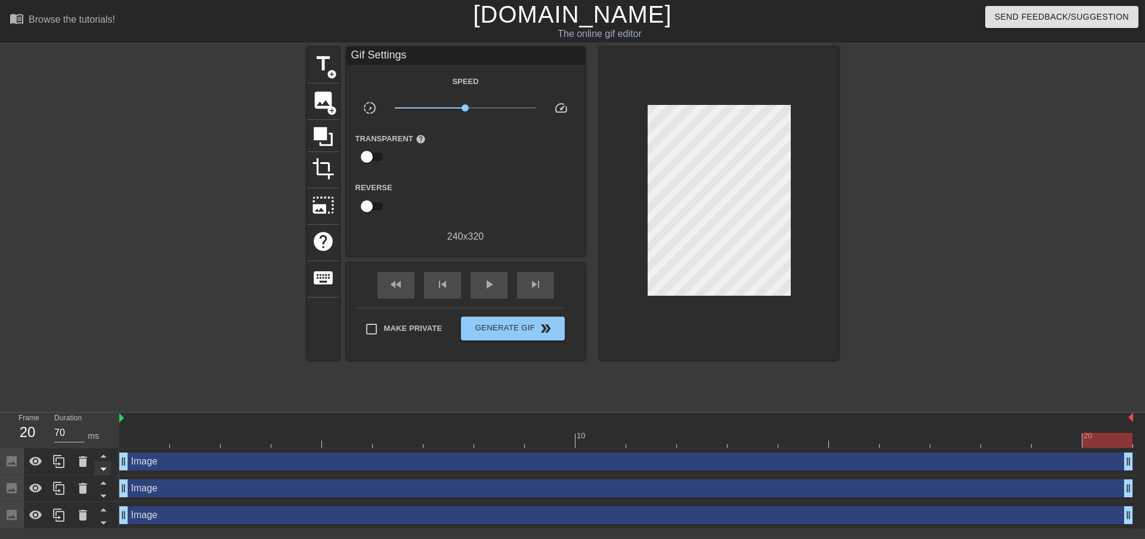
click at [96, 462] on div at bounding box center [103, 468] width 16 height 13
click at [85, 461] on icon at bounding box center [83, 461] width 8 height 11
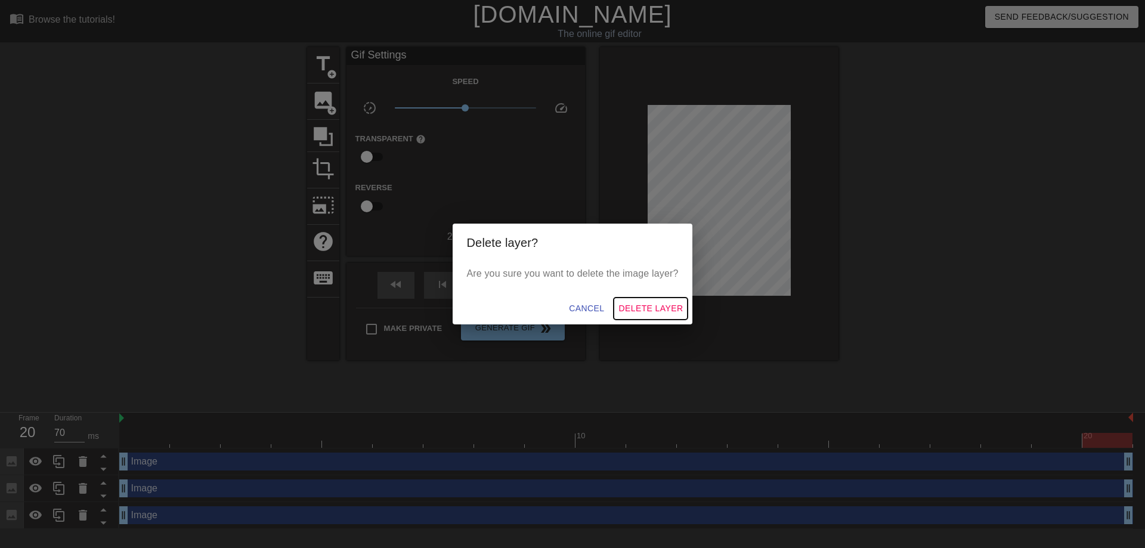
click at [659, 299] on button "Delete Layer" at bounding box center [651, 309] width 74 height 22
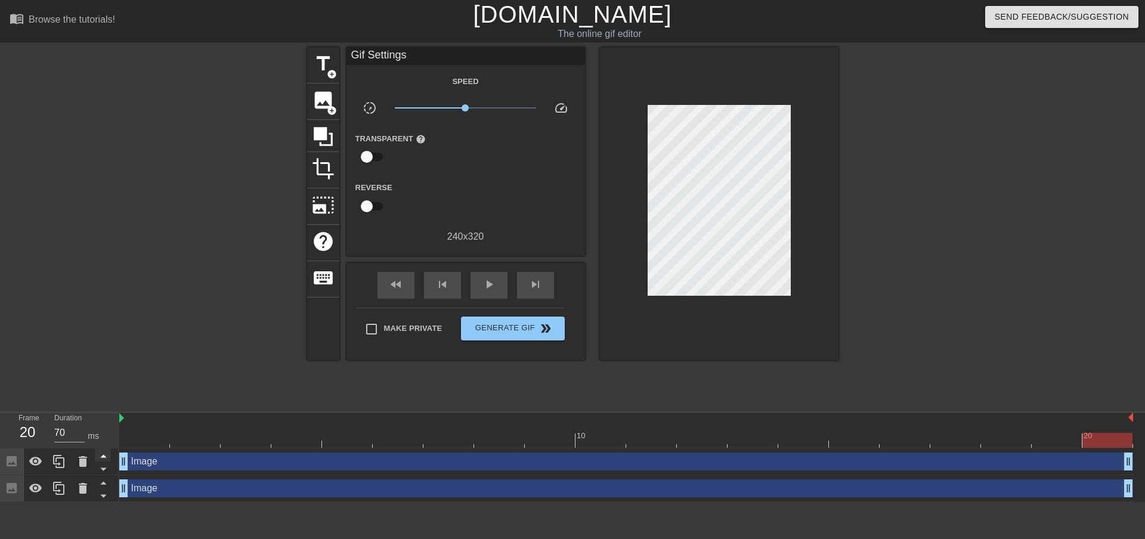
click at [97, 461] on icon at bounding box center [103, 456] width 15 height 15
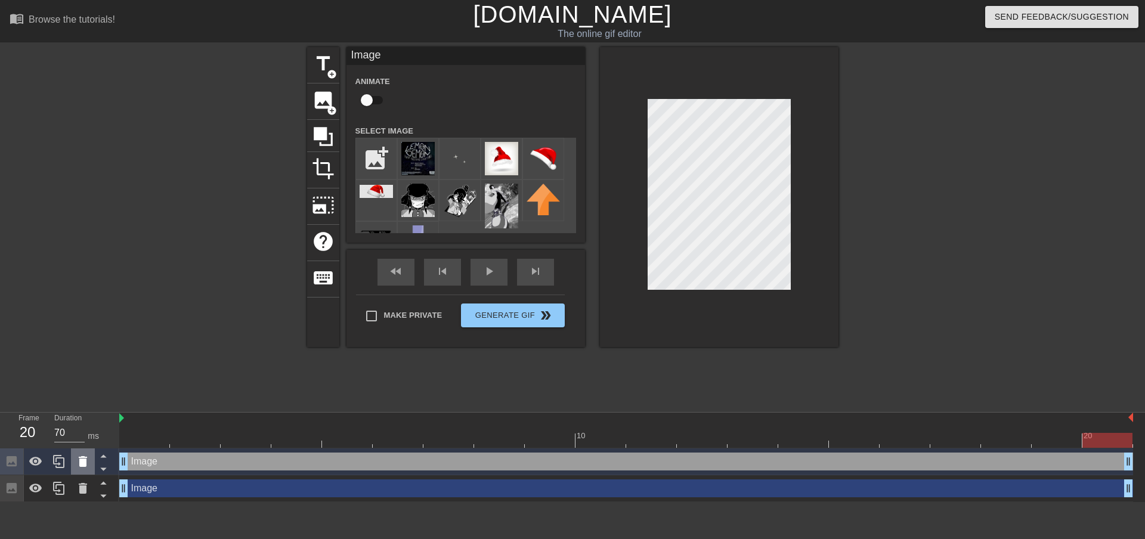
click at [85, 461] on icon at bounding box center [83, 461] width 8 height 11
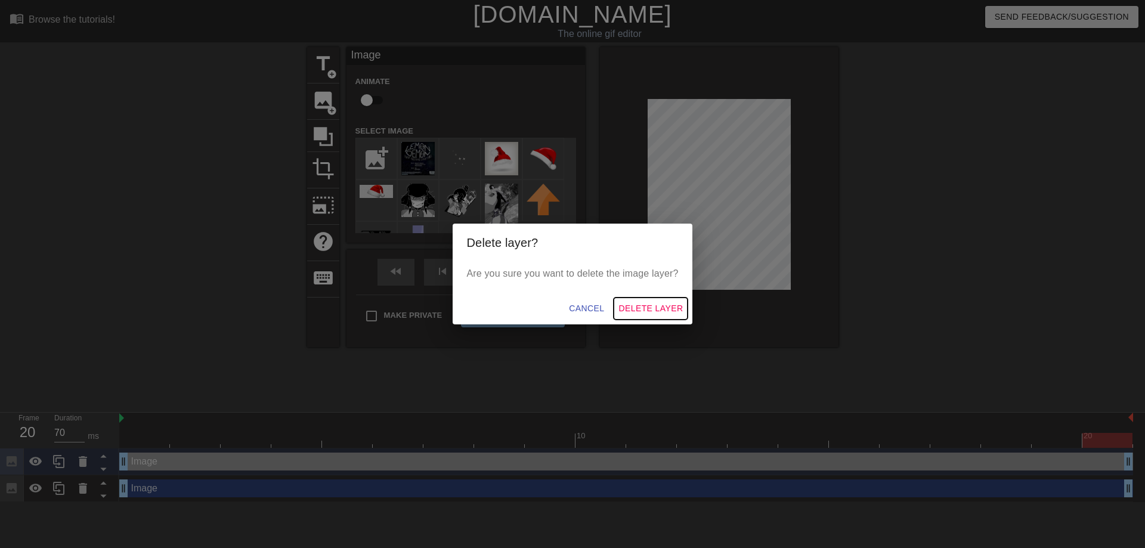
click at [638, 313] on span "Delete Layer" at bounding box center [651, 308] width 64 height 15
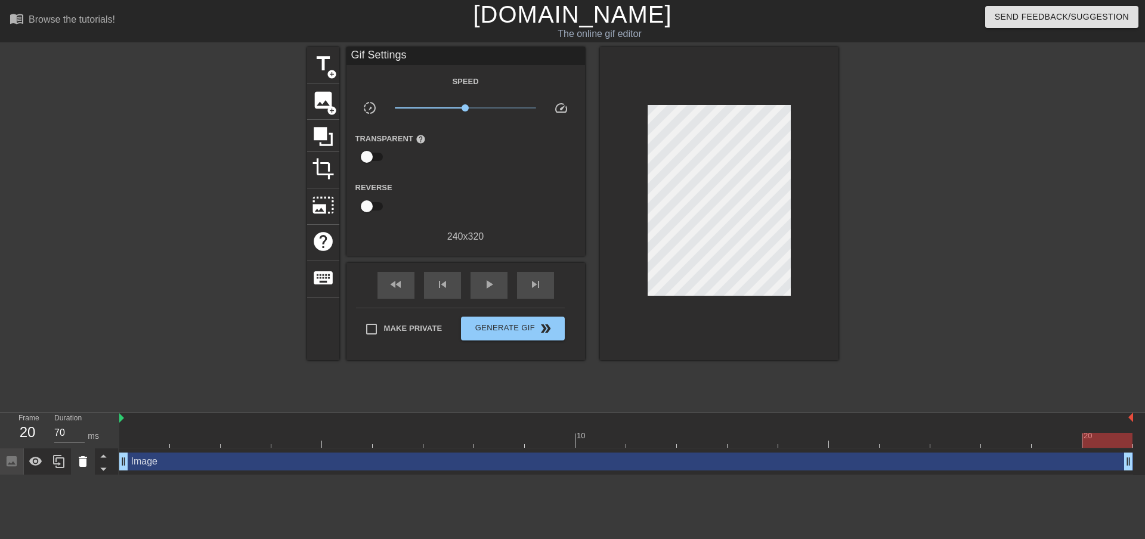
click at [93, 459] on div at bounding box center [83, 462] width 24 height 26
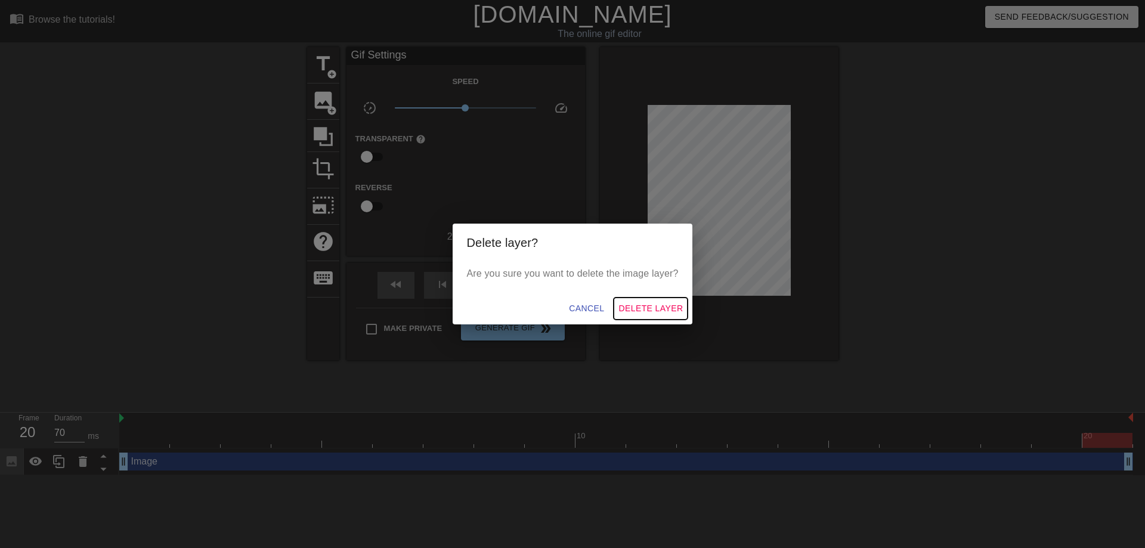
click at [664, 301] on span "Delete Layer" at bounding box center [651, 308] width 64 height 15
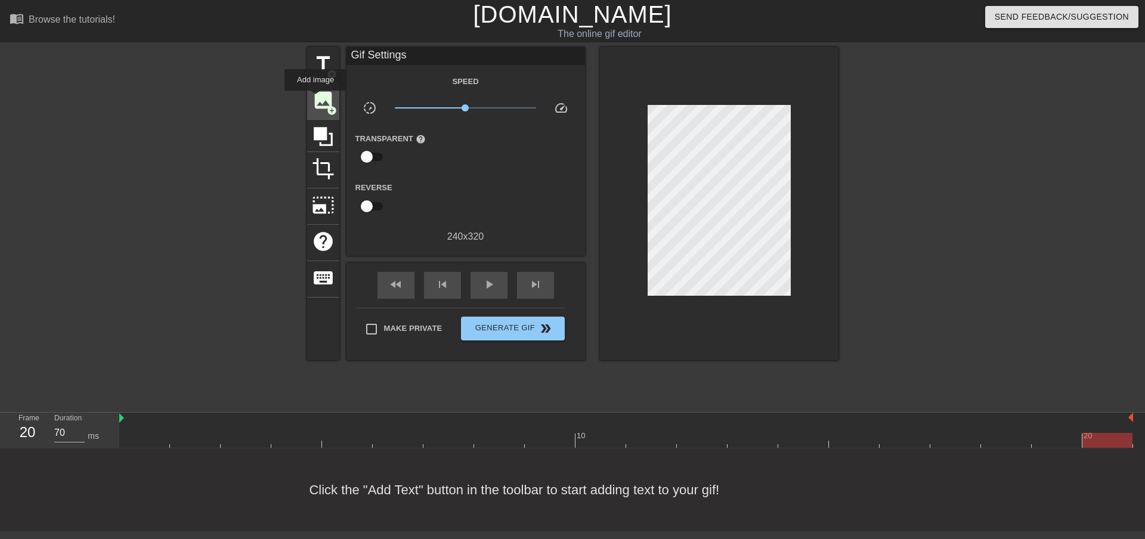
click at [316, 99] on span "image" at bounding box center [323, 100] width 23 height 23
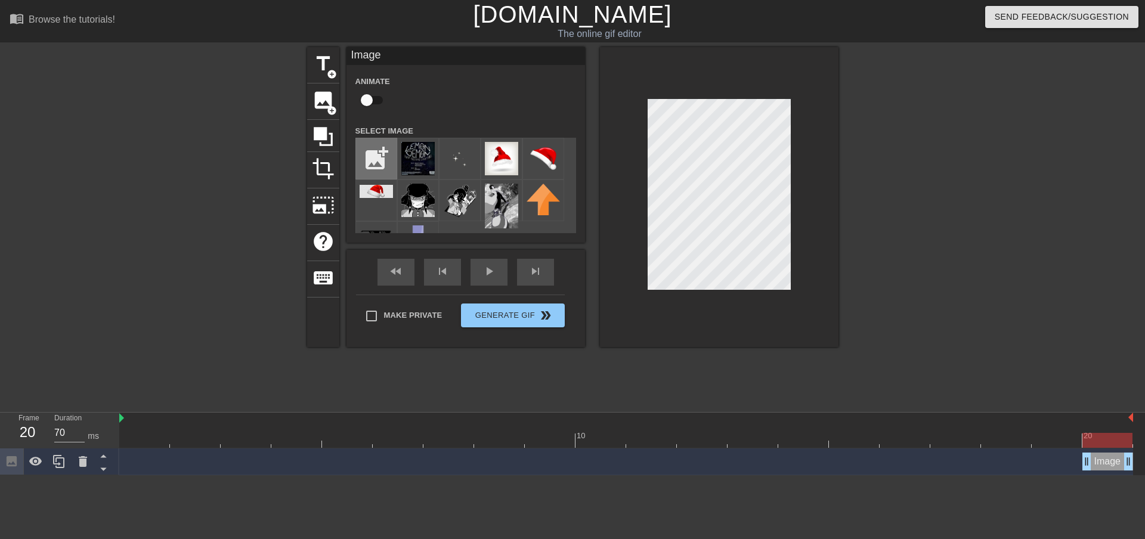
click at [372, 147] on input "file" at bounding box center [376, 158] width 41 height 41
type input "C:\fakepath\300px-System_menu_bonnie.webp"
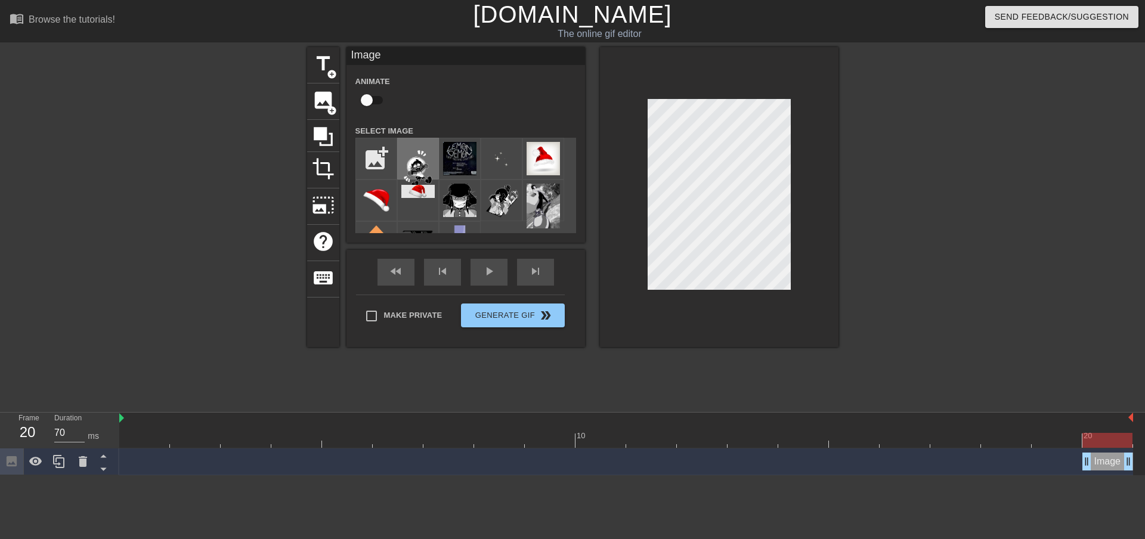
click at [405, 153] on img at bounding box center [417, 171] width 33 height 58
click at [652, 309] on div at bounding box center [719, 197] width 239 height 300
click at [378, 200] on img at bounding box center [376, 200] width 33 height 33
click at [595, 70] on div "title add_circle image add_circle crop photo_size_select_large help keyboard Im…" at bounding box center [572, 197] width 531 height 300
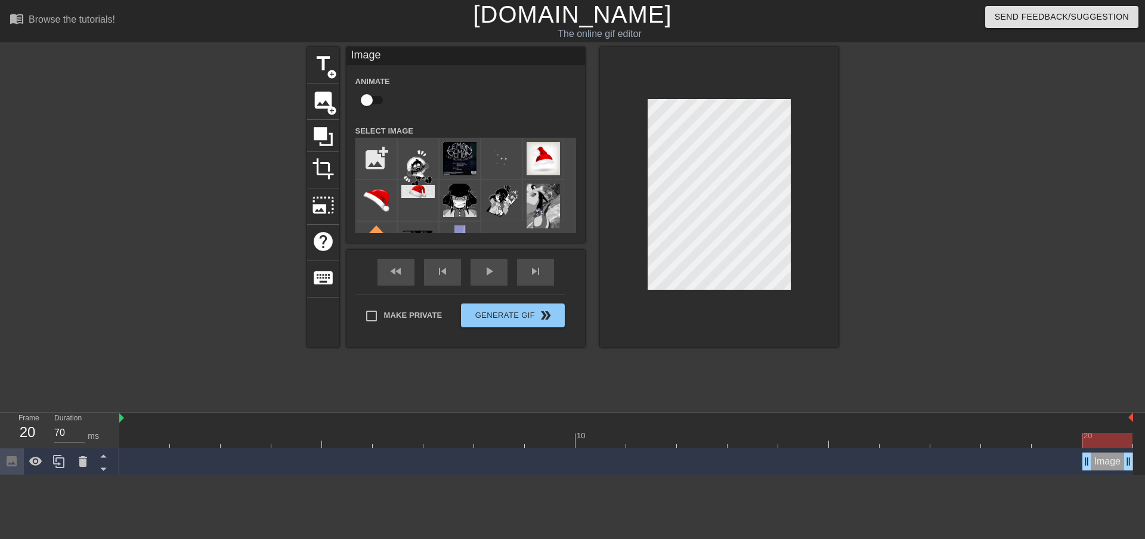
click at [987, 192] on div at bounding box center [942, 226] width 179 height 358
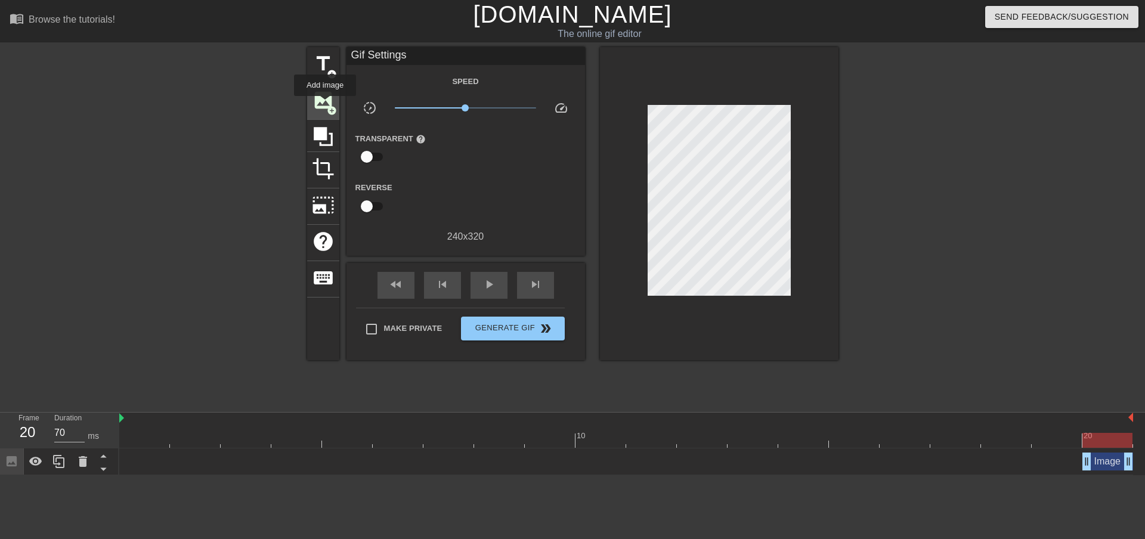
click at [325, 104] on span "image" at bounding box center [323, 100] width 23 height 23
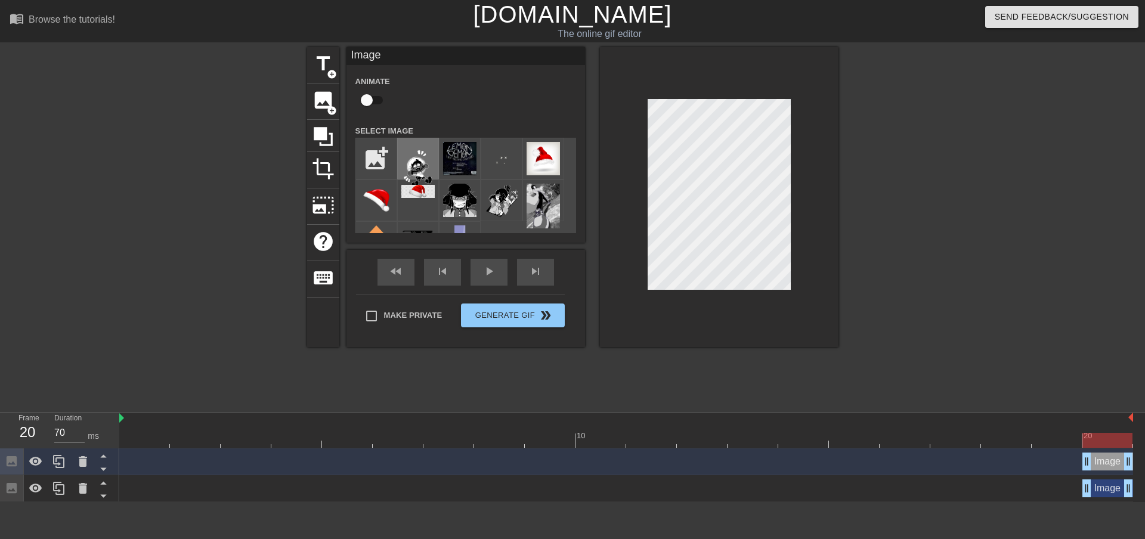
click at [414, 166] on img at bounding box center [417, 171] width 33 height 58
click at [772, 293] on div at bounding box center [719, 197] width 239 height 300
click at [677, 104] on div at bounding box center [719, 197] width 239 height 300
click at [394, 486] on div "Image drag_handle drag_handle" at bounding box center [626, 489] width 1014 height 18
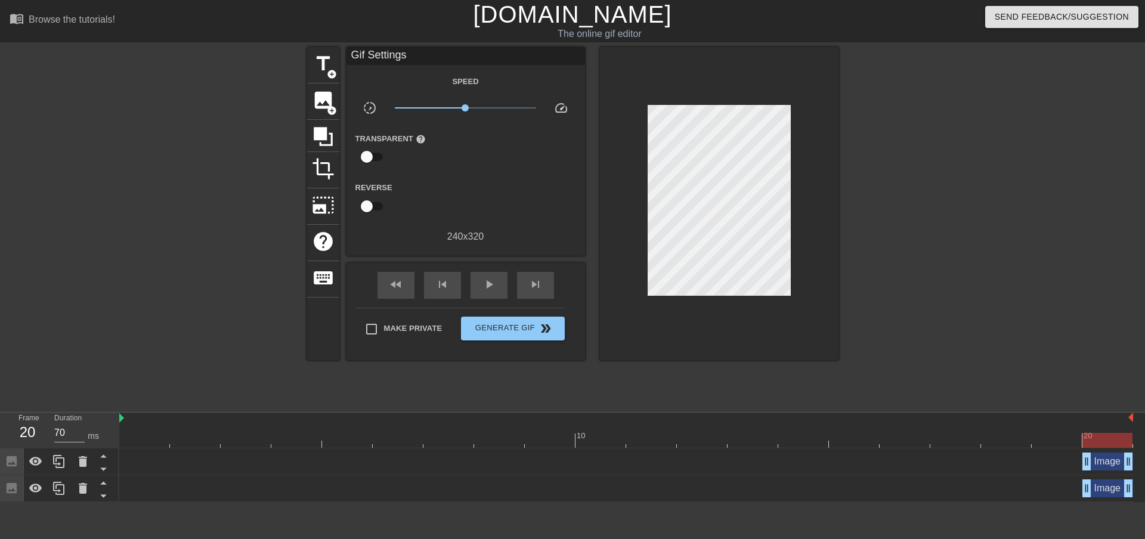
click at [349, 494] on div "Image drag_handle drag_handle" at bounding box center [626, 489] width 1014 height 18
click at [107, 479] on icon at bounding box center [103, 482] width 15 height 15
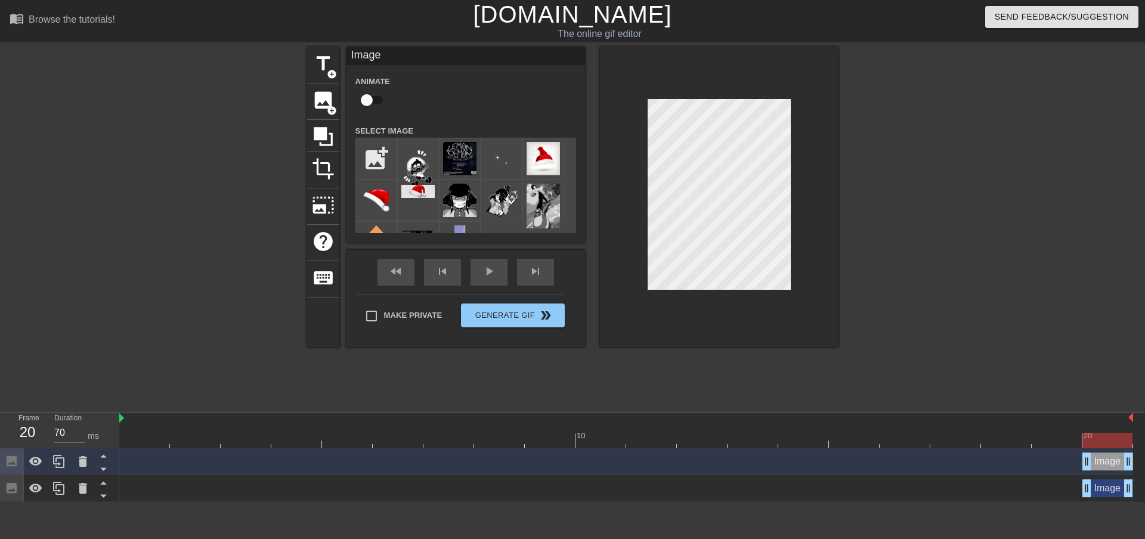
click at [689, 299] on div at bounding box center [719, 197] width 239 height 300
click at [886, 167] on div at bounding box center [942, 226] width 179 height 358
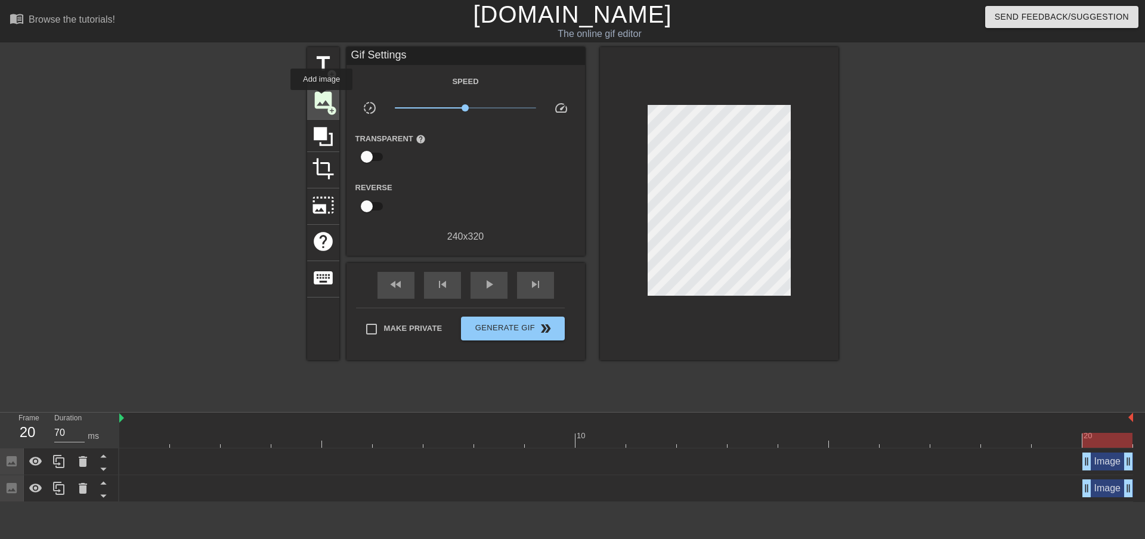
click at [322, 98] on span "image" at bounding box center [323, 100] width 23 height 23
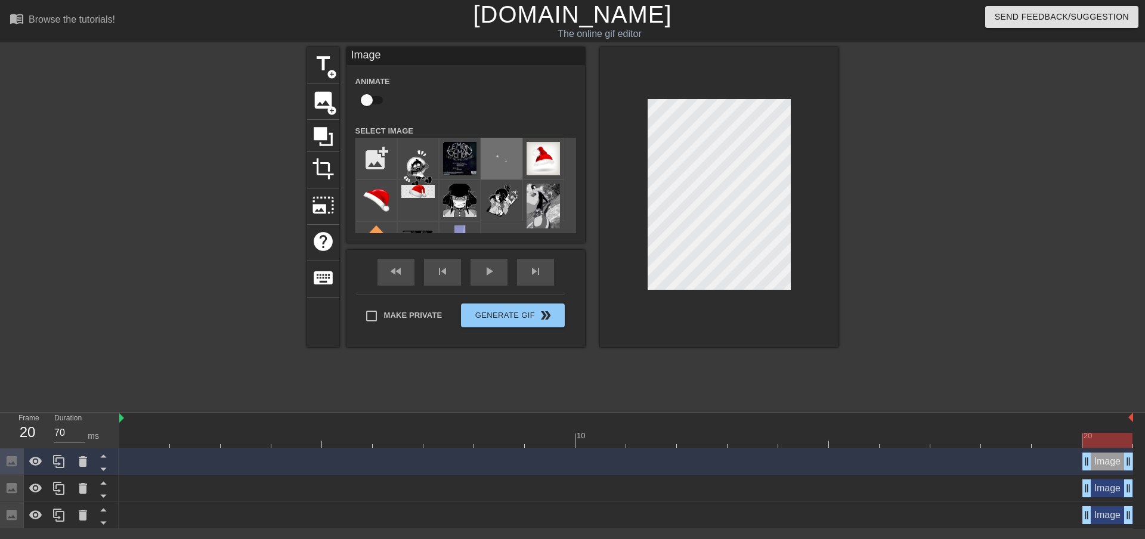
click at [492, 152] on img at bounding box center [501, 158] width 33 height 33
click at [796, 311] on div at bounding box center [719, 197] width 239 height 300
click at [460, 156] on img at bounding box center [459, 158] width 33 height 33
click at [506, 158] on img at bounding box center [501, 158] width 33 height 33
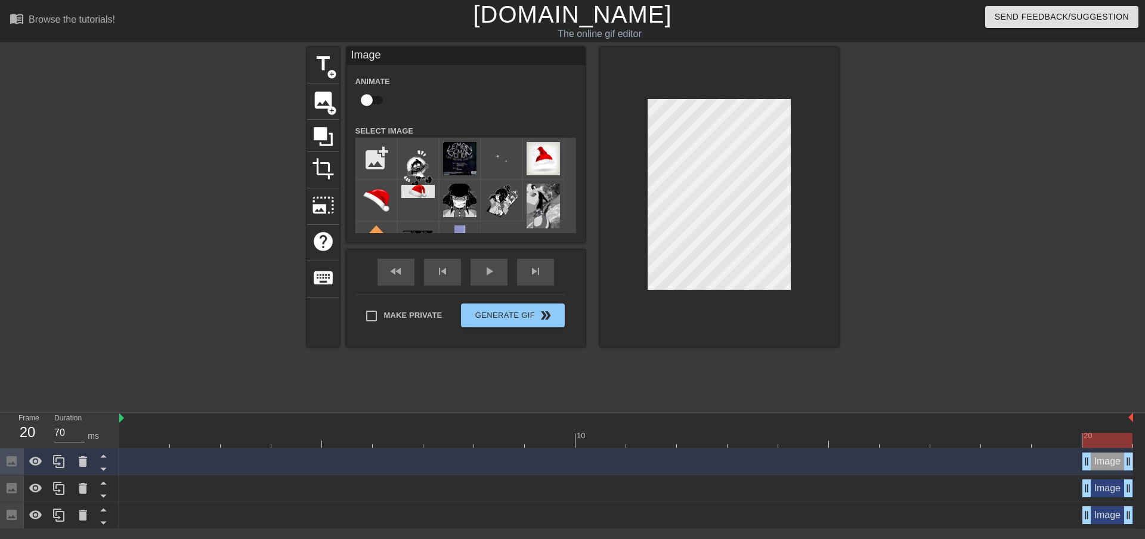
click at [659, 319] on div at bounding box center [719, 197] width 239 height 300
click at [922, 141] on div at bounding box center [942, 226] width 179 height 358
click at [451, 159] on img at bounding box center [459, 158] width 33 height 33
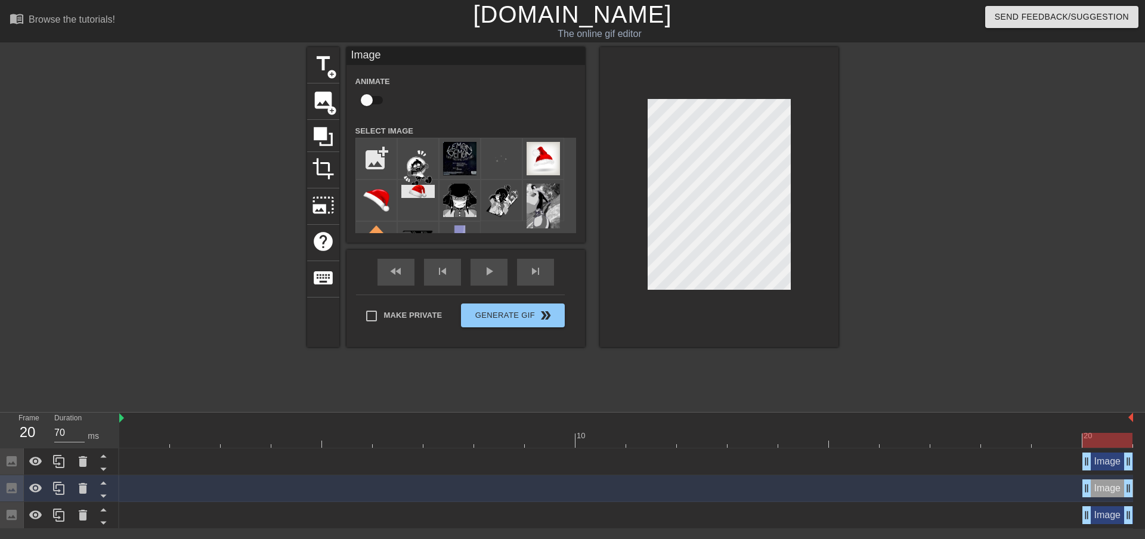
click at [898, 202] on div at bounding box center [942, 226] width 179 height 358
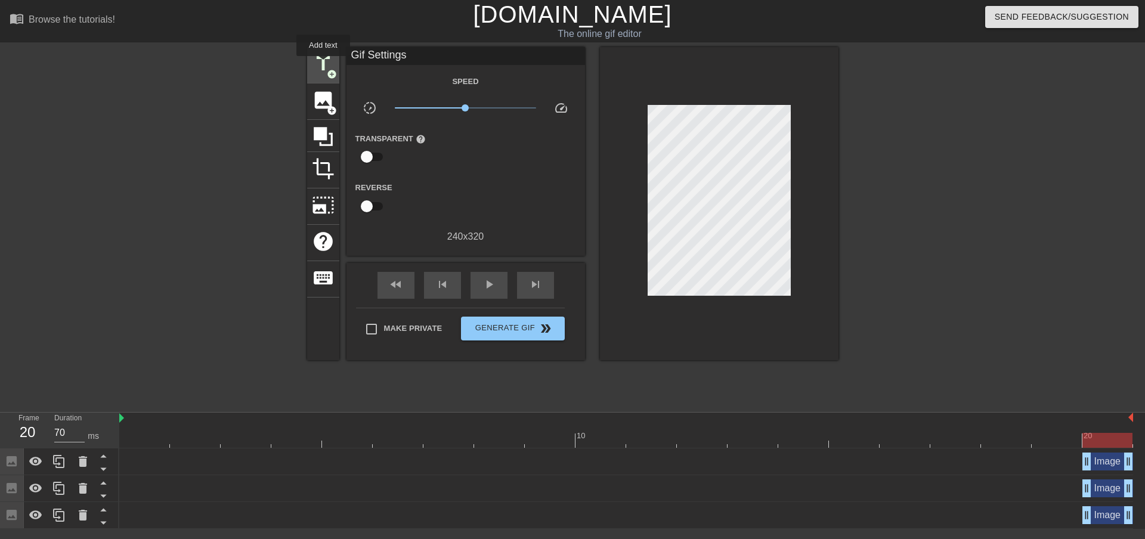
click at [323, 64] on span "title" at bounding box center [323, 63] width 23 height 23
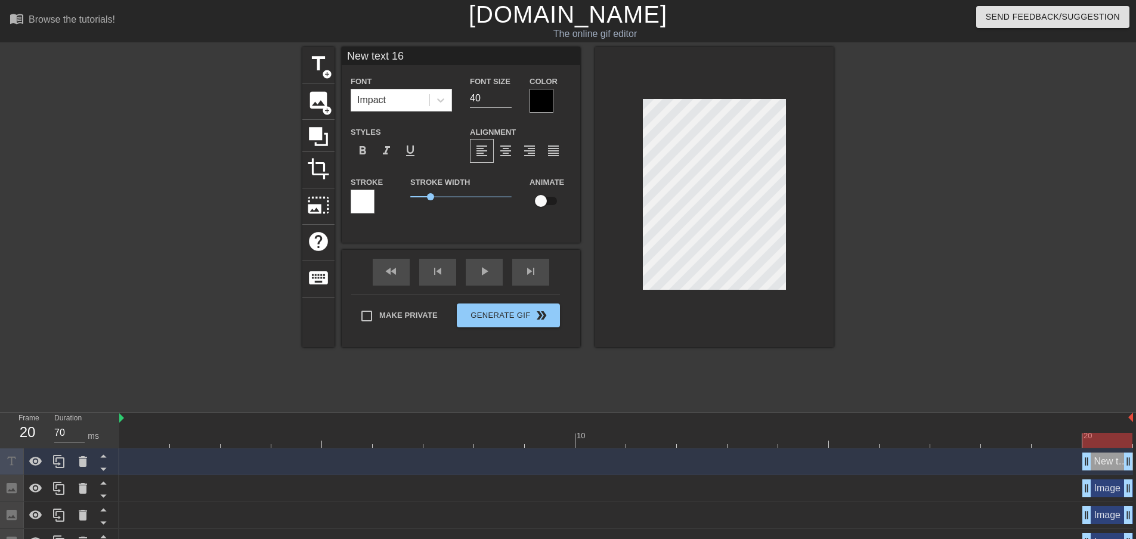
scroll to position [2, 2]
type input "b"
type textarea "b"
type input "bo"
type textarea "bo"
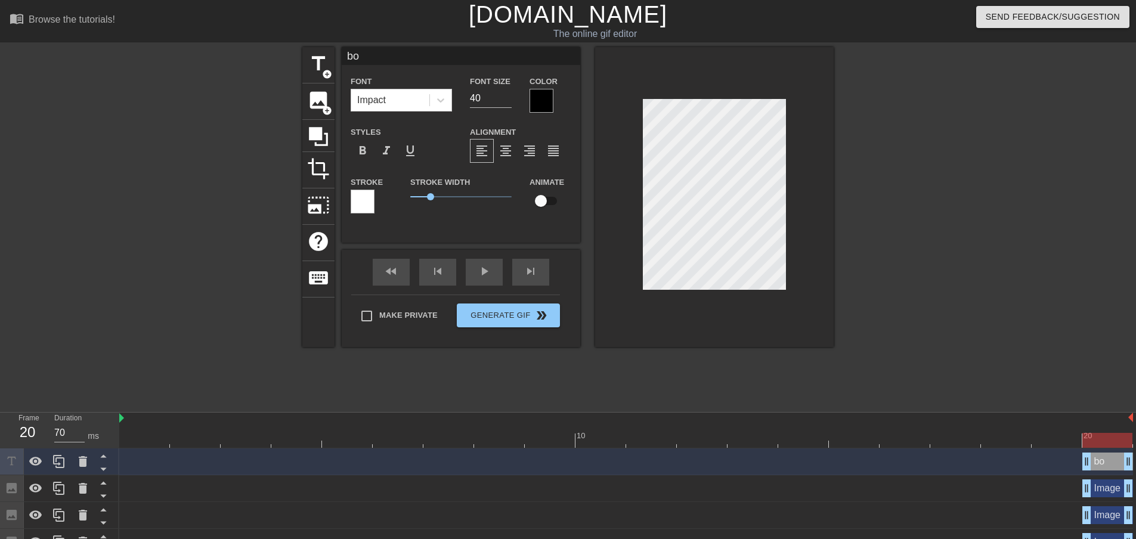
type input "bon"
type textarea "bon"
type input "[GEOGRAPHIC_DATA]"
type textarea "[GEOGRAPHIC_DATA]"
type input "[PERSON_NAME]"
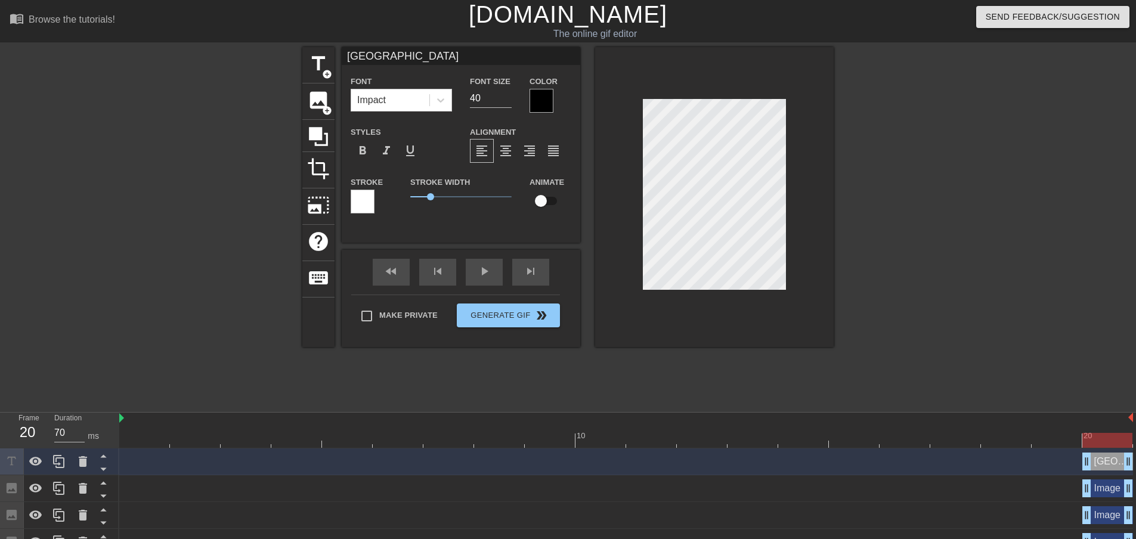
type textarea "[PERSON_NAME]"
type input "bonnif"
type textarea "bonnif"
type input "bonnifa"
type textarea "bonnifa"
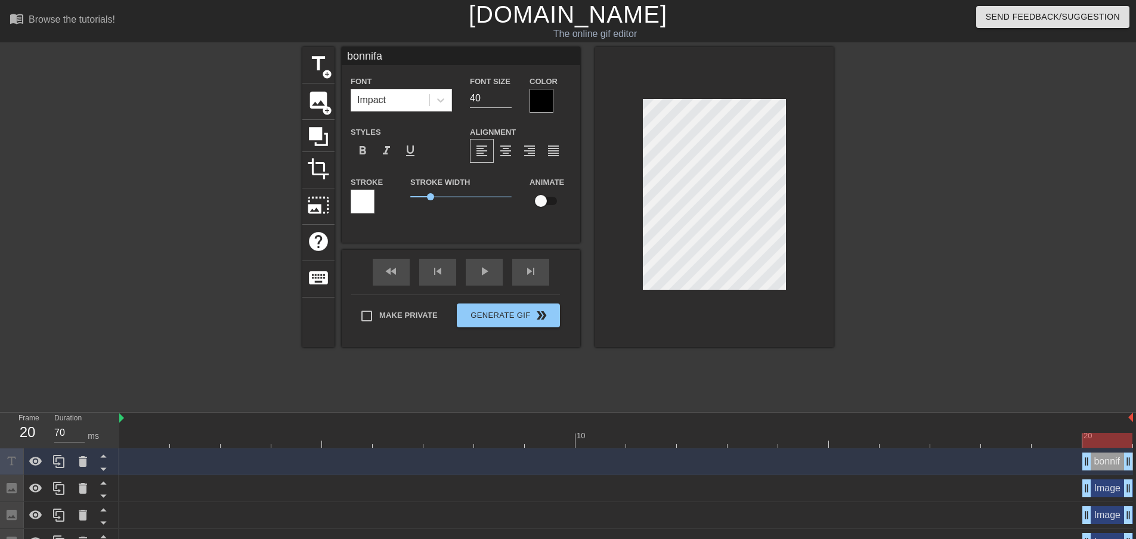
type input "bonnifac"
type textarea "bonnifac"
type input "[PERSON_NAME]"
type textarea "[PERSON_NAME]"
type input "[PERSON_NAME]"
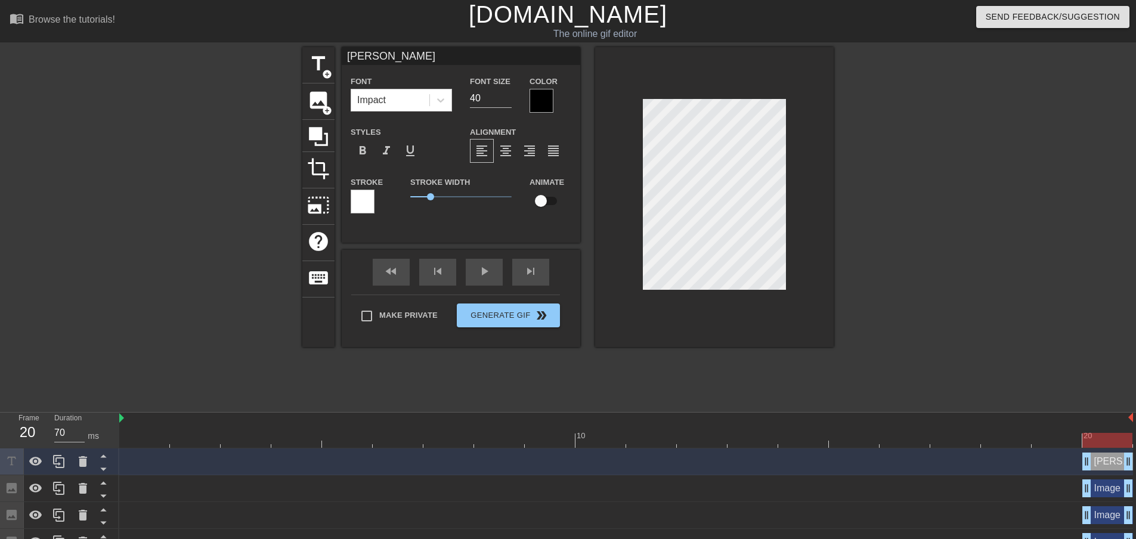
type textarea "[PERSON_NAME]"
type input "[PERSON_NAME]"
type textarea "[PERSON_NAME]"
type input "[PERSON_NAME]"
type textarea "[PERSON_NAME]"
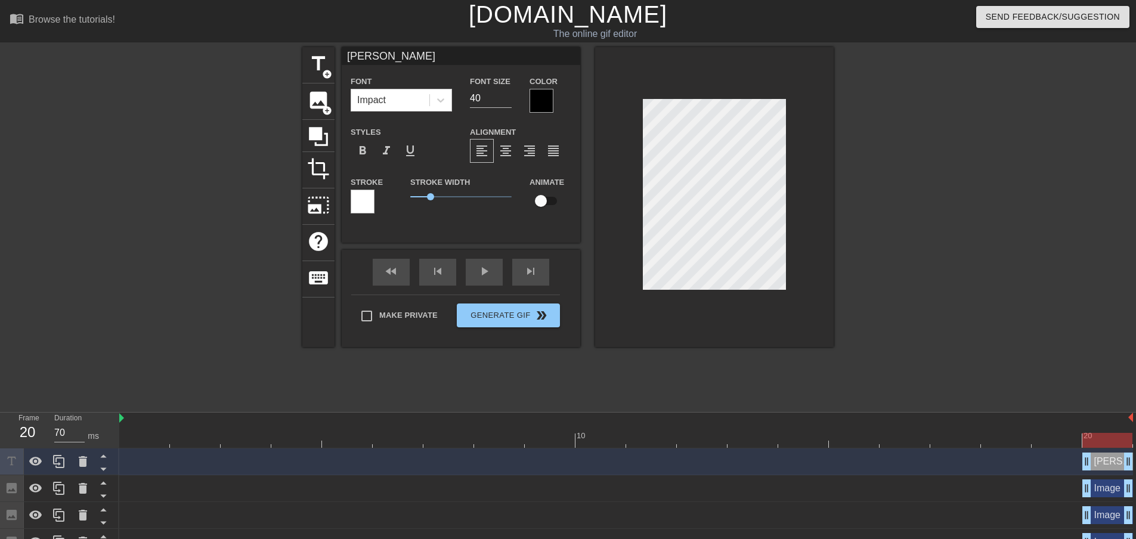
type input "[PERSON_NAME]"
type textarea "[PERSON_NAME]"
type input "[PERSON_NAME][DEMOGRAPHIC_DATA]"
type textarea "[PERSON_NAME][DEMOGRAPHIC_DATA]"
type input "[PERSON_NAME]"
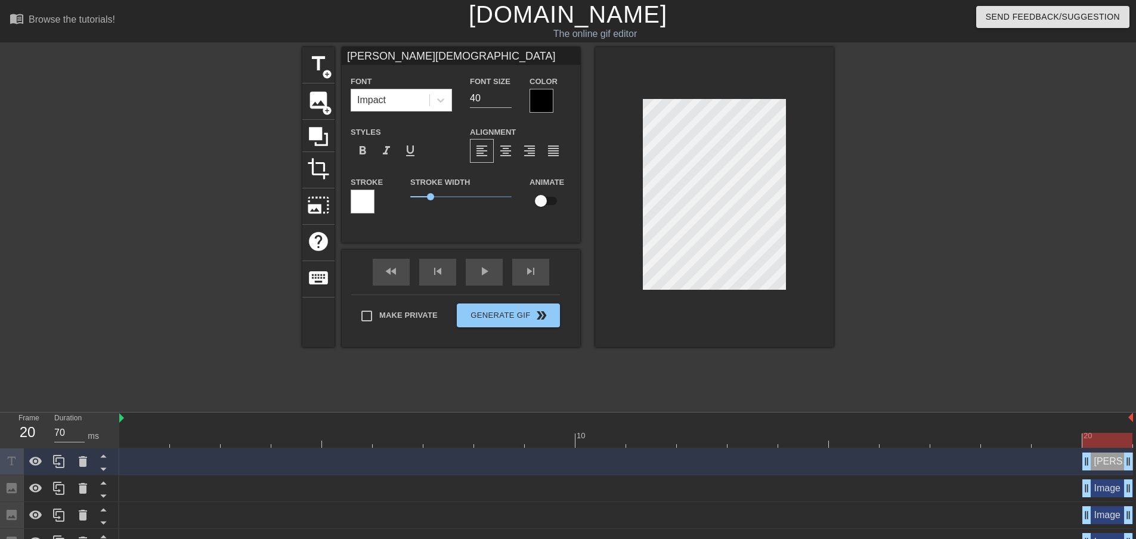
type textarea "[PERSON_NAME]"
type input "[PERSON_NAME][DEMOGRAPHIC_DATA]"
type textarea "[PERSON_NAME][DEMOGRAPHIC_DATA]"
type input "[PERSON_NAME][DEMOGRAPHIC_DATA]"
type textarea "[PERSON_NAME][DEMOGRAPHIC_DATA]"
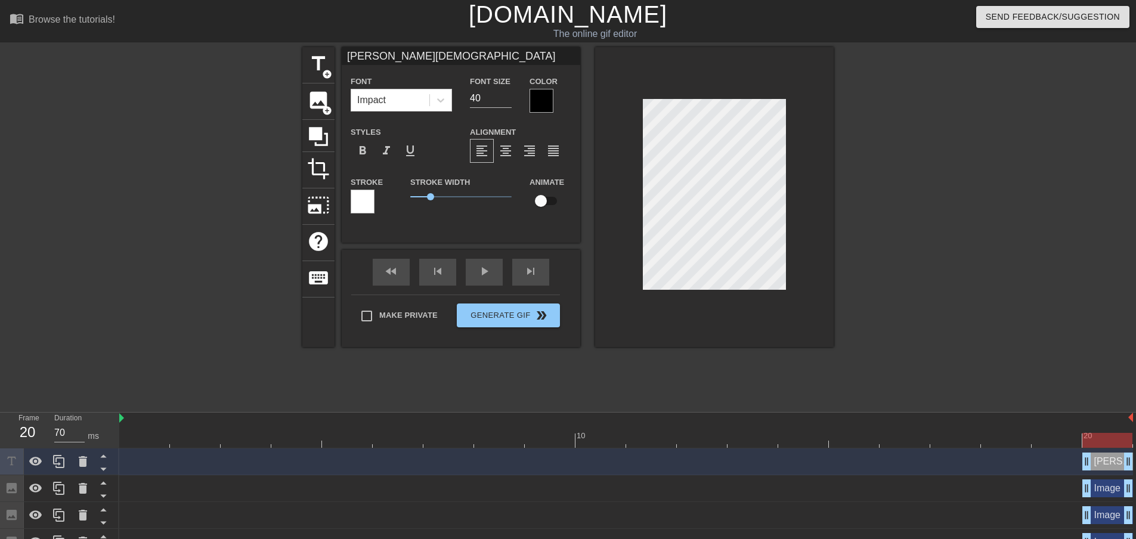
type input "[PERSON_NAME]"
type textarea "[PERSON_NAME]"
type input "[PERSON_NAME] christmas"
type textarea "[PERSON_NAME] christmas"
type input "[PERSON_NAME] christmas"
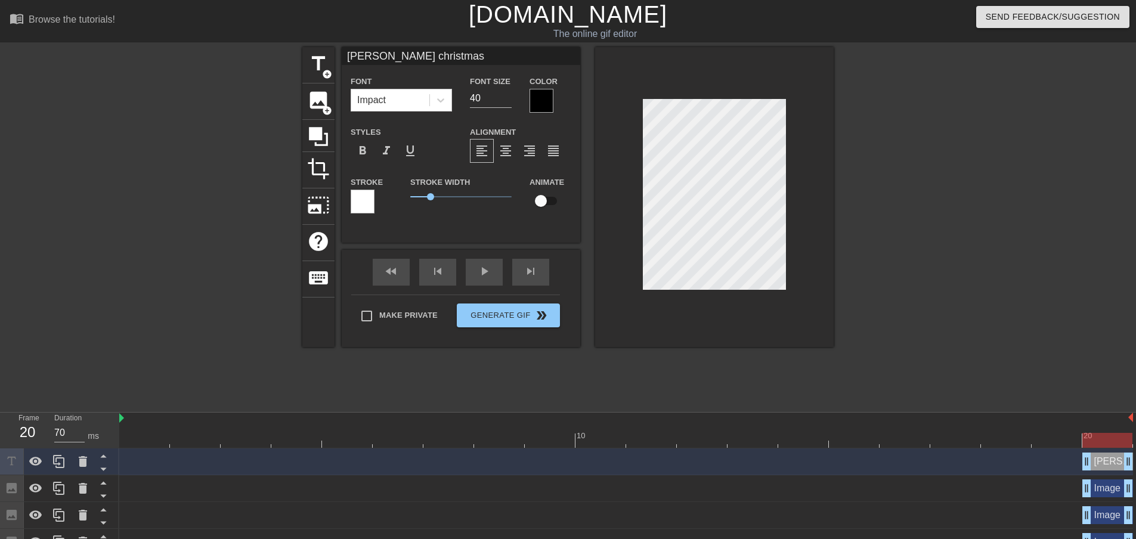
type textarea "[PERSON_NAME] christmas"
type input "[PERSON_NAME] christmasm"
type textarea "[PERSON_NAME] christmas m"
type input "[PERSON_NAME]"
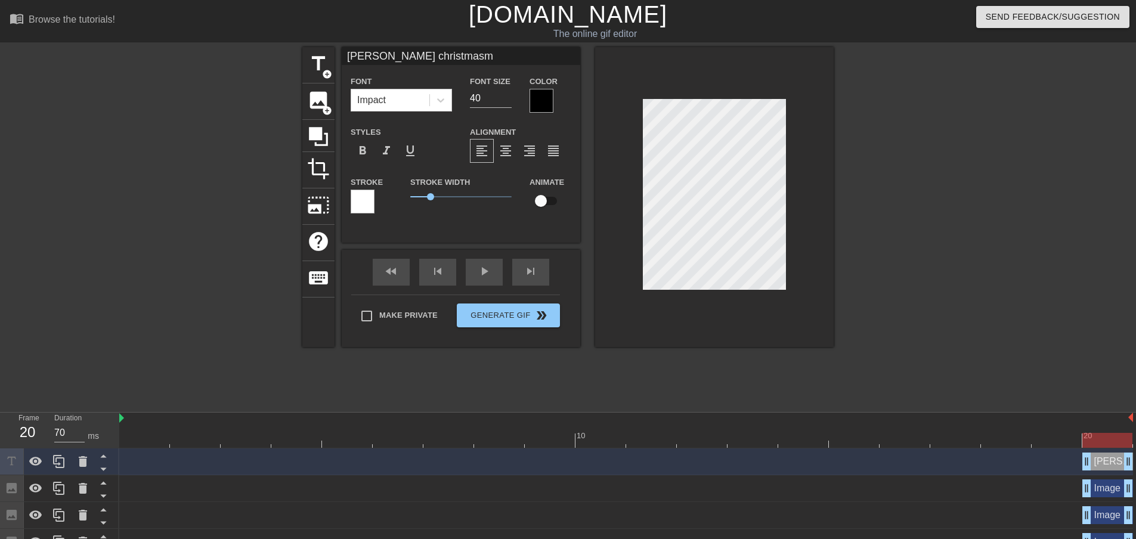
type textarea "[PERSON_NAME] christmas me"
type input "[PERSON_NAME]"
type textarea "[PERSON_NAME] christmas mer"
type input "[PERSON_NAME]"
type textarea "[PERSON_NAME] christmas merr"
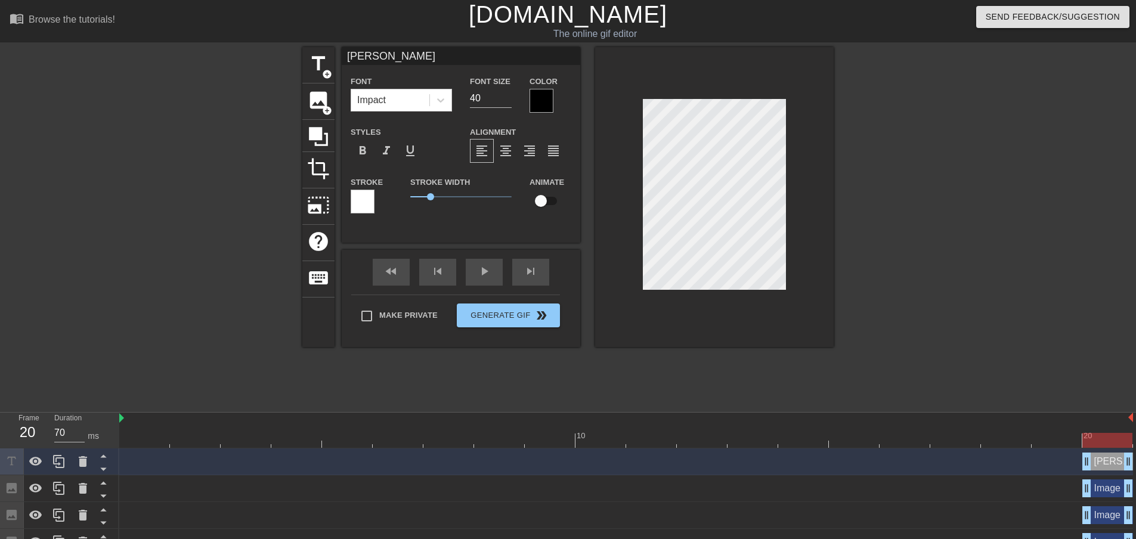
type input "[PERSON_NAME] christmasmerry"
type textarea "[PERSON_NAME] christmas merry"
type input "[PERSON_NAME] christmasmerry"
type textarea "[PERSON_NAME] christmas merry"
type input "[PERSON_NAME] christmasmerry b"
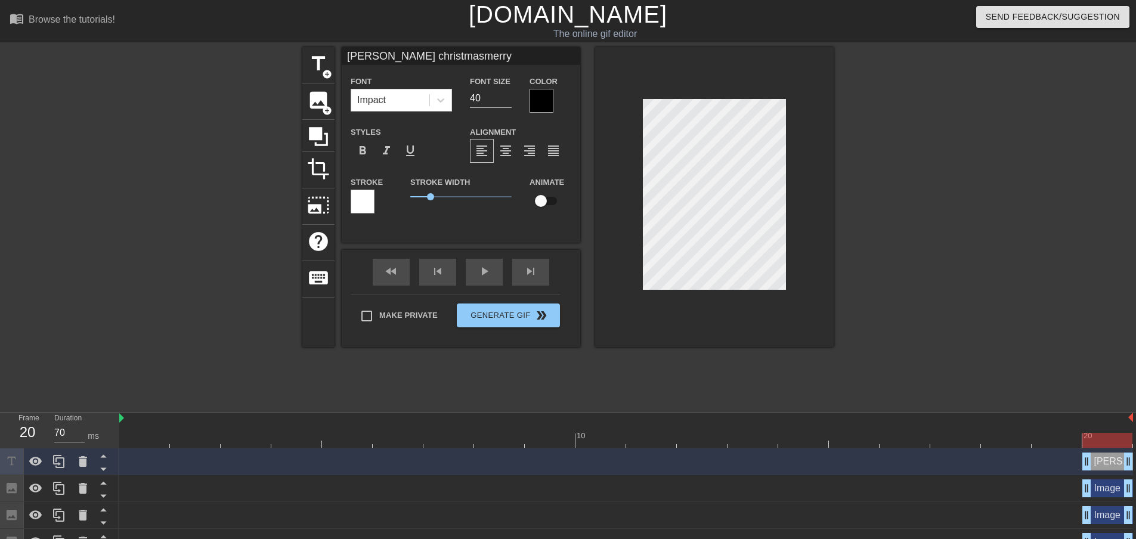
type textarea "[PERSON_NAME] christmas merry b"
type input "[PERSON_NAME] christmasmerry bo"
type textarea "[PERSON_NAME] christmas merry bo"
type input "[PERSON_NAME] christmasmerry bon"
type textarea "[PERSON_NAME] christmas merry bon"
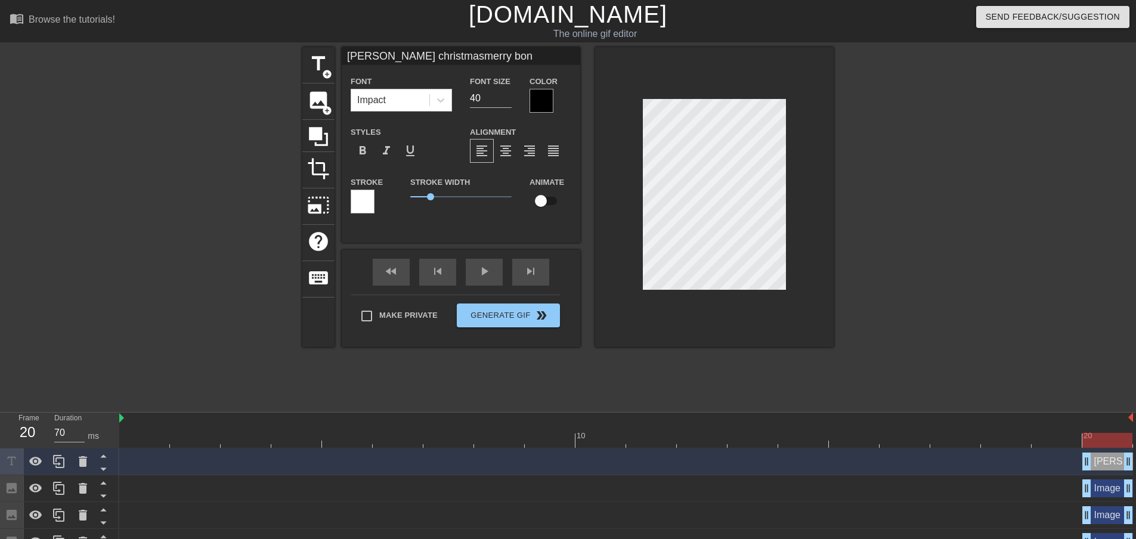
type input "[PERSON_NAME] christmasmerry boni"
type textarea "[PERSON_NAME] christmas [PERSON_NAME]"
type input "[PERSON_NAME] christmasmerry bonif"
type textarea "[PERSON_NAME] christmas merry bonif"
type input "[PERSON_NAME] christmasmerry bonifa"
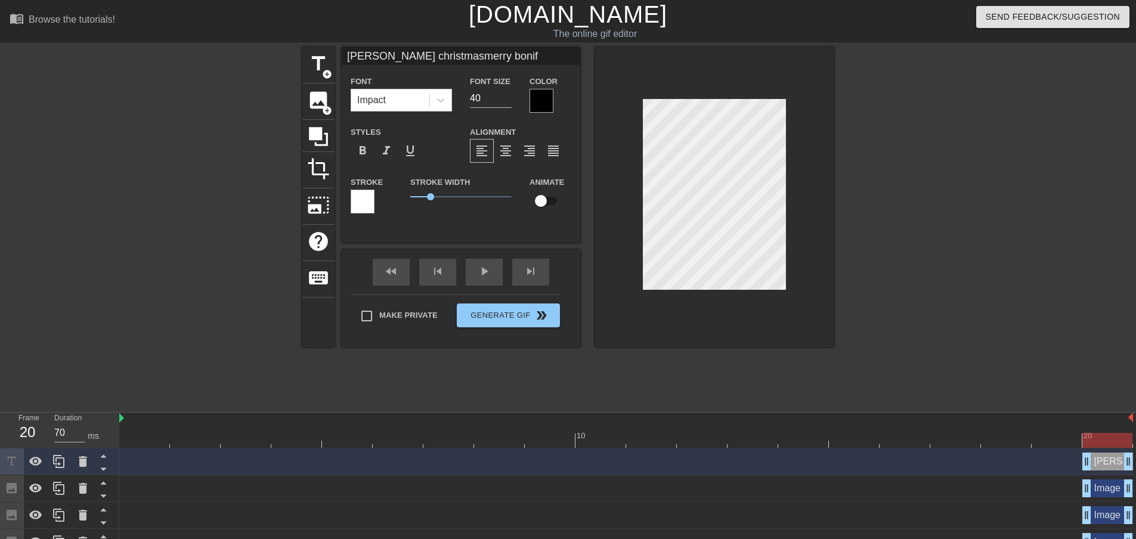
type textarea "[PERSON_NAME] christmas merry bonifa"
type input "[PERSON_NAME] christmasmerry bonifac"
type textarea "[PERSON_NAME] christmas merry bonifac"
type input "[PERSON_NAME] christmasmerry [PERSON_NAME]"
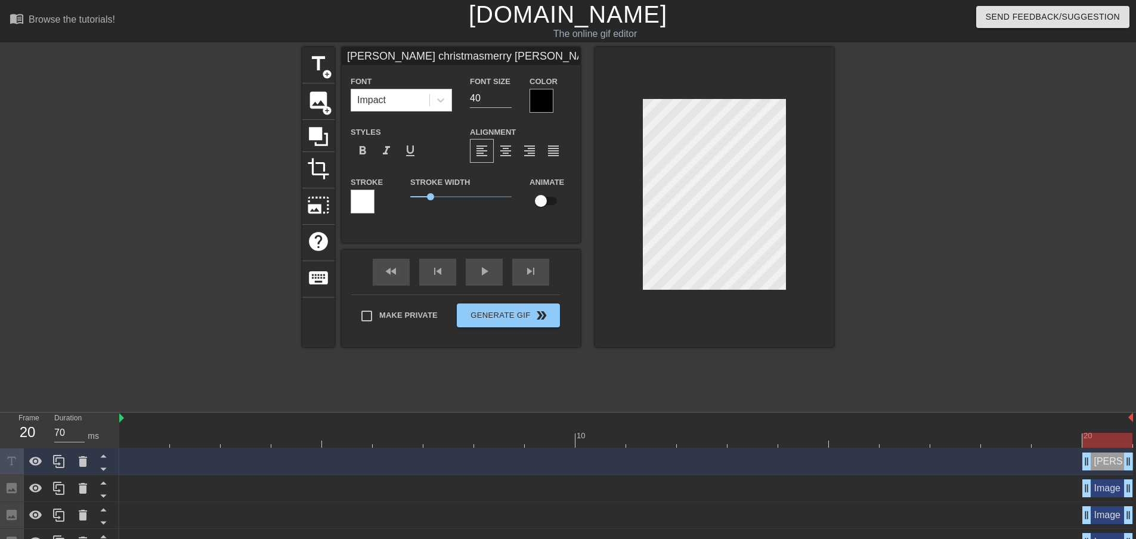
type textarea "[PERSON_NAME] christmas [PERSON_NAME]"
click at [486, 99] on input "40" at bounding box center [491, 98] width 42 height 19
type input "[PERSON_NAME] christmasmerry [PERSON_NAME]"
type input "39"
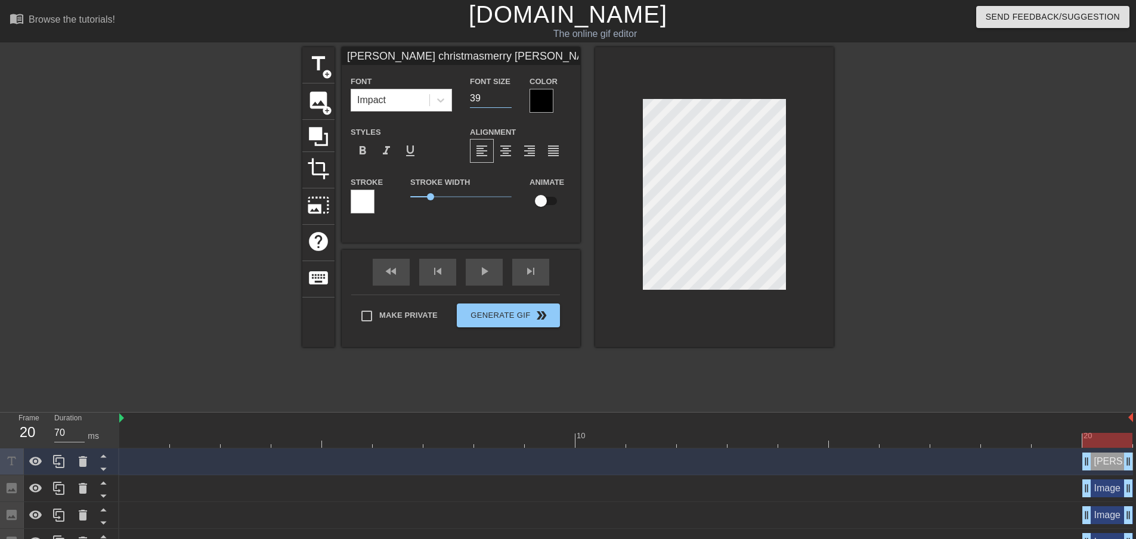
click at [508, 99] on input "39" at bounding box center [491, 98] width 42 height 19
type input "[PERSON_NAME] christmasmerry [PERSON_NAME]"
type input "38"
click at [508, 99] on input "38" at bounding box center [491, 98] width 42 height 19
type input "[PERSON_NAME] christmasmerry [PERSON_NAME]"
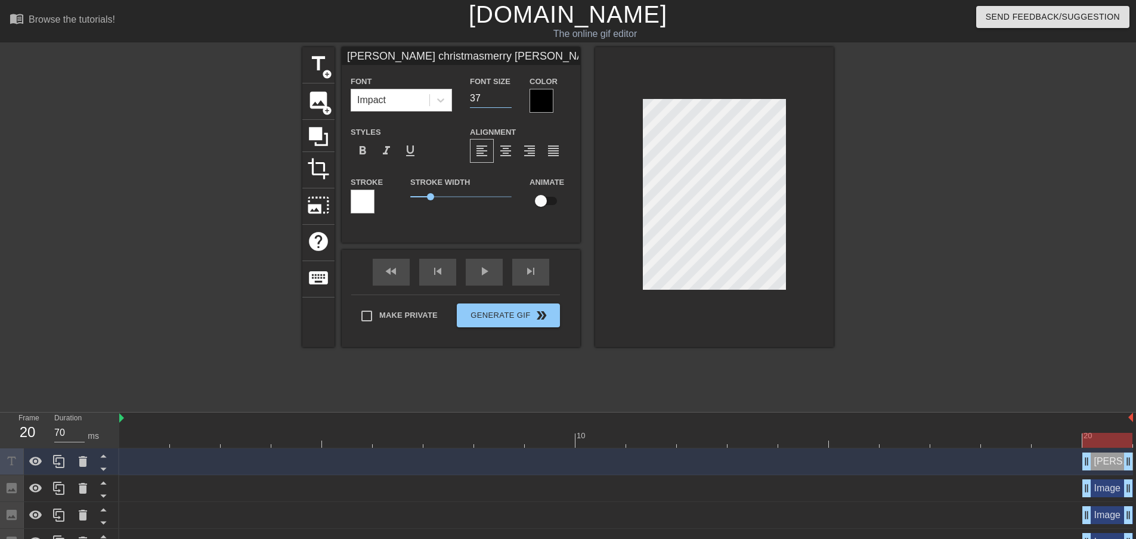
type input "37"
click at [508, 99] on input "37" at bounding box center [491, 98] width 42 height 19
type input "[PERSON_NAME] christmasmerry [PERSON_NAME]"
type input "36"
click at [508, 99] on input "36" at bounding box center [491, 98] width 42 height 19
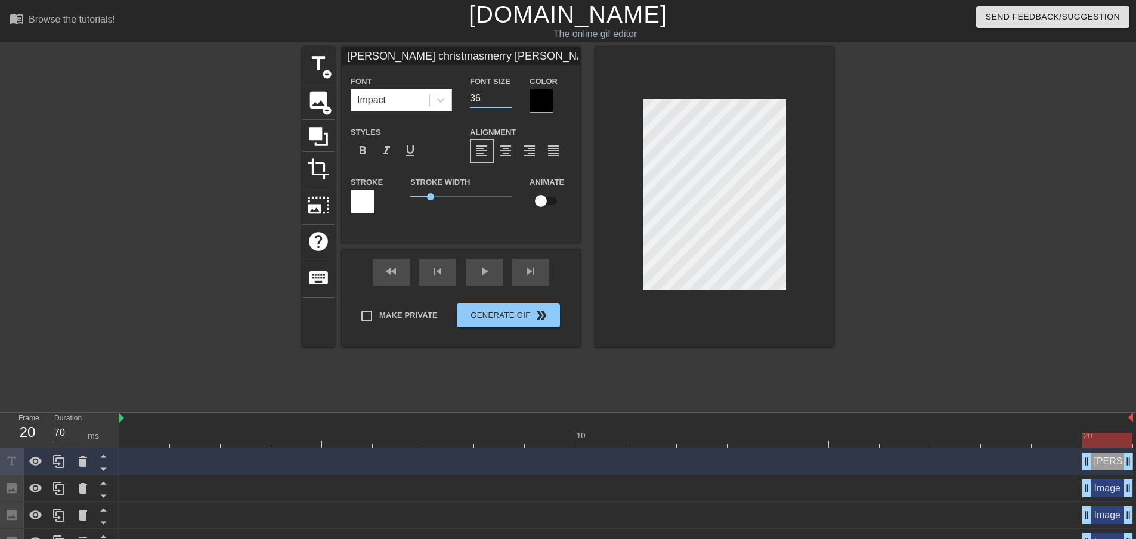
type input "[PERSON_NAME] christmasmerry [PERSON_NAME]"
type input "35"
click at [508, 99] on input "35" at bounding box center [491, 98] width 42 height 19
type input "[PERSON_NAME] christmasmerry [PERSON_NAME]"
type input "34"
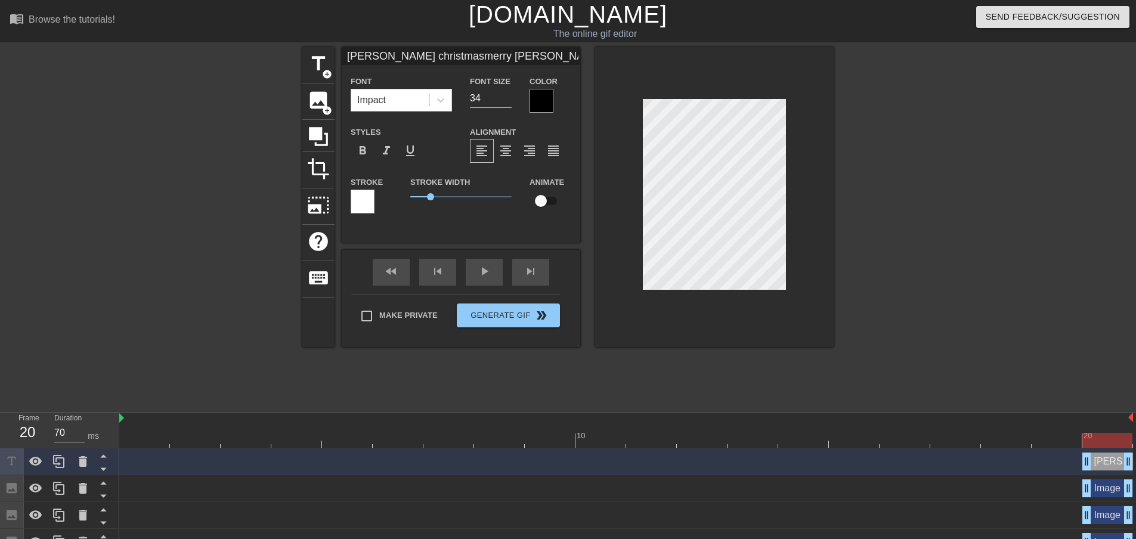
click at [508, 99] on input "34" at bounding box center [491, 98] width 42 height 19
type input "[PERSON_NAME] christmasmerry [PERSON_NAME]"
type input "33"
click at [508, 99] on input "33" at bounding box center [491, 98] width 42 height 19
type input "[PERSON_NAME] christmasmerry [PERSON_NAME]"
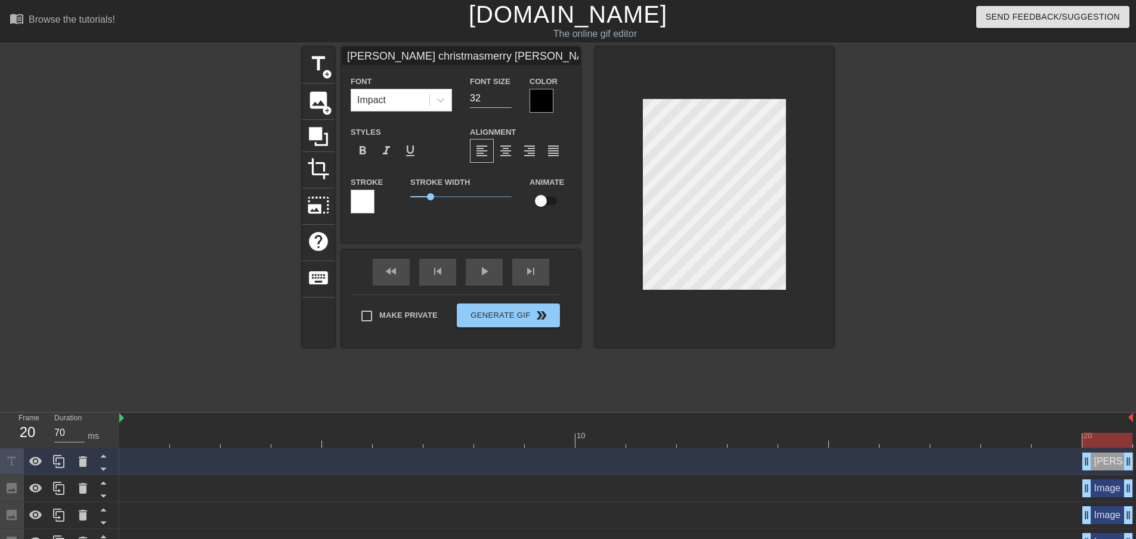
type input "32"
click at [508, 99] on input "32" at bounding box center [491, 98] width 42 height 19
type input "[PERSON_NAME] christmasmerry [PERSON_NAME]"
type input "31"
click at [508, 99] on input "31" at bounding box center [491, 98] width 42 height 19
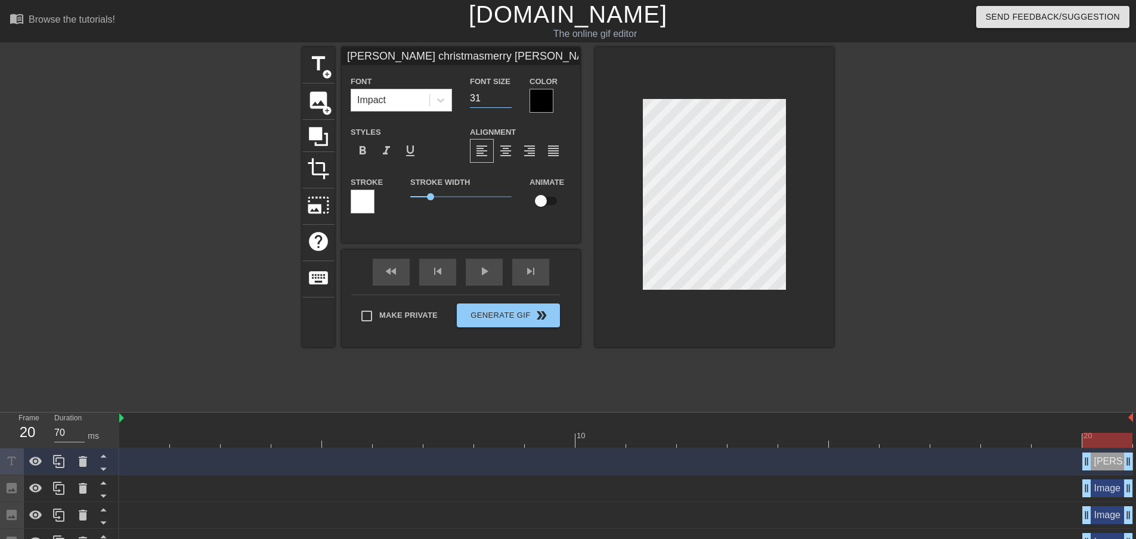
type input "[PERSON_NAME] christmasmerry [PERSON_NAME]"
type input "30"
click at [508, 99] on input "30" at bounding box center [491, 98] width 42 height 19
type input "[PERSON_NAME] christmasmerry [PERSON_NAME]"
type input "29"
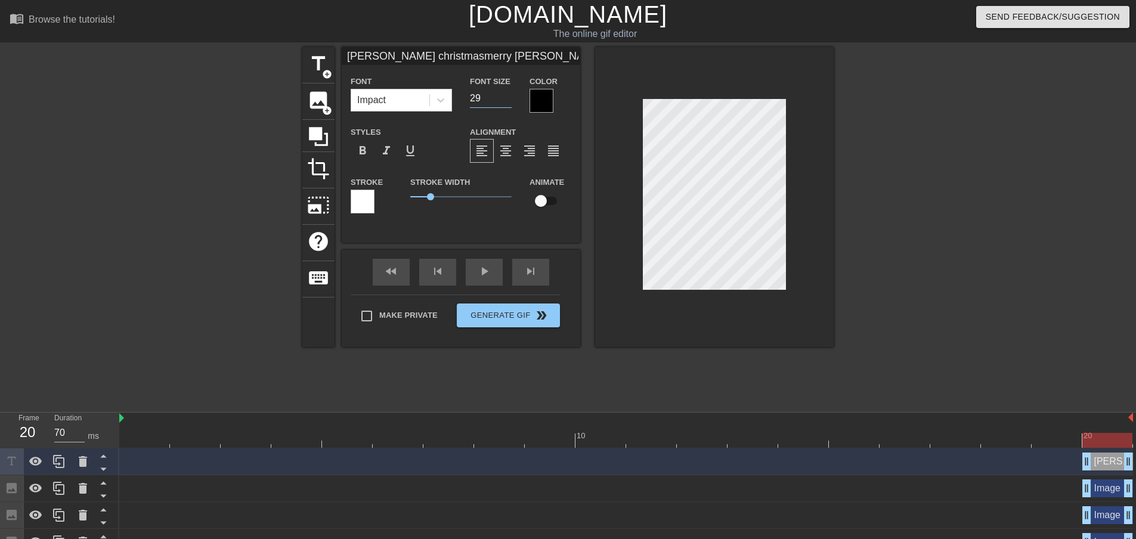
click at [508, 99] on input "29" at bounding box center [491, 98] width 42 height 19
type input "[PERSON_NAME] christmasmerry [PERSON_NAME]"
type input "28"
click at [508, 99] on input "28" at bounding box center [491, 98] width 42 height 19
type input "[PERSON_NAME] christmasmerry [PERSON_NAME]"
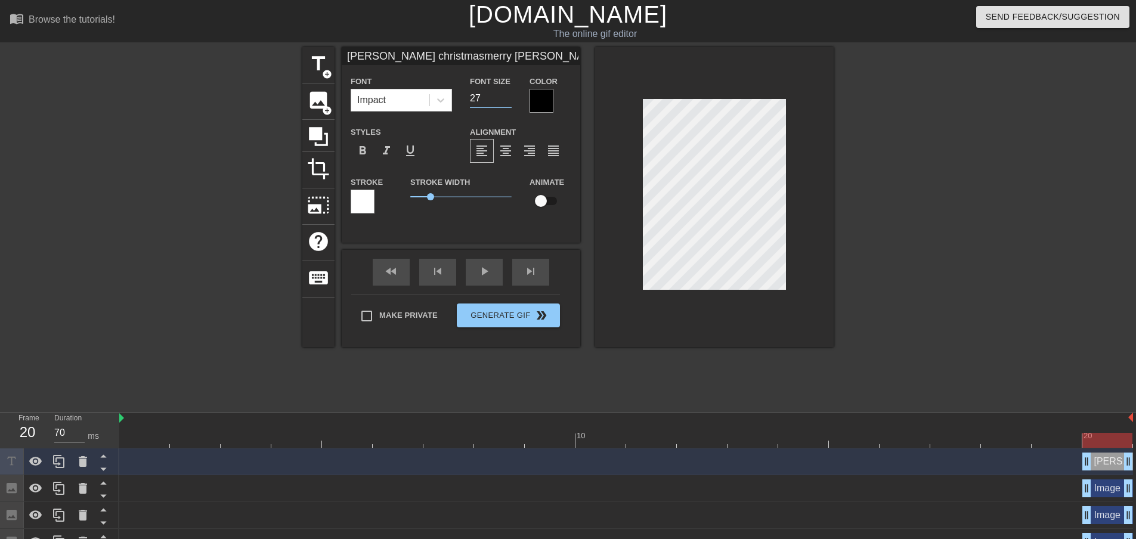
type input "27"
click at [508, 99] on input "27" at bounding box center [491, 98] width 42 height 19
type input "[PERSON_NAME] christmasmerry [PERSON_NAME]"
type input "26"
click at [508, 99] on input "26" at bounding box center [491, 98] width 42 height 19
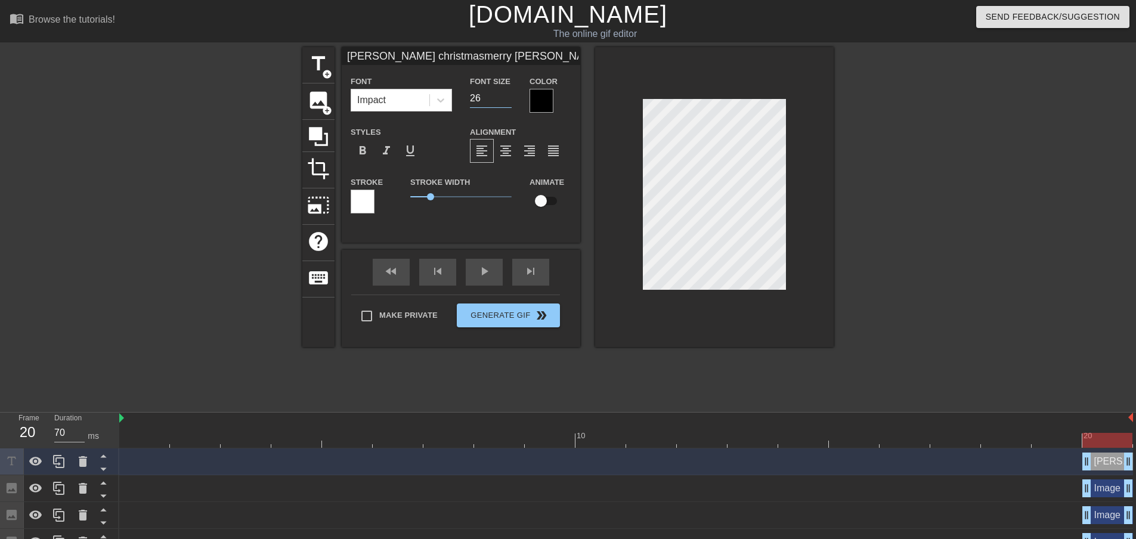
type input "[PERSON_NAME] christmasmerry [PERSON_NAME]"
type input "25"
click at [508, 99] on input "25" at bounding box center [491, 98] width 42 height 19
type input "[PERSON_NAME] christmasmerry [PERSON_NAME]"
type input "24"
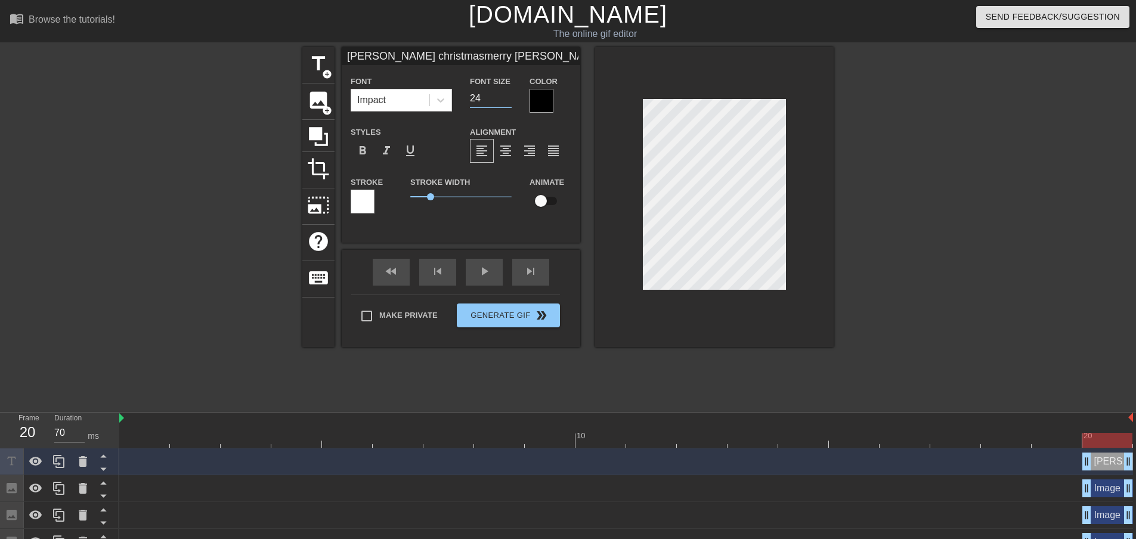
click at [508, 99] on input "24" at bounding box center [491, 98] width 42 height 19
type input "[PERSON_NAME] christmasmerry [PERSON_NAME]"
type input "23"
click at [508, 99] on input "23" at bounding box center [491, 98] width 42 height 19
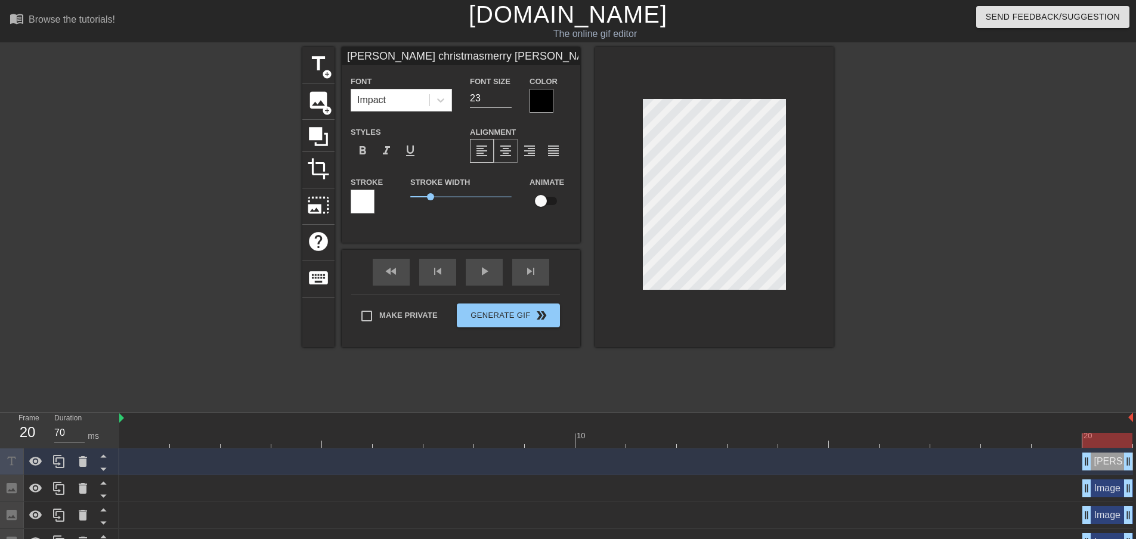
click at [510, 144] on span "format_align_center" at bounding box center [506, 151] width 14 height 14
click at [510, 326] on button "Generate Gif double_arrow" at bounding box center [508, 316] width 103 height 24
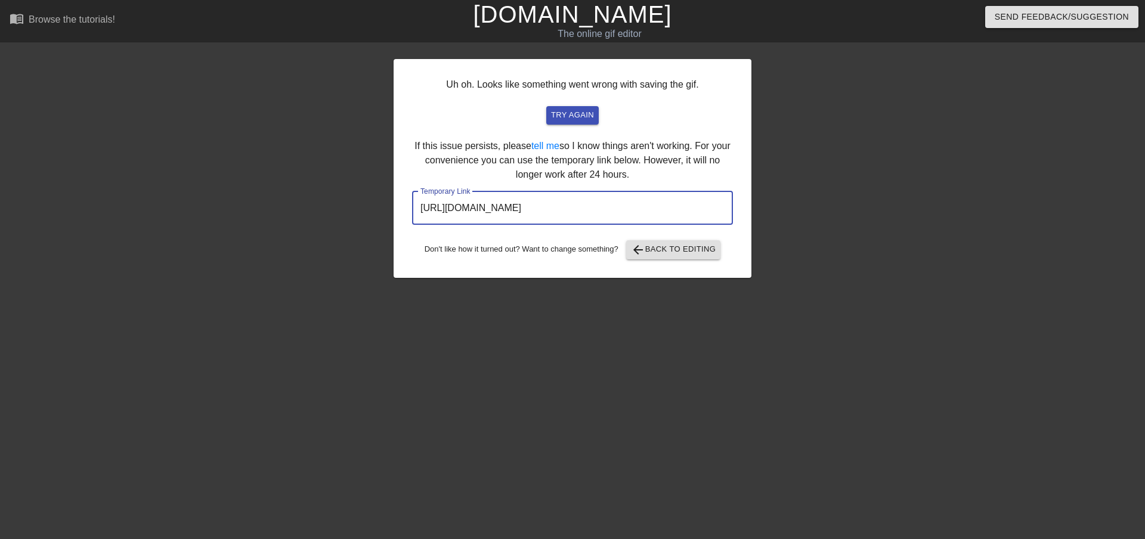
drag, startPoint x: 681, startPoint y: 203, endPoint x: 313, endPoint y: 163, distance: 370.8
click at [313, 163] on div "Uh oh. Looks like something went wrong with saving the gif. try again If this i…" at bounding box center [572, 226] width 1145 height 358
click at [670, 252] on span "arrow_back Back to Editing" at bounding box center [673, 250] width 85 height 14
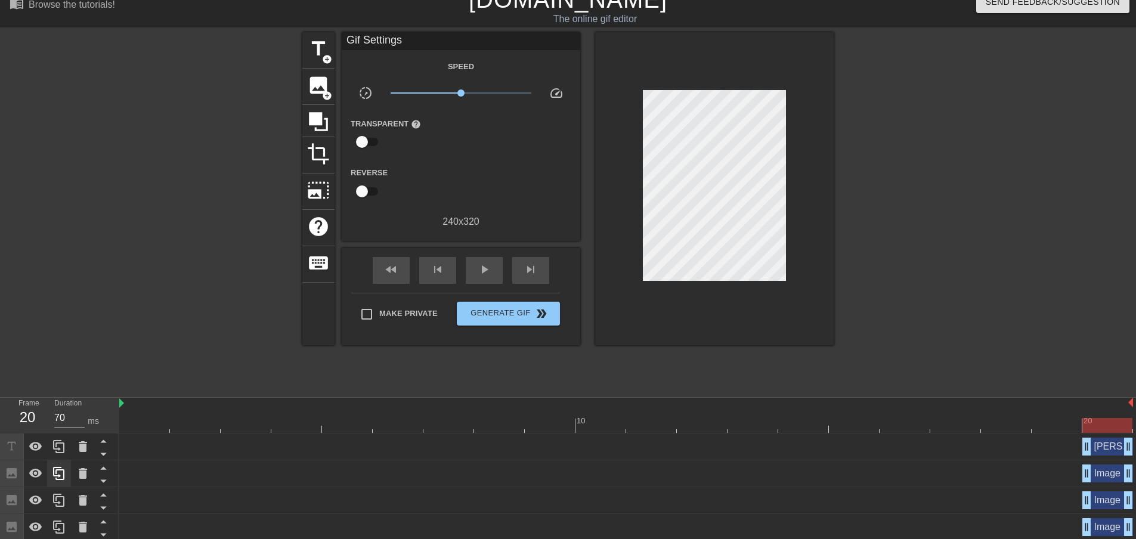
scroll to position [19, 0]
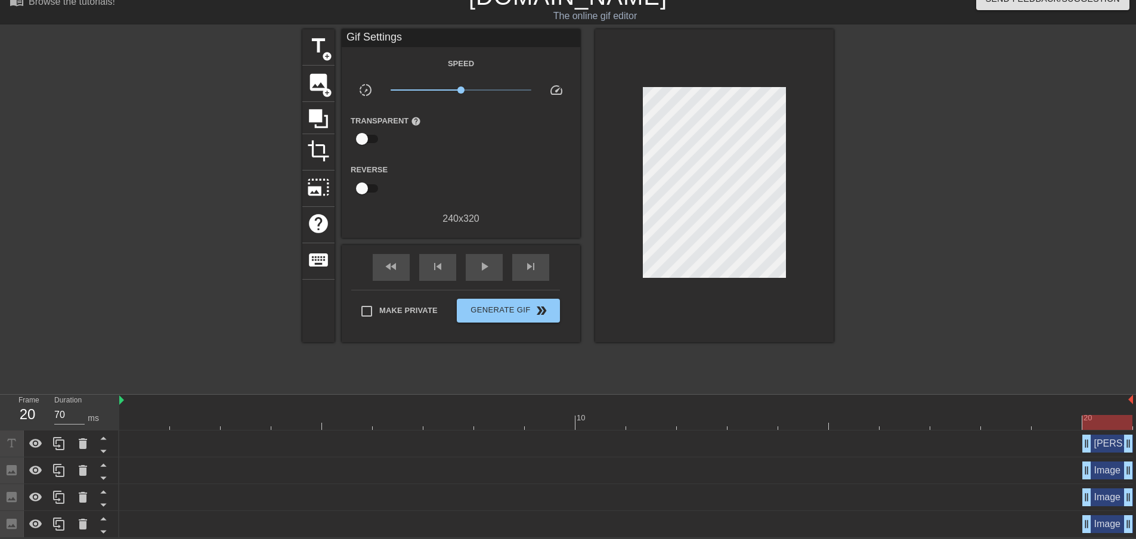
click at [156, 448] on div "[PERSON_NAME] christmas [PERSON_NAME] drag_handle drag_handle" at bounding box center [626, 444] width 1014 height 18
drag, startPoint x: 120, startPoint y: 397, endPoint x: 95, endPoint y: 390, distance: 26.2
click at [95, 391] on div "menu_book Browse the tutorials! [DOMAIN_NAME] The online gif editor Send Feedba…" at bounding box center [568, 260] width 1136 height 556
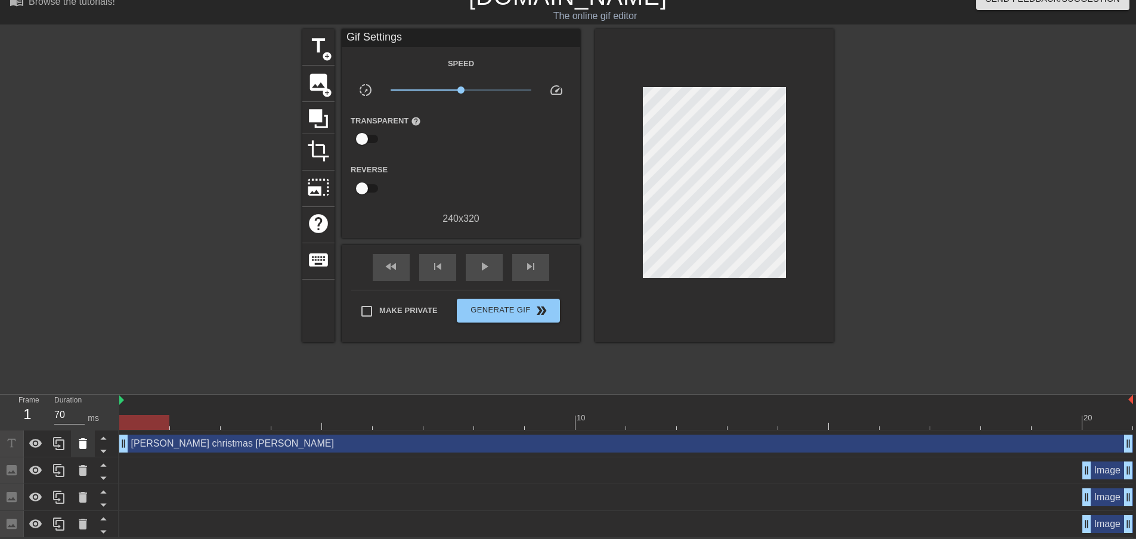
drag, startPoint x: 1085, startPoint y: 441, endPoint x: 82, endPoint y: 449, distance: 1002.8
click at [82, 449] on div "Frame 1 Duration 70 ms 10 20 [PERSON_NAME] christmas [PERSON_NAME] drag_handle …" at bounding box center [568, 466] width 1136 height 143
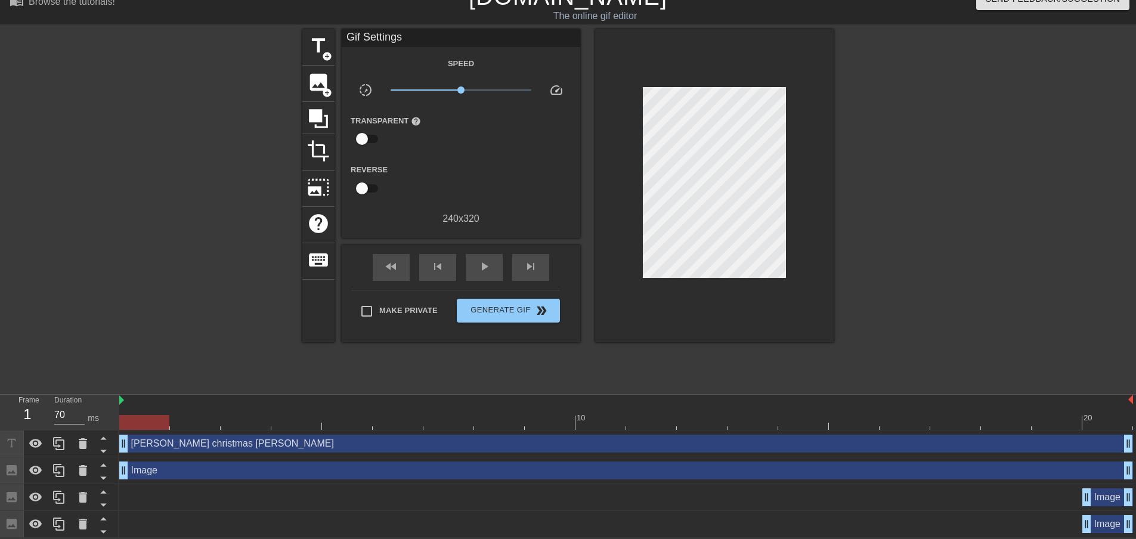
drag, startPoint x: 1087, startPoint y: 470, endPoint x: 261, endPoint y: 479, distance: 826.2
click at [33, 483] on div "Frame 1 Duration 70 ms 10 20 [PERSON_NAME] christmas [PERSON_NAME] drag_handle …" at bounding box center [568, 466] width 1136 height 143
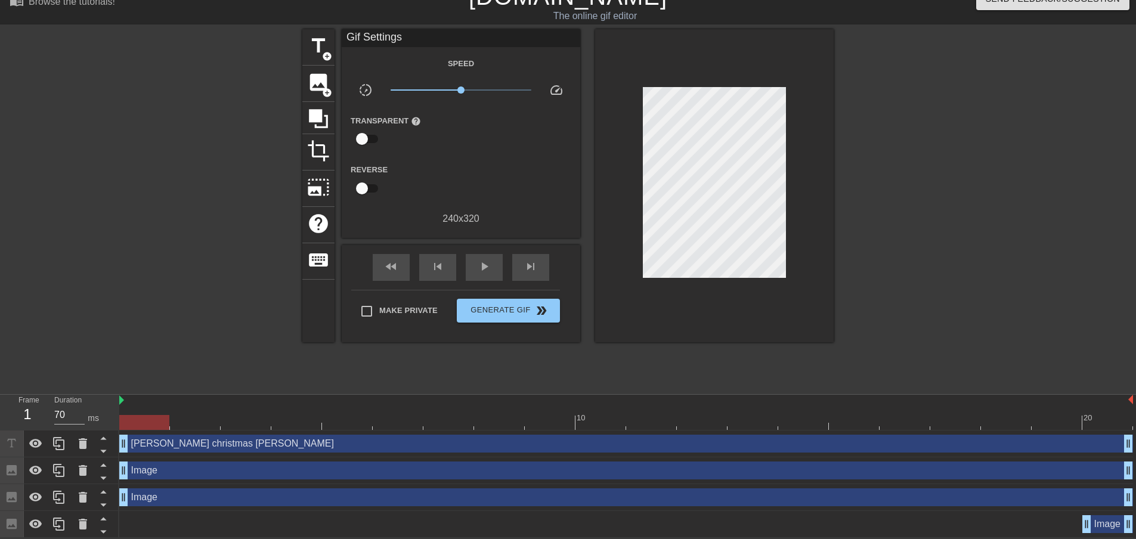
drag, startPoint x: 1090, startPoint y: 500, endPoint x: 121, endPoint y: 487, distance: 968.8
click at [121, 487] on div "Image drag_handle drag_handle" at bounding box center [626, 497] width 1014 height 27
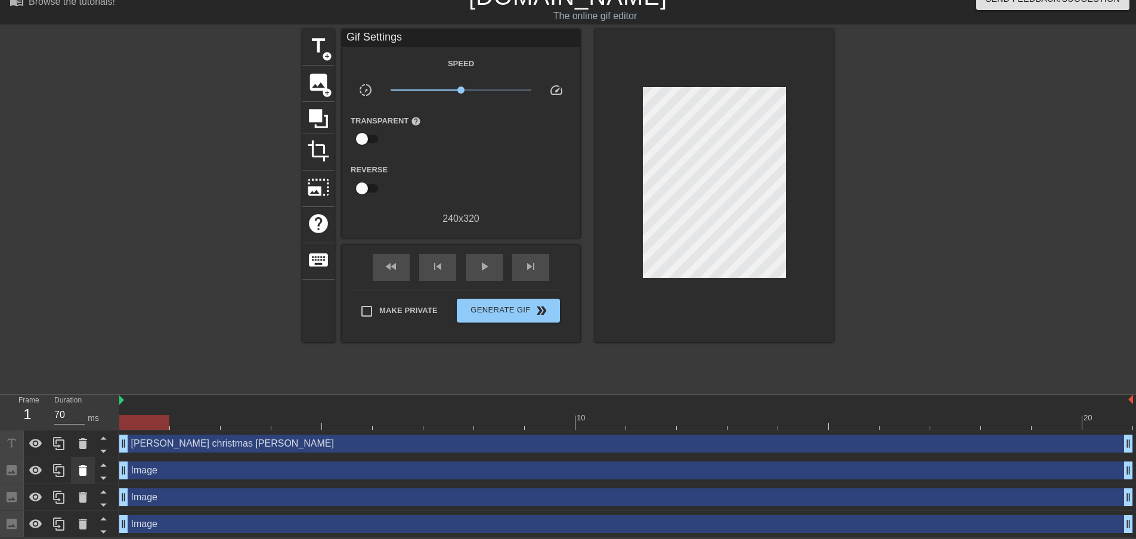
drag, startPoint x: 1085, startPoint y: 517, endPoint x: 91, endPoint y: 471, distance: 995.4
click at [100, 504] on div "Frame 1 Duration 70 ms 10 20 [PERSON_NAME] christmas [PERSON_NAME] drag_handle …" at bounding box center [568, 466] width 1136 height 143
click at [491, 304] on span "Generate Gif double_arrow" at bounding box center [509, 311] width 94 height 14
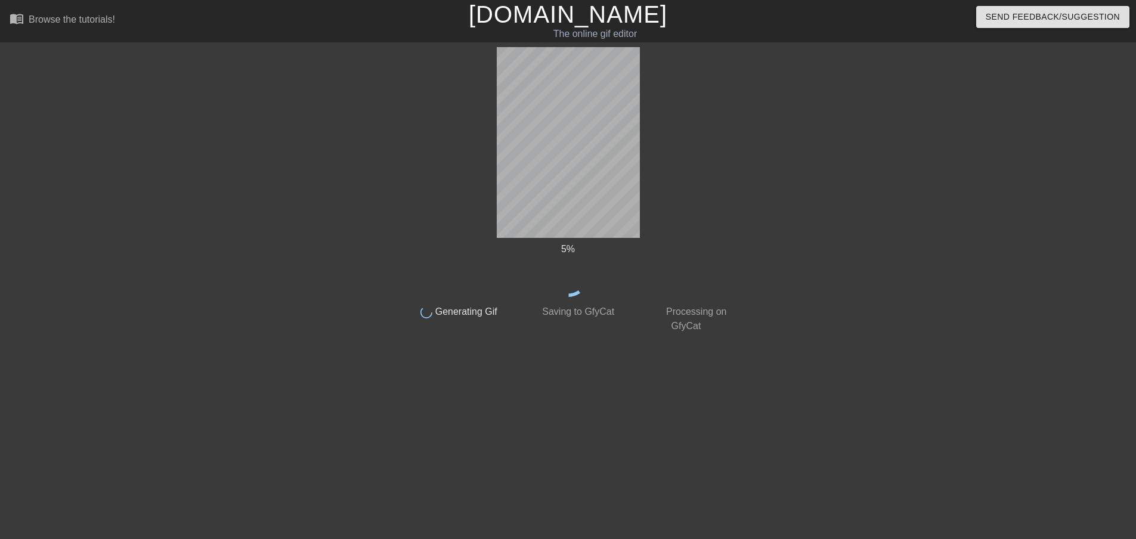
scroll to position [0, 0]
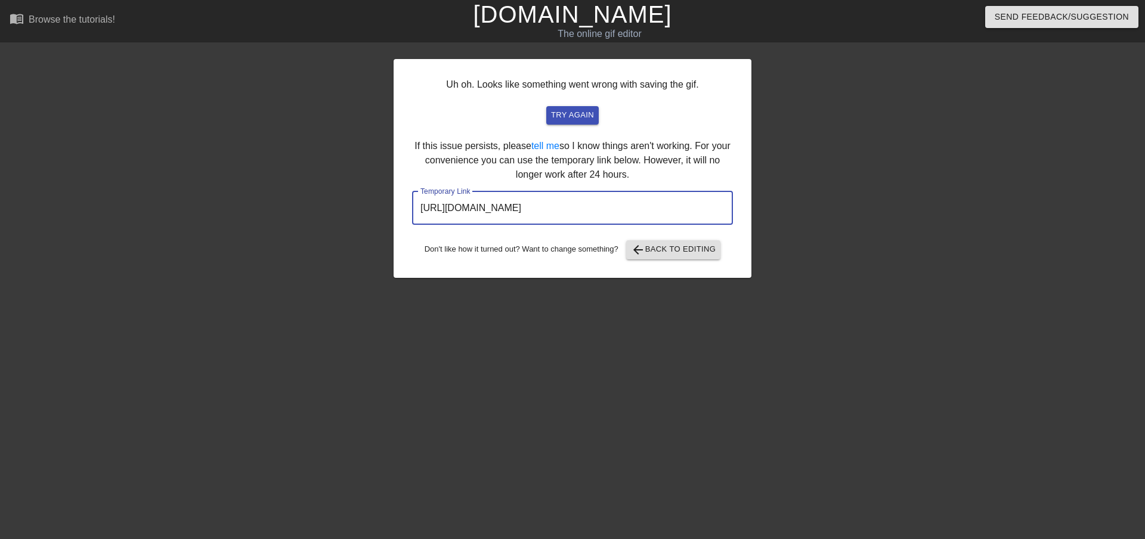
drag, startPoint x: 656, startPoint y: 208, endPoint x: 183, endPoint y: 171, distance: 475.0
click at [186, 174] on div "Uh oh. Looks like something went wrong with saving the gif. try again If this i…" at bounding box center [572, 226] width 1145 height 358
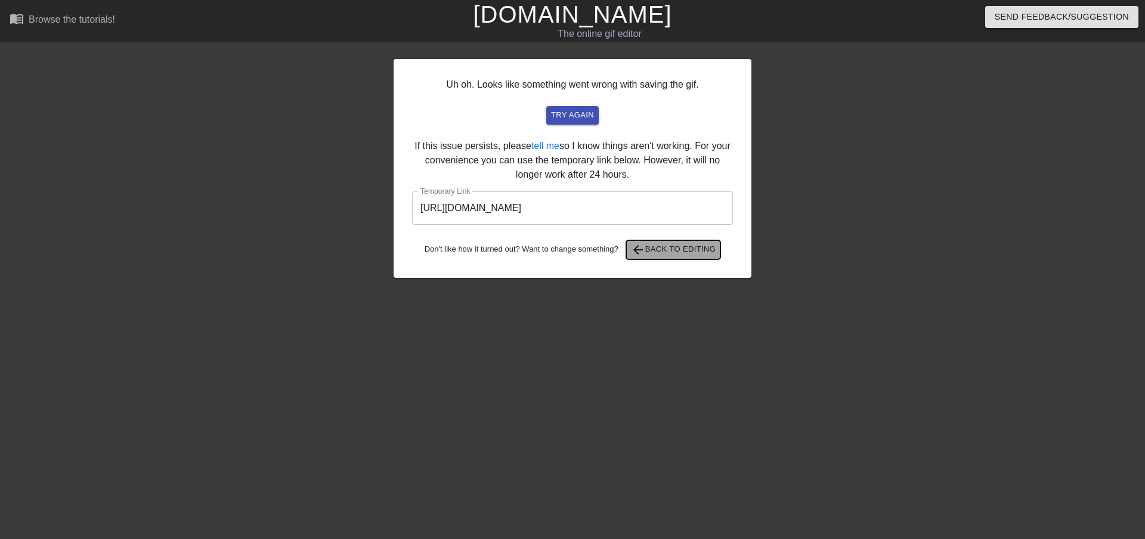
click at [676, 248] on span "arrow_back Back to Editing" at bounding box center [673, 250] width 85 height 14
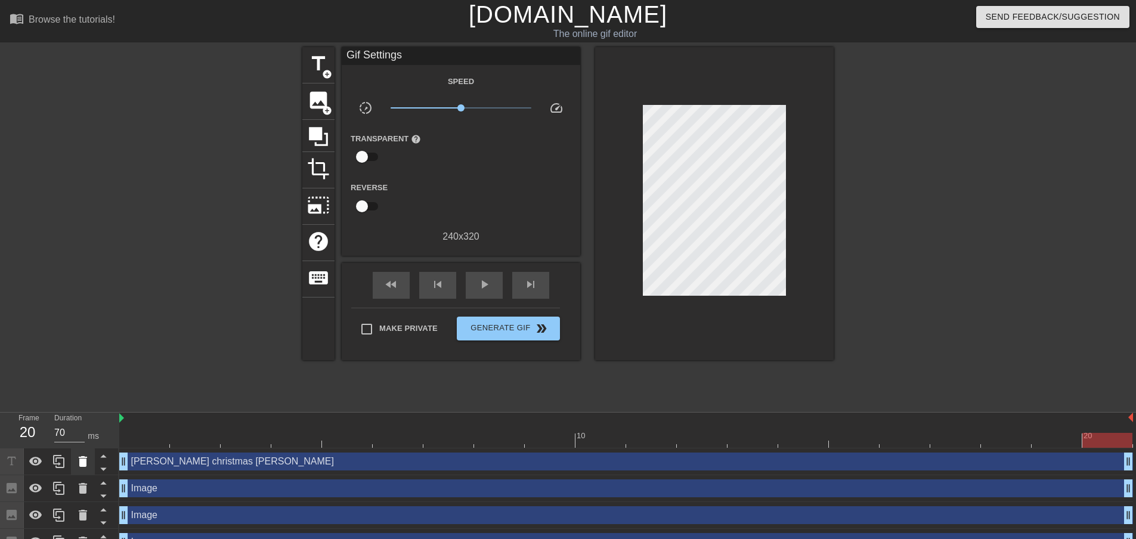
click at [79, 457] on icon at bounding box center [83, 462] width 14 height 14
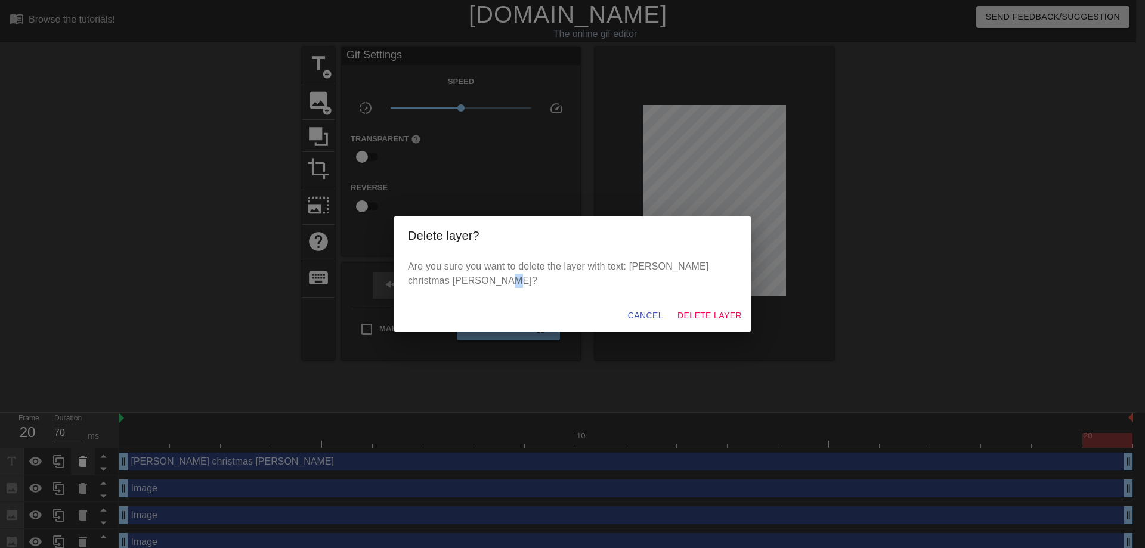
click at [79, 457] on div "Delete layer? Are you sure you want to delete the layer with text: [PERSON_NAME…" at bounding box center [572, 274] width 1145 height 548
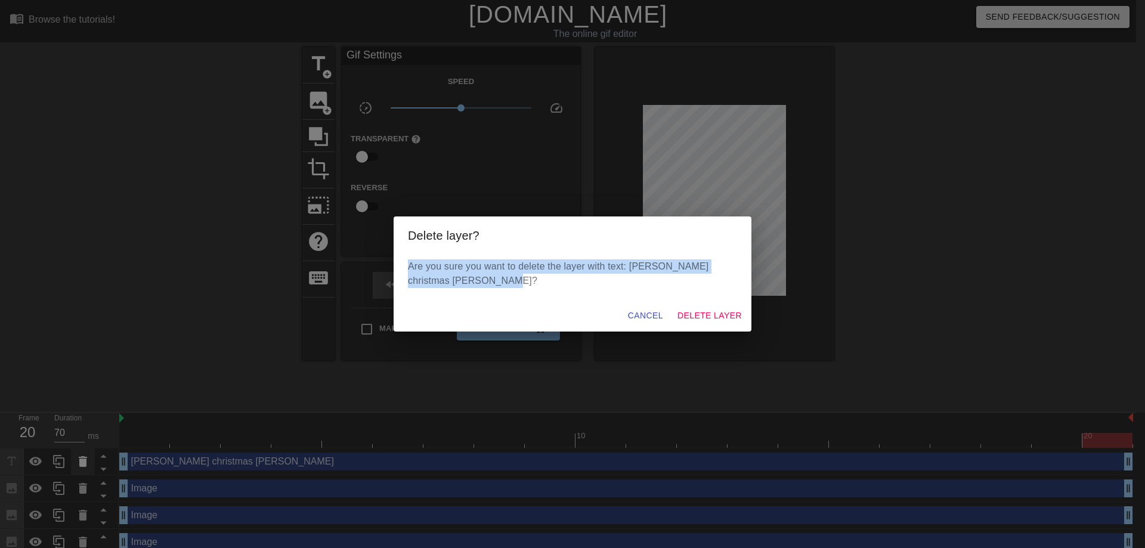
click at [79, 457] on div "Delete layer? Are you sure you want to delete the layer with text: [PERSON_NAME…" at bounding box center [572, 274] width 1145 height 548
click at [701, 298] on div "Are you sure you want to delete the layer with text: [PERSON_NAME] christmas [P…" at bounding box center [573, 277] width 358 height 45
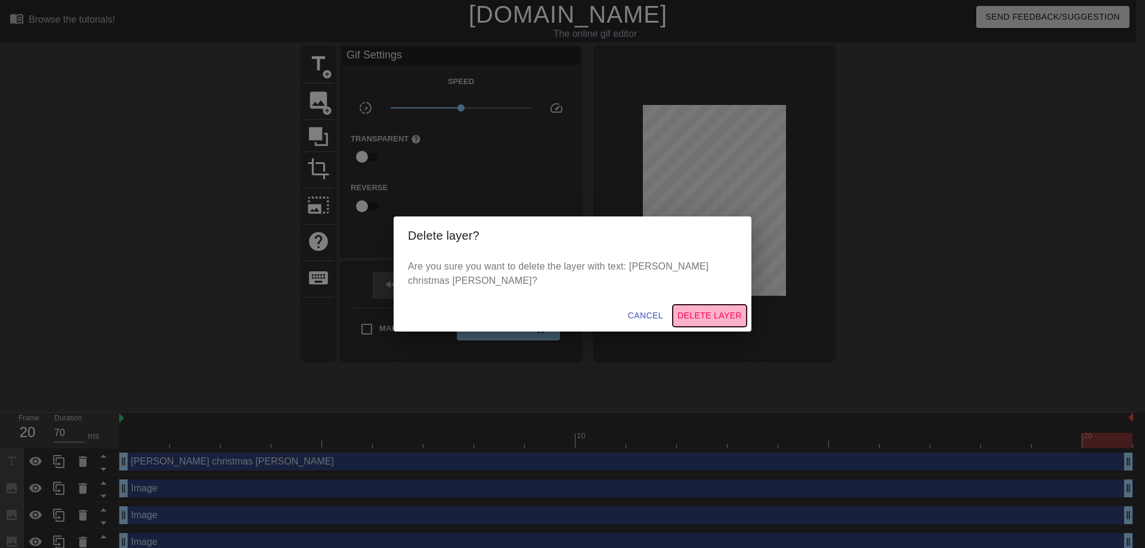
click at [681, 316] on span "Delete Layer" at bounding box center [710, 315] width 64 height 15
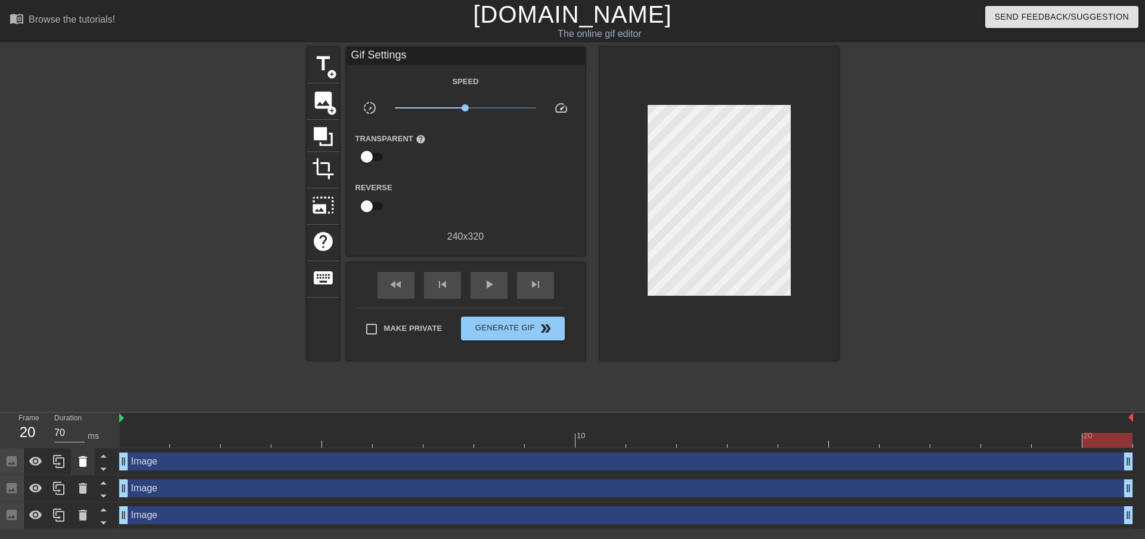
click at [89, 459] on icon at bounding box center [83, 462] width 14 height 14
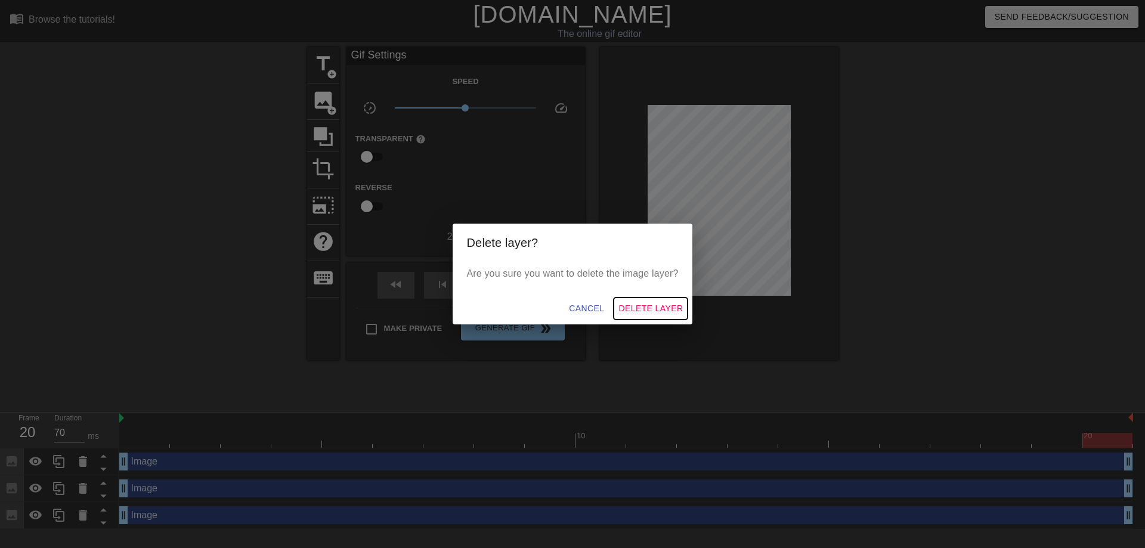
click at [644, 307] on span "Delete Layer" at bounding box center [651, 308] width 64 height 15
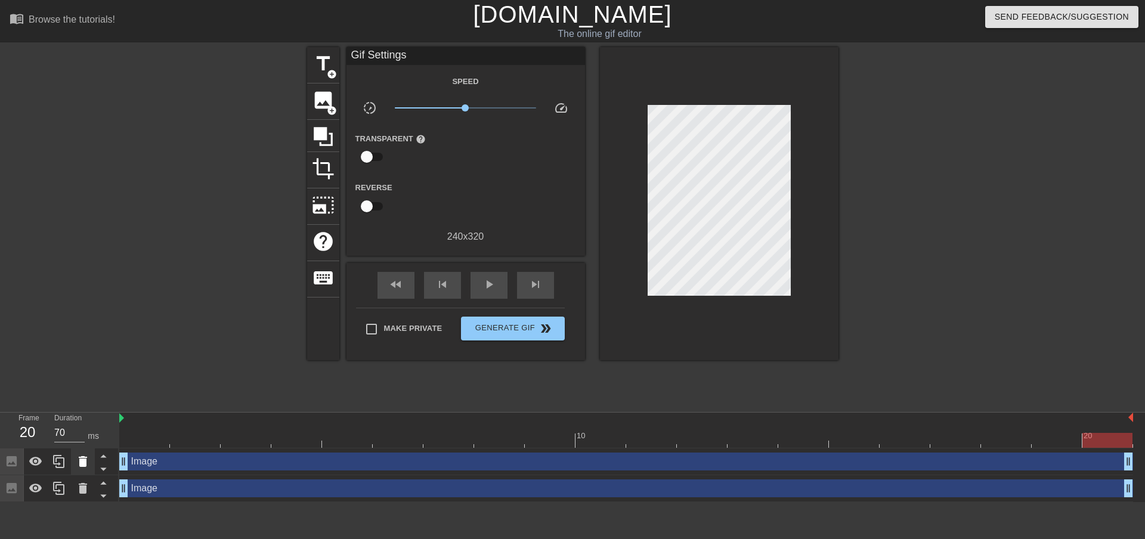
click at [75, 469] on div at bounding box center [83, 462] width 24 height 26
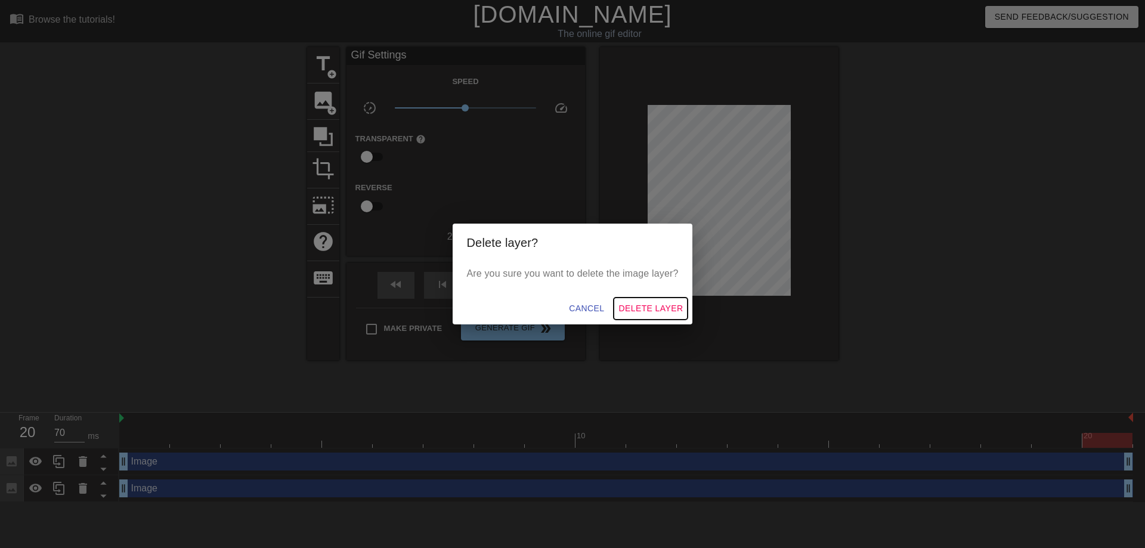
click at [642, 305] on span "Delete Layer" at bounding box center [651, 308] width 64 height 15
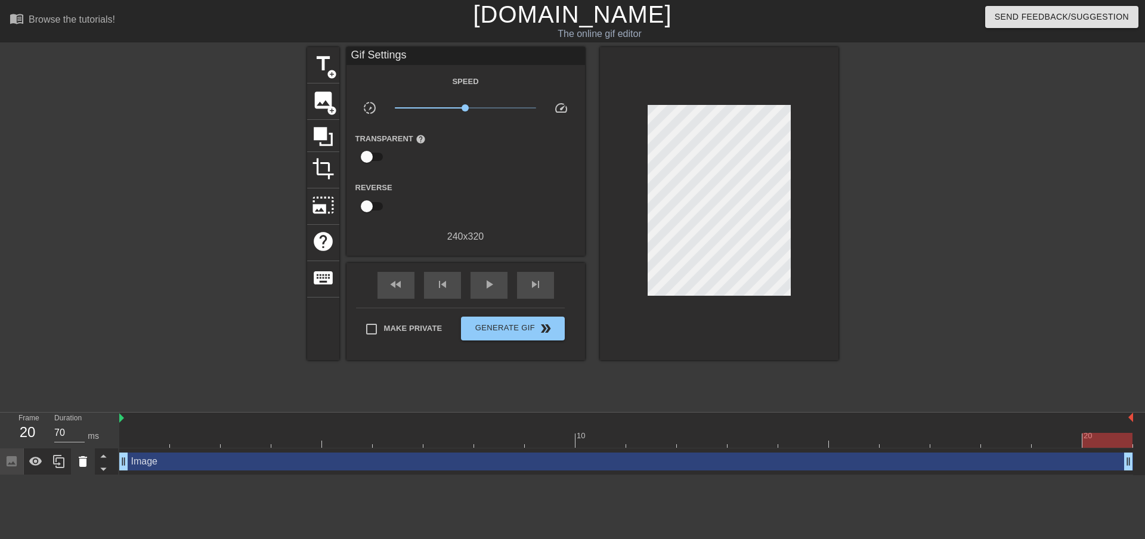
click at [88, 461] on icon at bounding box center [83, 462] width 14 height 14
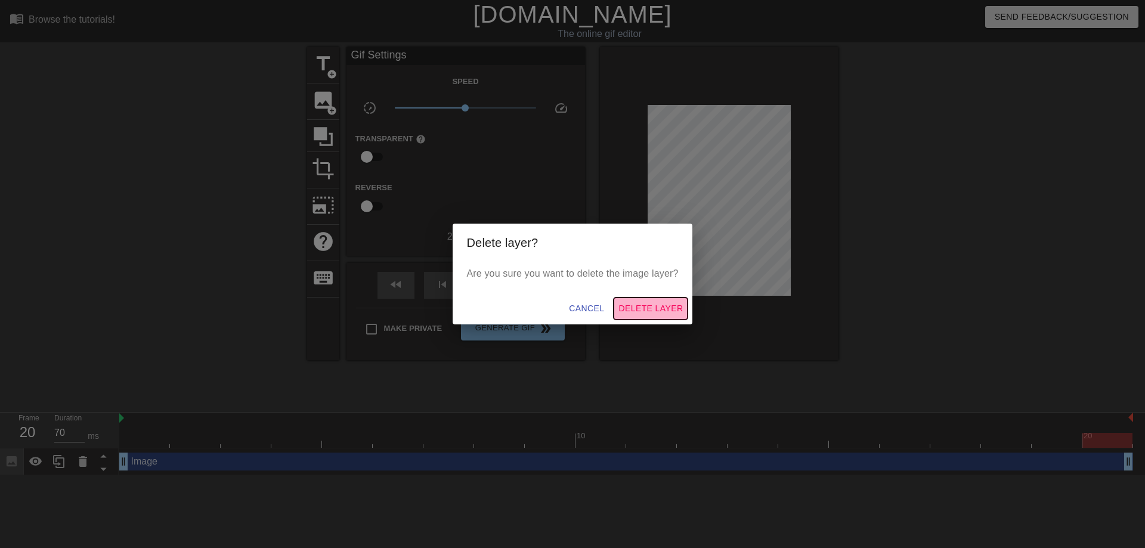
click at [628, 306] on span "Delete Layer" at bounding box center [651, 308] width 64 height 15
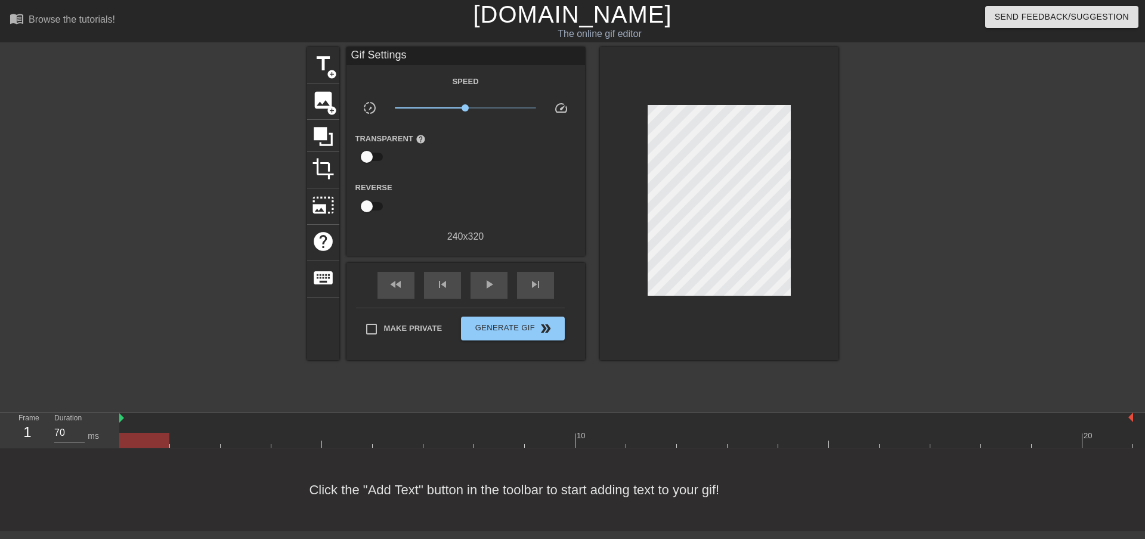
drag, startPoint x: 1105, startPoint y: 438, endPoint x: 129, endPoint y: 454, distance: 976.0
click at [131, 462] on div "menu_book Browse the tutorials! [DOMAIN_NAME] The online gif editor Send Feedba…" at bounding box center [572, 265] width 1145 height 531
click at [132, 440] on div at bounding box center [144, 440] width 50 height 15
click at [319, 94] on span "image" at bounding box center [323, 100] width 23 height 23
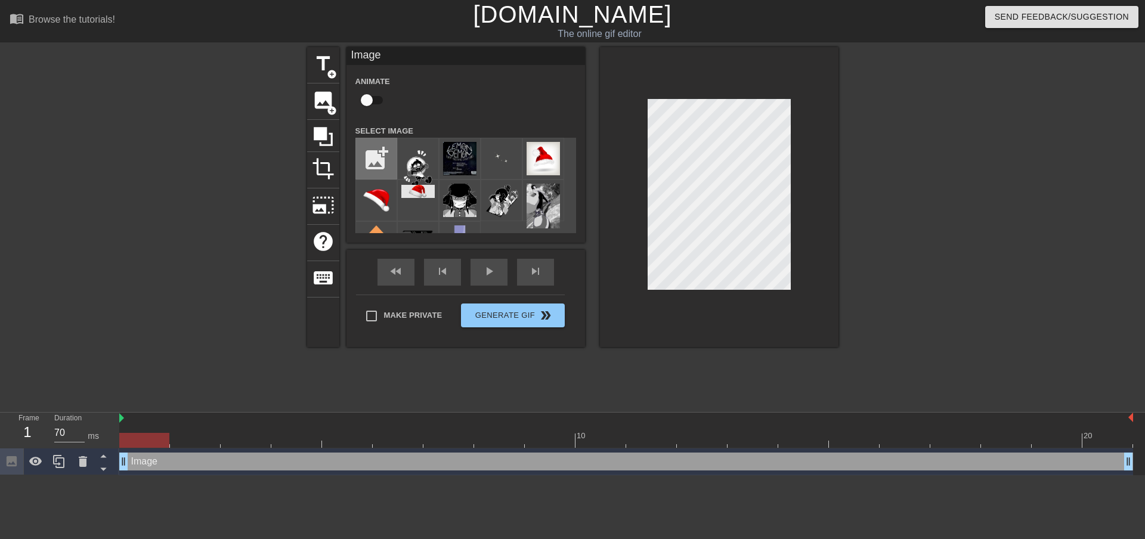
click at [373, 150] on input "file" at bounding box center [376, 158] width 41 height 41
type input "C:\fakepath\[PERSON_NAME].jpeg"
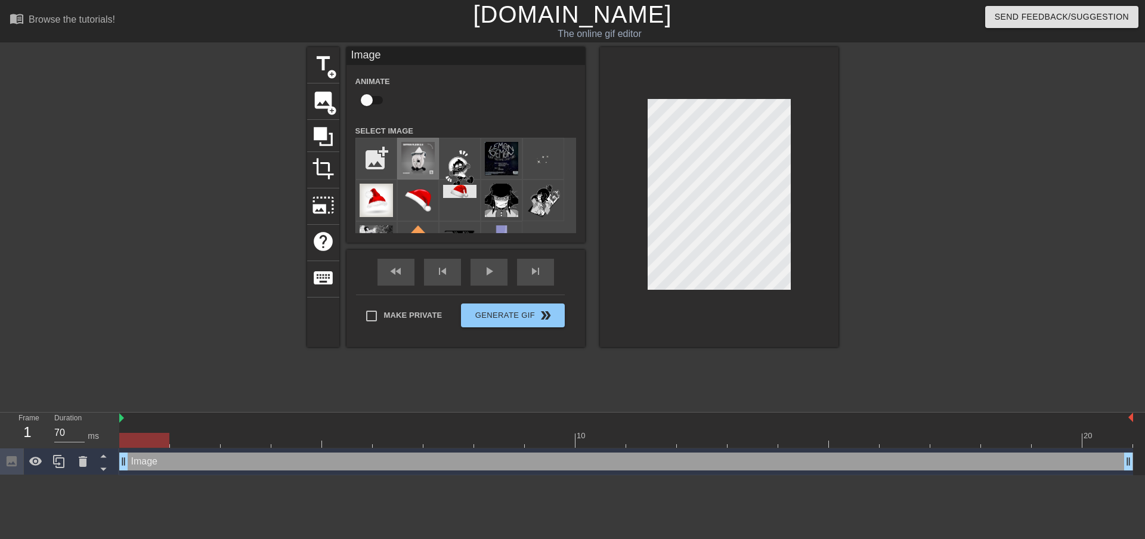
click at [404, 156] on img at bounding box center [417, 158] width 33 height 33
click at [597, 88] on div "title add_circle image add_circle crop photo_size_select_large help keyboard Im…" at bounding box center [572, 197] width 531 height 300
click at [423, 190] on img at bounding box center [417, 200] width 33 height 33
click at [430, 165] on img at bounding box center [417, 158] width 33 height 33
click at [870, 214] on div at bounding box center [942, 226] width 179 height 358
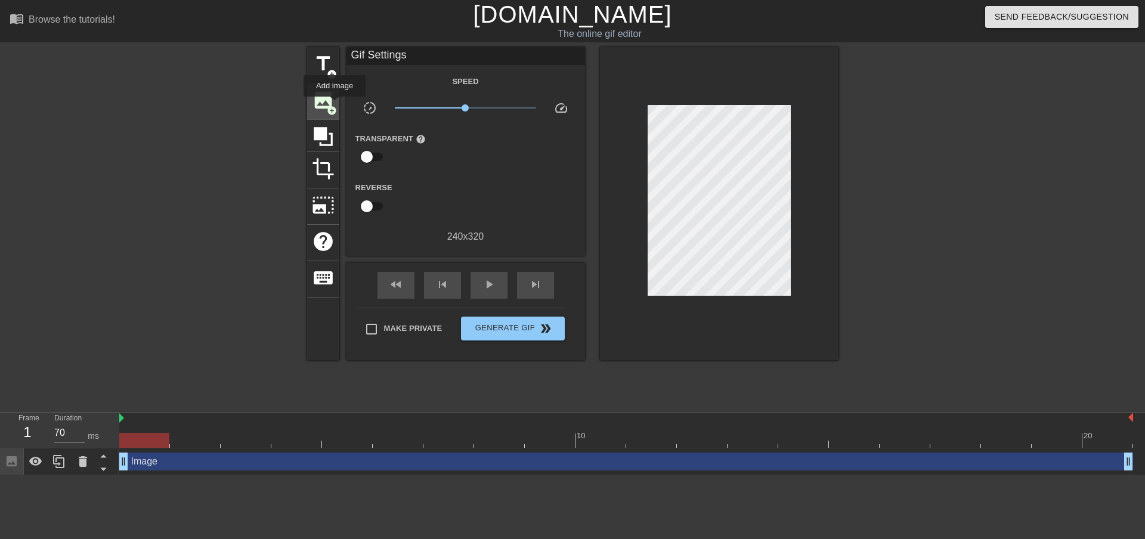
click at [335, 106] on span "add_circle" at bounding box center [332, 111] width 10 height 10
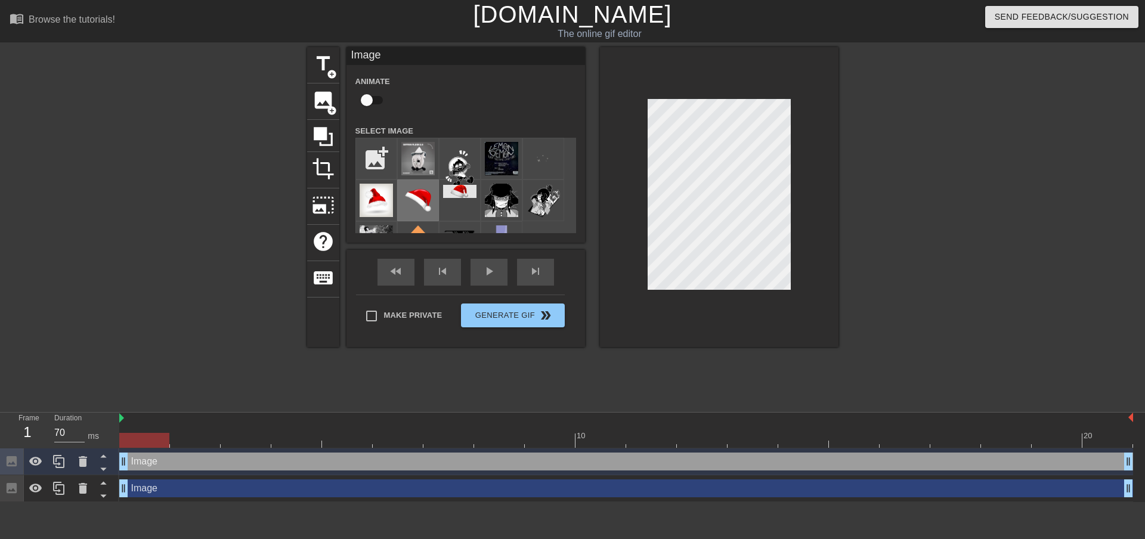
click at [413, 191] on img at bounding box center [417, 200] width 33 height 33
click at [660, 66] on div at bounding box center [719, 197] width 239 height 300
click at [906, 196] on div at bounding box center [942, 226] width 179 height 358
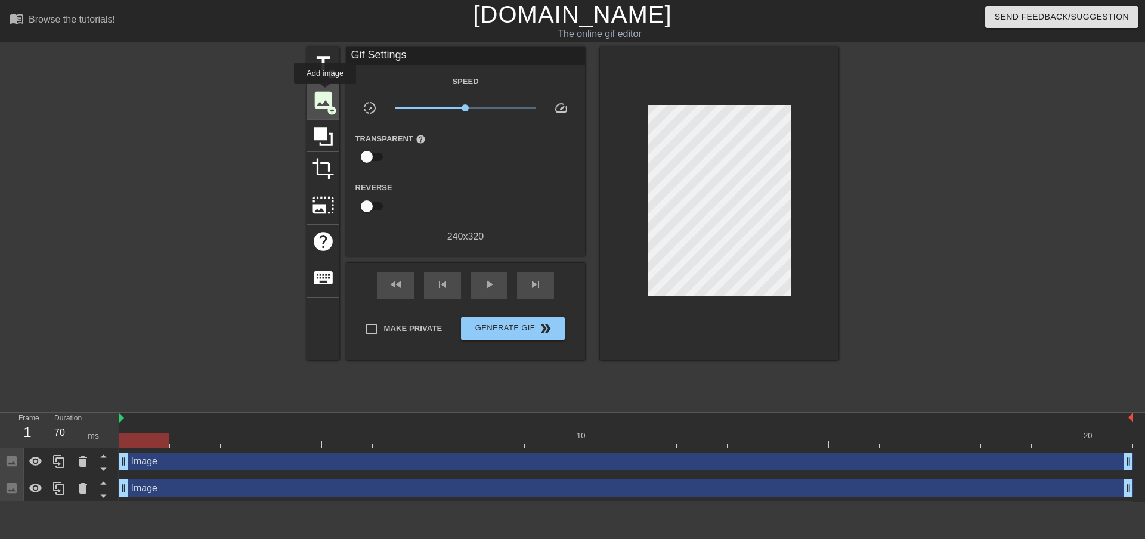
click at [326, 92] on span "image" at bounding box center [323, 100] width 23 height 23
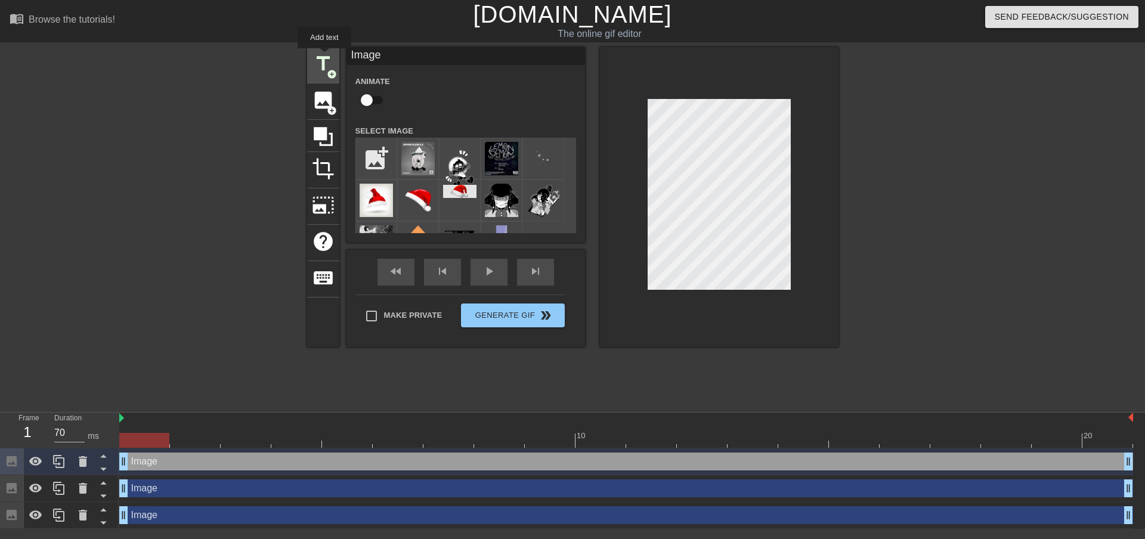
click at [325, 57] on span "title" at bounding box center [323, 63] width 23 height 23
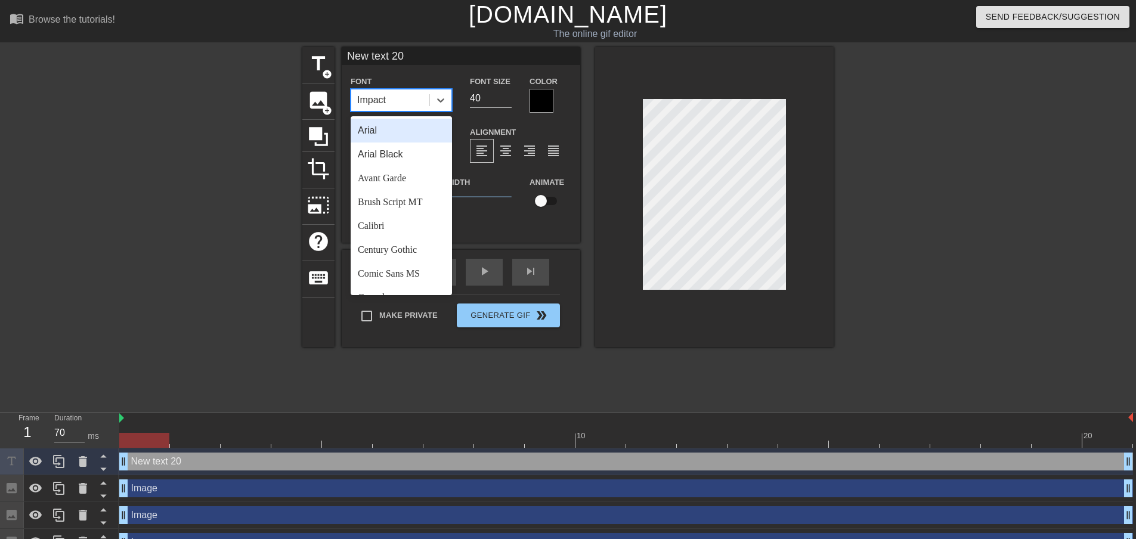
click at [415, 100] on div "Impact" at bounding box center [390, 99] width 78 height 21
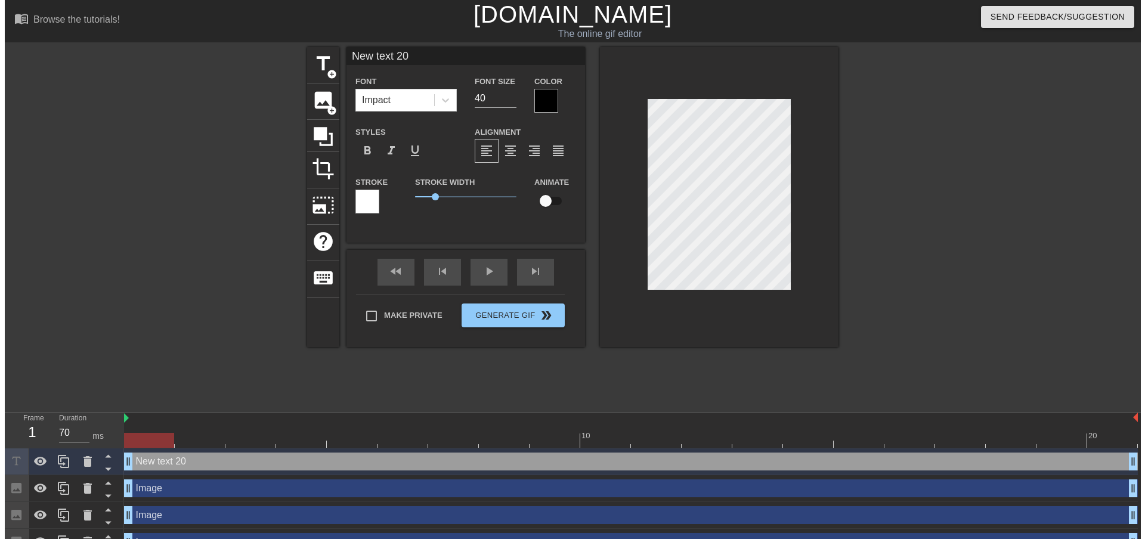
scroll to position [2, 2]
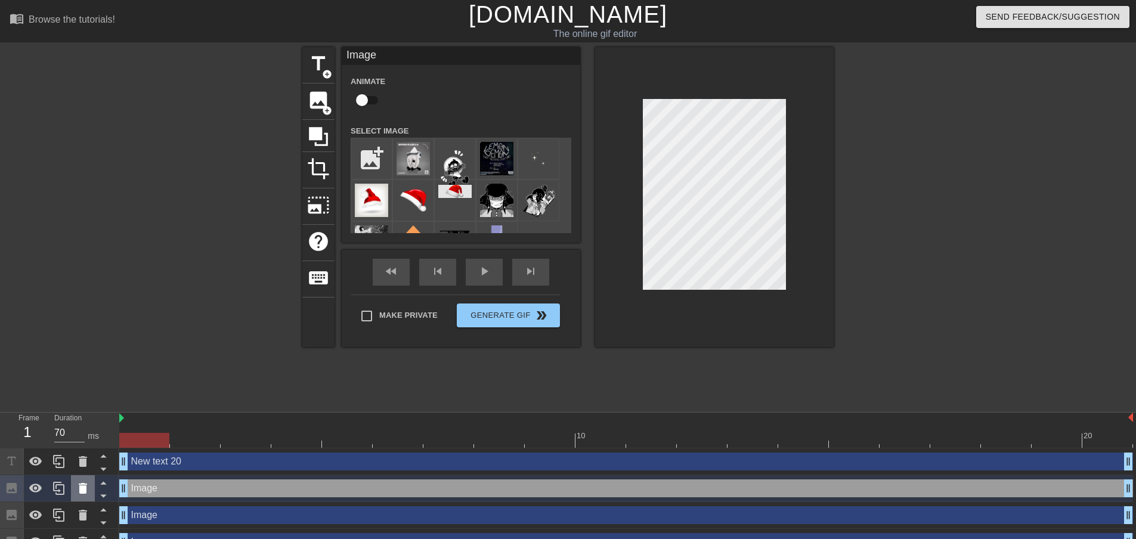
click at [73, 482] on div at bounding box center [83, 488] width 24 height 26
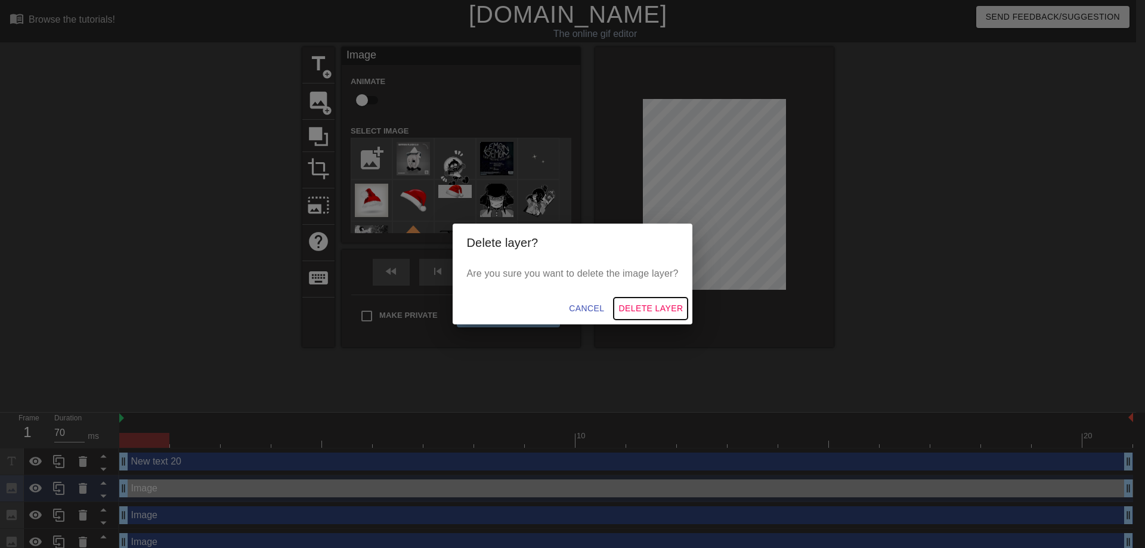
click at [663, 302] on span "Delete Layer" at bounding box center [651, 308] width 64 height 15
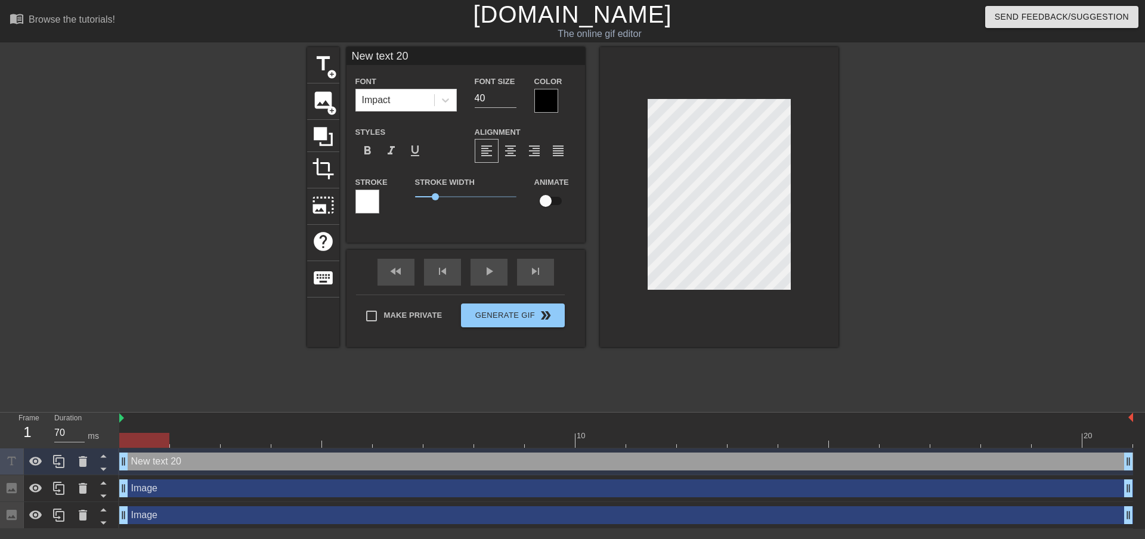
scroll to position [2, 3]
type input "s"
type textarea "s"
type input "si"
type textarea "si"
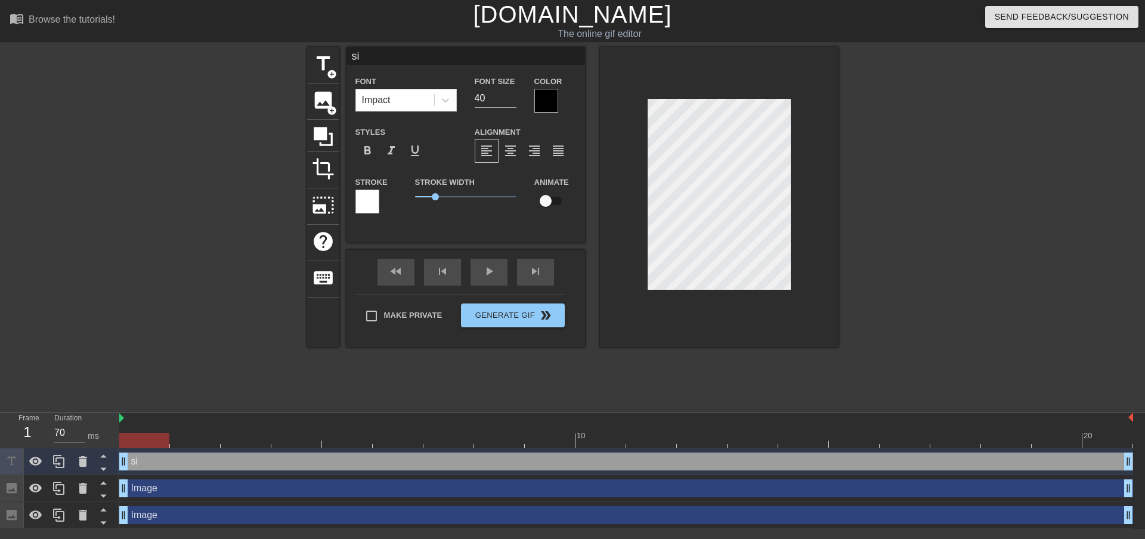
type input "sif"
type textarea "sif"
type input "sifm"
type textarea "sifm"
type input "sifma"
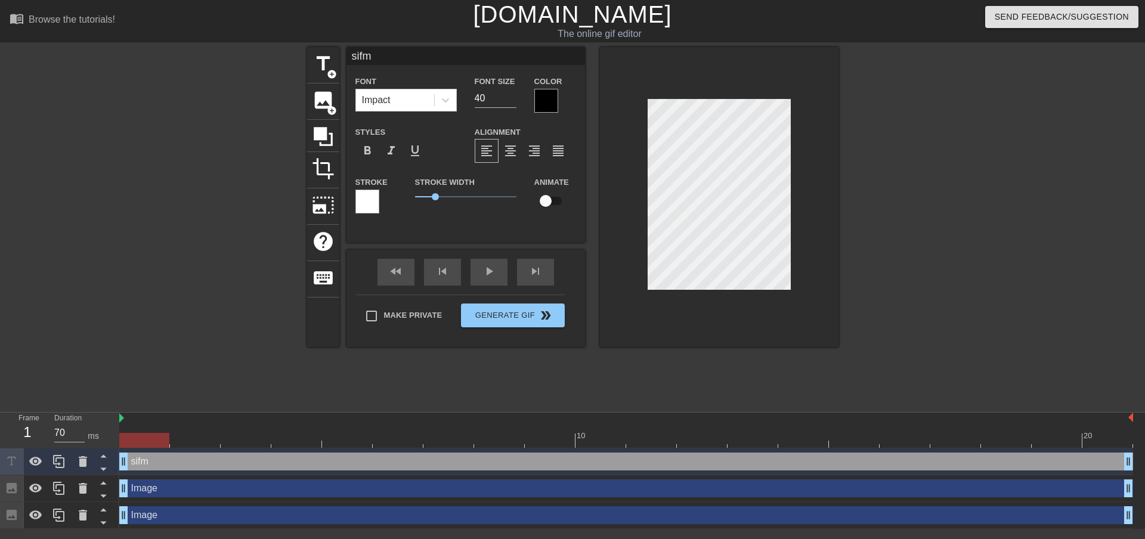
type textarea "sifma"
type input "sifmas"
type textarea "sifmas"
click at [938, 186] on div at bounding box center [942, 226] width 179 height 358
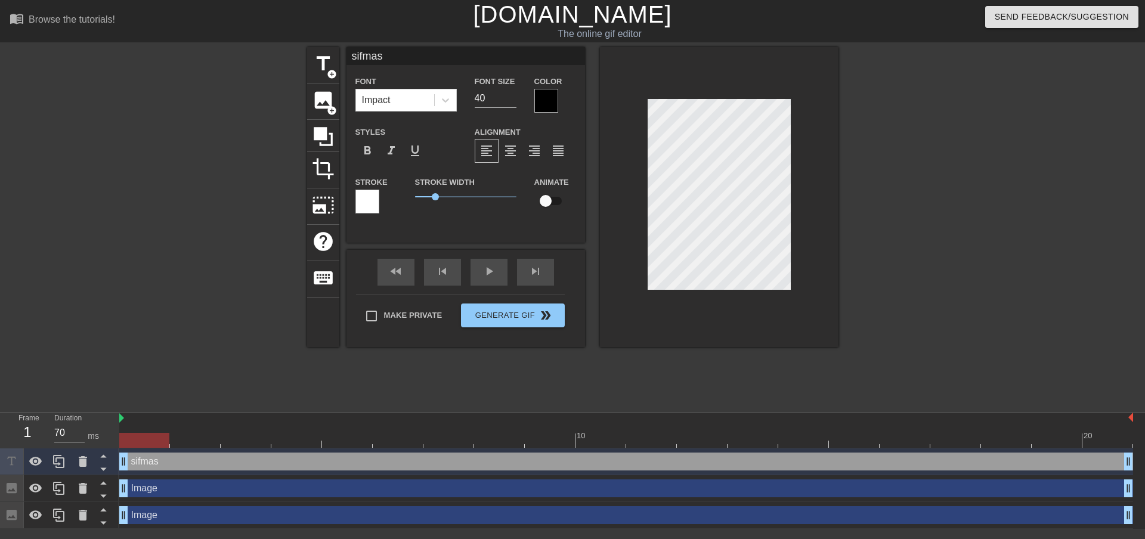
click at [920, 236] on div at bounding box center [942, 226] width 179 height 358
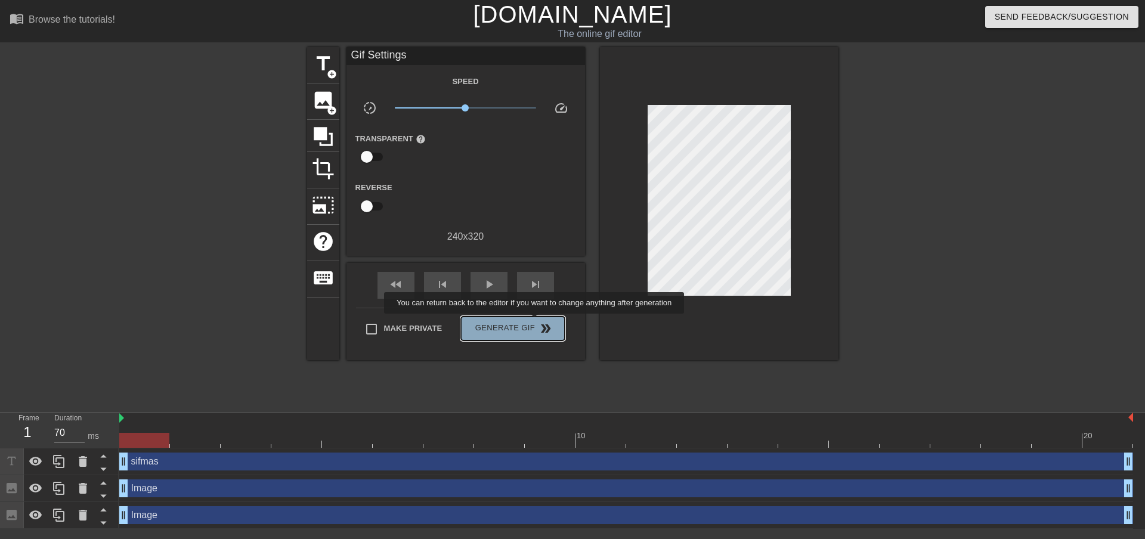
click at [536, 322] on span "Generate Gif double_arrow" at bounding box center [513, 329] width 94 height 14
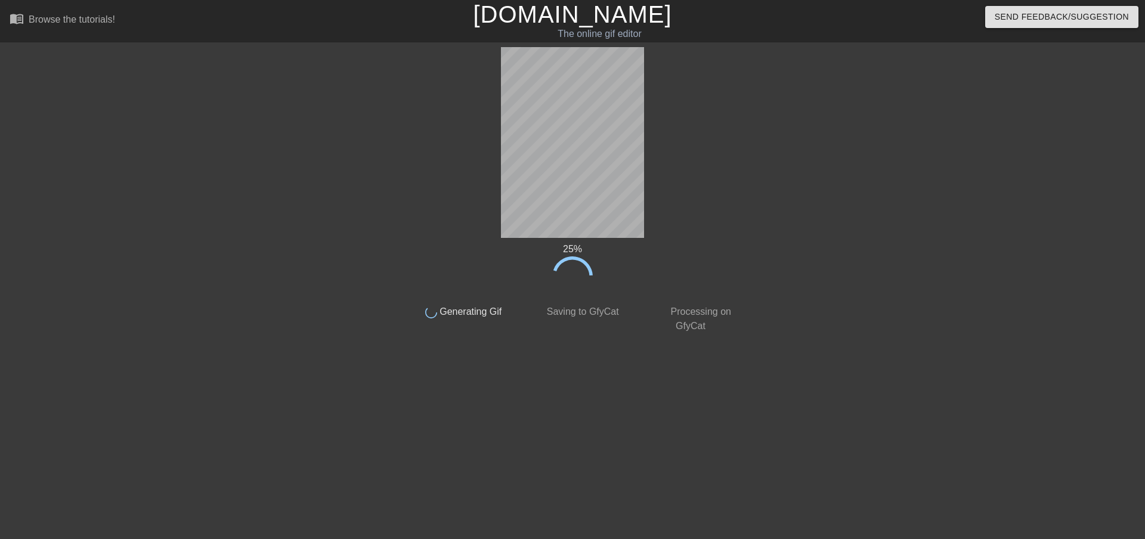
drag, startPoint x: 589, startPoint y: 243, endPoint x: 776, endPoint y: 134, distance: 216.6
click at [776, 134] on div at bounding box center [844, 226] width 179 height 358
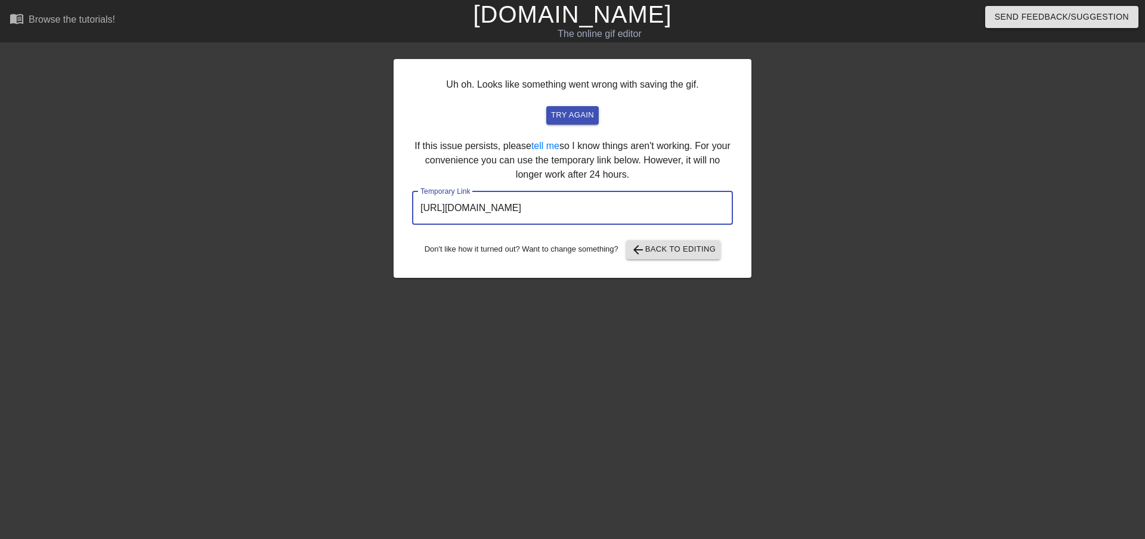
drag, startPoint x: 698, startPoint y: 209, endPoint x: 237, endPoint y: 178, distance: 462.1
click at [237, 178] on div "Uh oh. Looks like something went wrong with saving the gif. try again If this i…" at bounding box center [572, 226] width 1145 height 358
click at [671, 243] on span "arrow_back Back to Editing" at bounding box center [673, 250] width 85 height 14
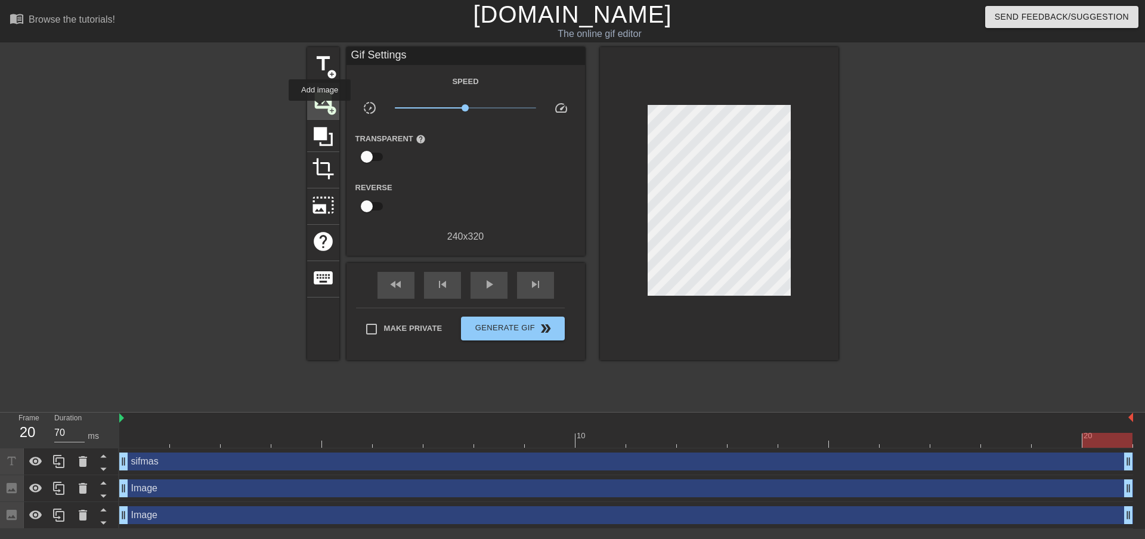
click at [321, 108] on span "image" at bounding box center [323, 100] width 23 height 23
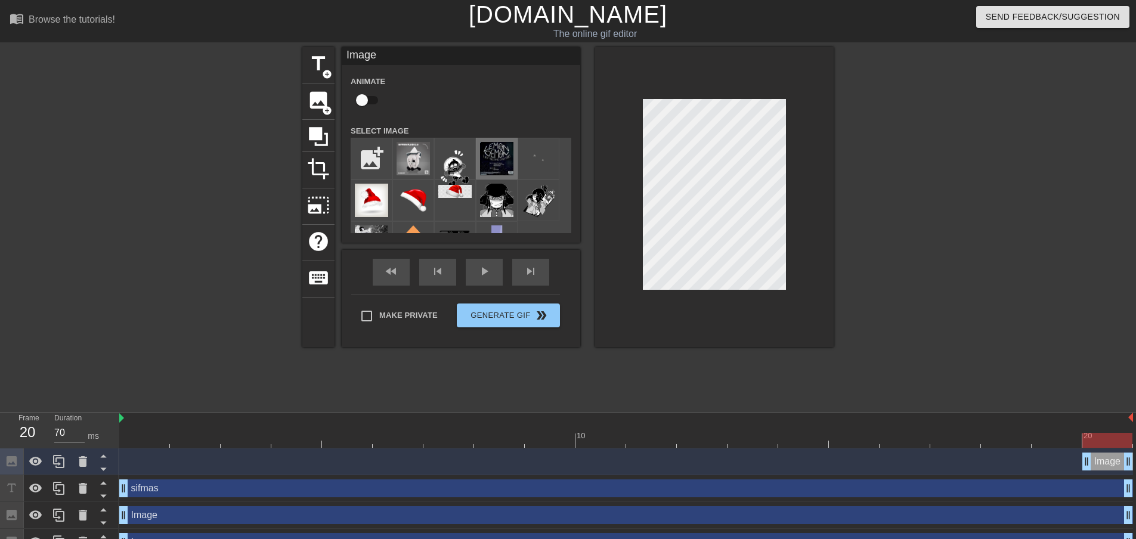
click at [496, 161] on img at bounding box center [496, 158] width 33 height 33
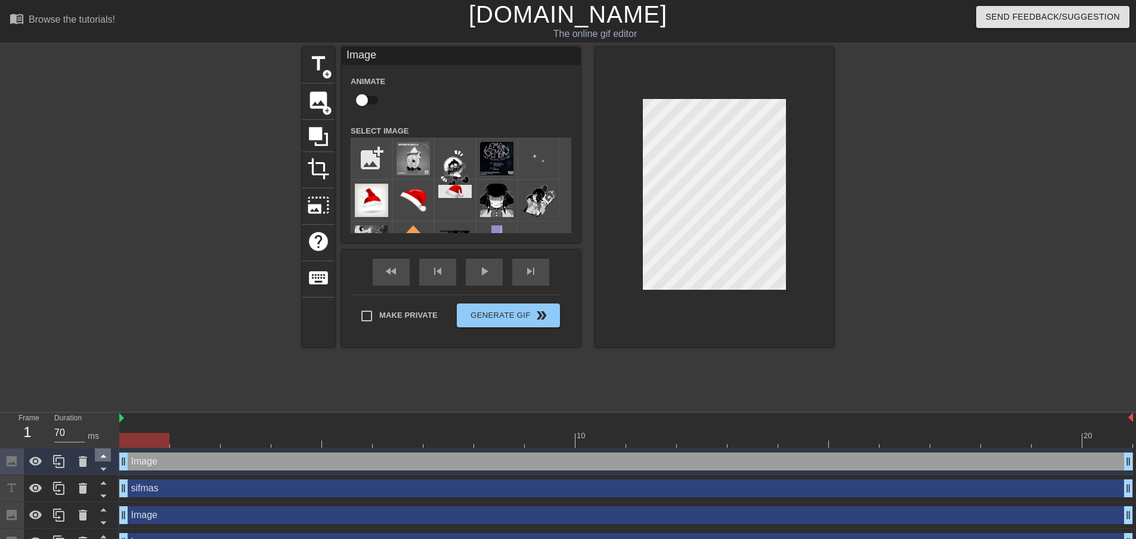
drag, startPoint x: 1087, startPoint y: 461, endPoint x: 95, endPoint y: 452, distance: 992.0
click at [95, 452] on div "Frame 1 Duration 70 ms 10 20 Image drag_handle drag_handle sifmas drag_handle d…" at bounding box center [568, 484] width 1136 height 143
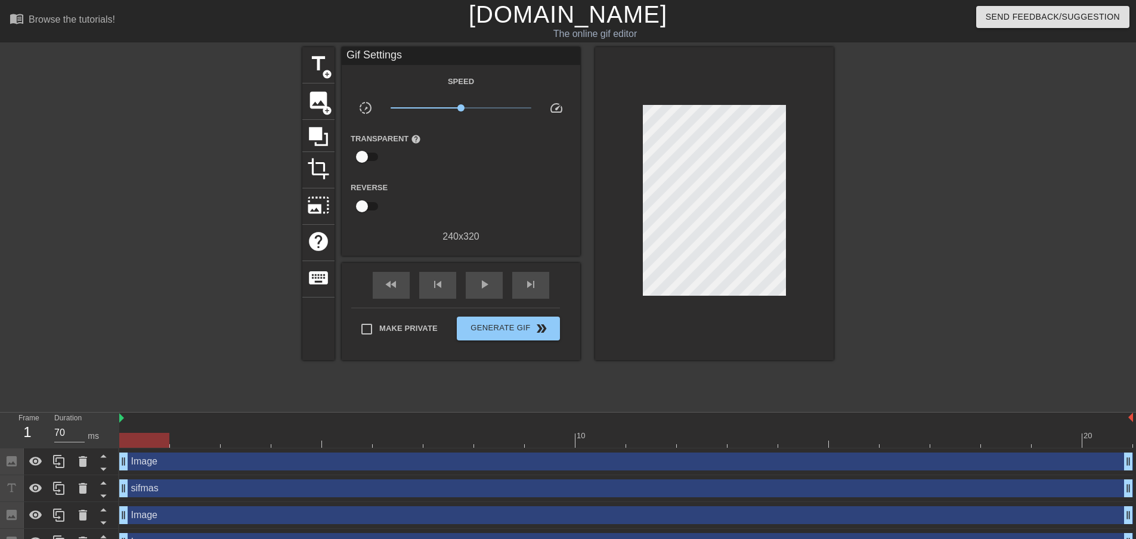
click at [889, 240] on div at bounding box center [937, 226] width 179 height 358
click at [536, 327] on span "double_arrow" at bounding box center [541, 329] width 14 height 14
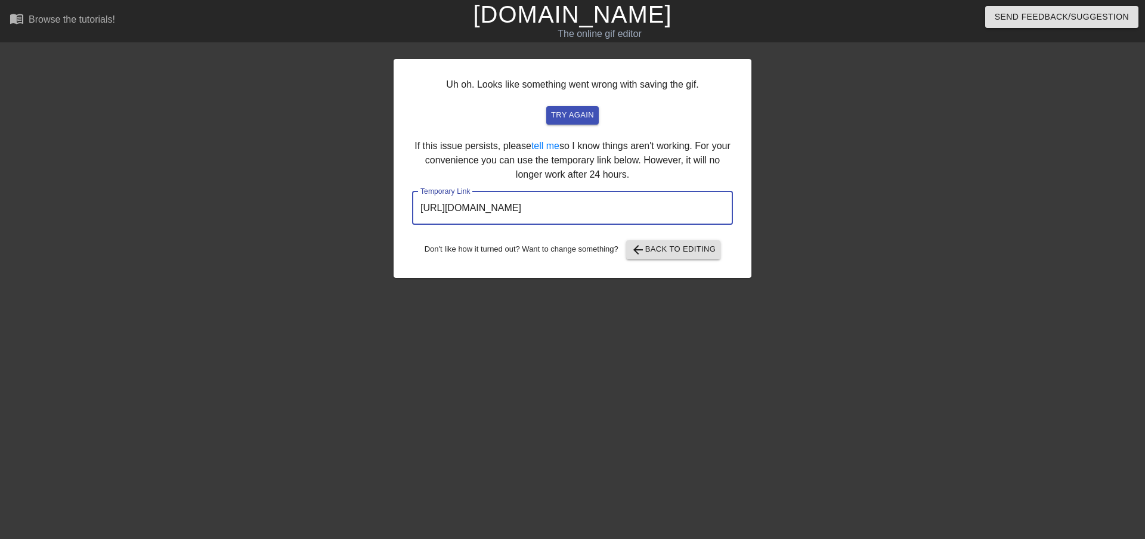
drag, startPoint x: 673, startPoint y: 222, endPoint x: 248, endPoint y: 178, distance: 427.6
click at [248, 178] on div "Uh oh. Looks like something went wrong with saving the gif. try again If this i…" at bounding box center [572, 226] width 1145 height 358
